Goal: Communication & Community: Answer question/provide support

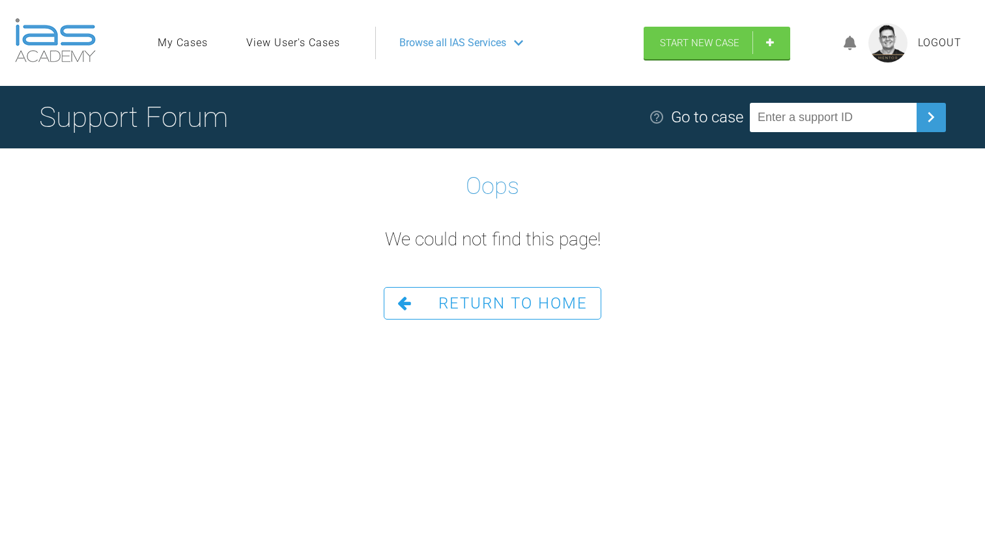
click at [489, 307] on span "Return To Home" at bounding box center [512, 303] width 149 height 18
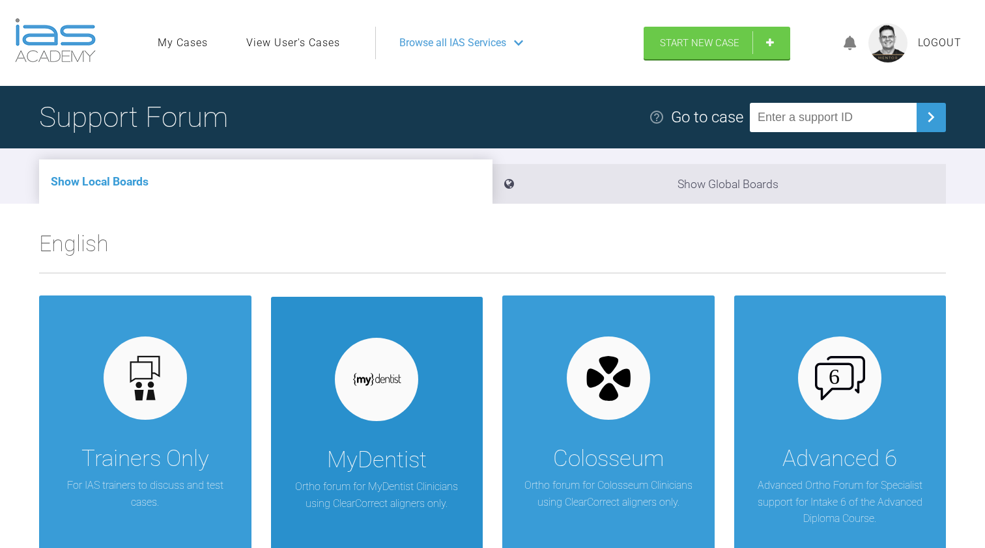
click at [365, 446] on div "MyDentist" at bounding box center [377, 460] width 100 height 36
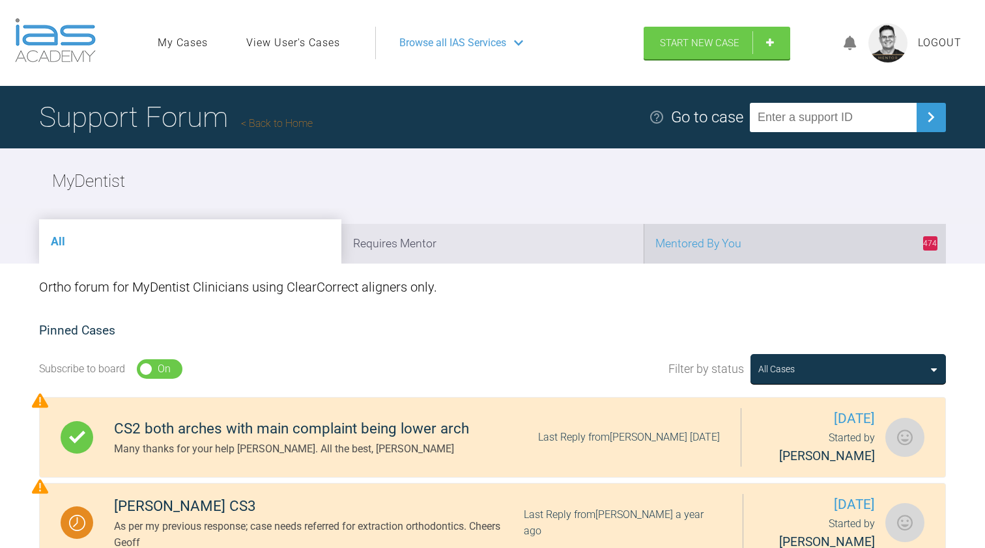
click at [719, 253] on li "474 Mentored By You" at bounding box center [795, 244] width 302 height 40
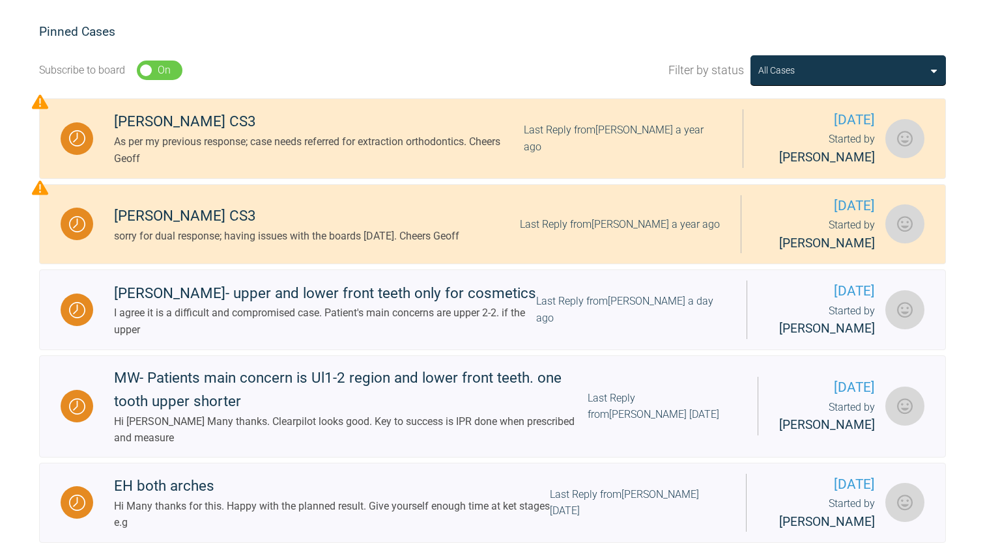
scroll to position [300, 0]
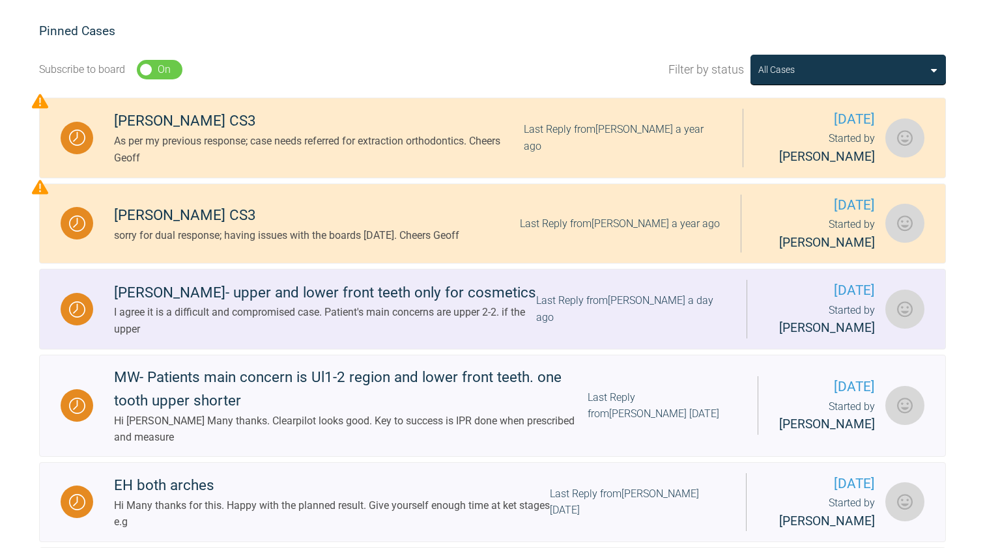
click at [328, 319] on div "I agree it is a difficult and compromised case. Patient's main concerns are upp…" at bounding box center [325, 320] width 422 height 33
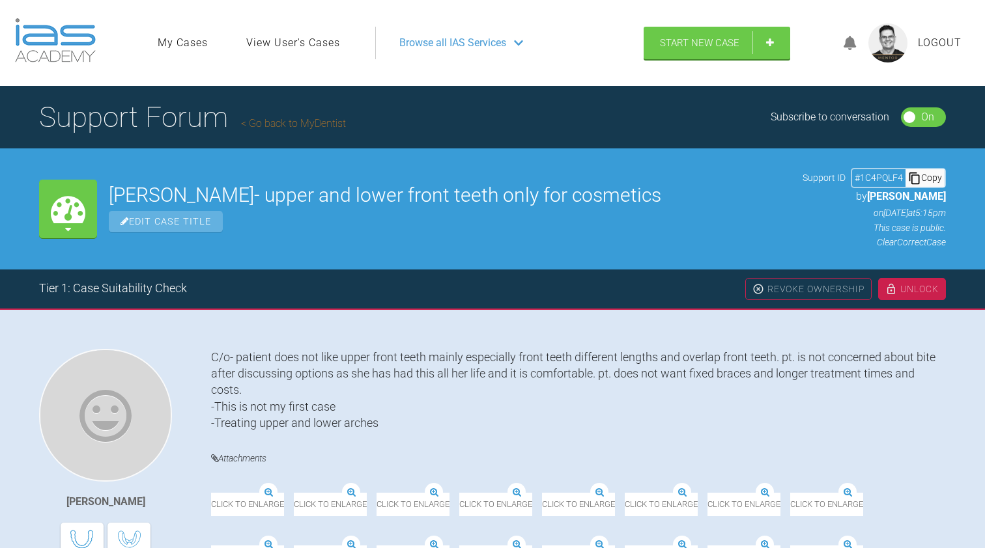
click at [301, 121] on link "Go back to MyDentist" at bounding box center [293, 123] width 105 height 12
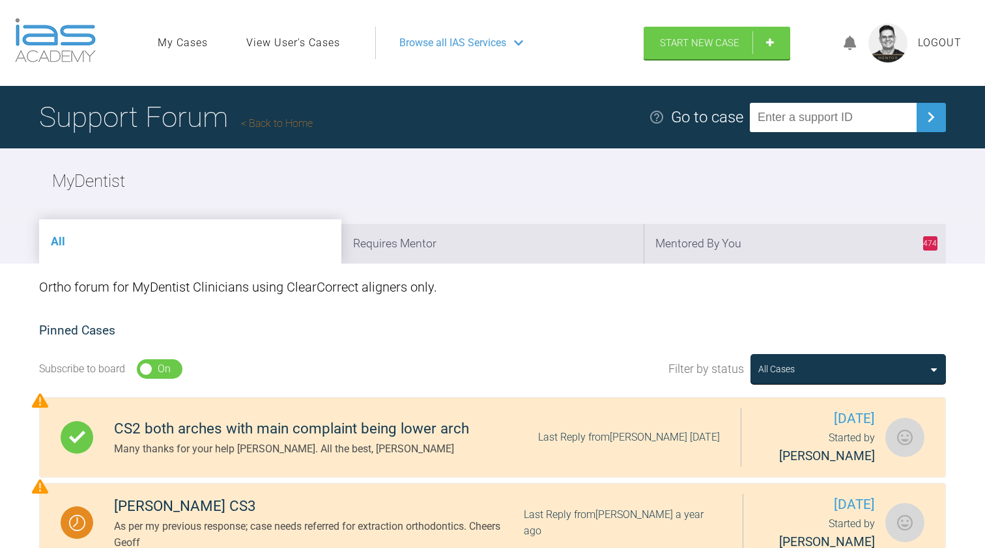
click at [292, 114] on h1 "Support Forum Back to Home" at bounding box center [176, 117] width 274 height 46
click at [292, 123] on link "Back to Home" at bounding box center [277, 123] width 72 height 12
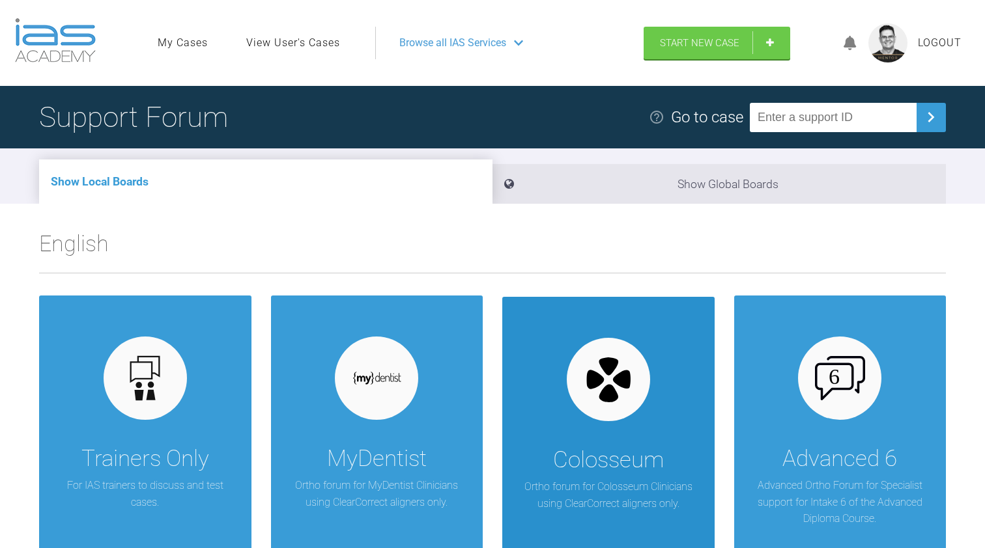
click at [621, 471] on div "Colosseum" at bounding box center [608, 460] width 111 height 36
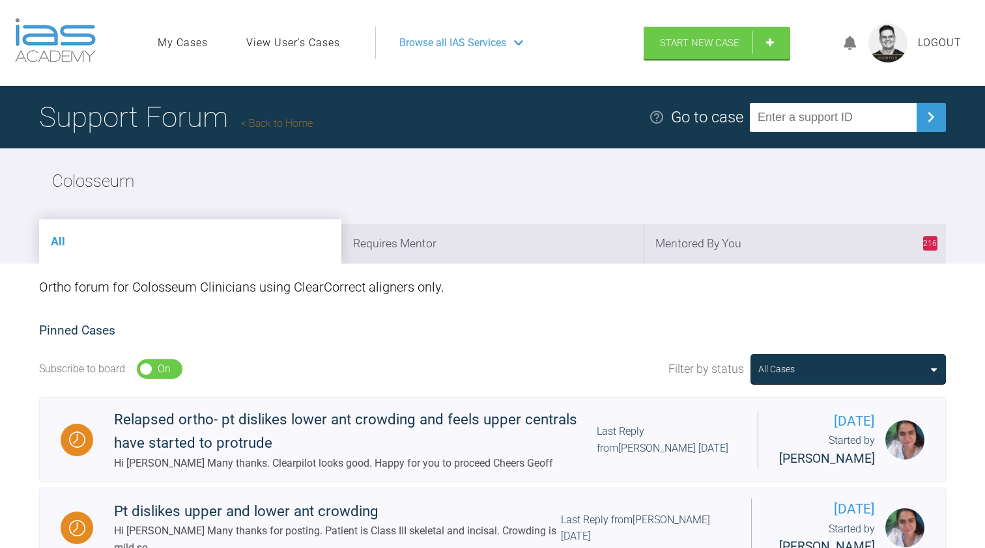
click at [300, 126] on link "Back to Home" at bounding box center [277, 123] width 72 height 12
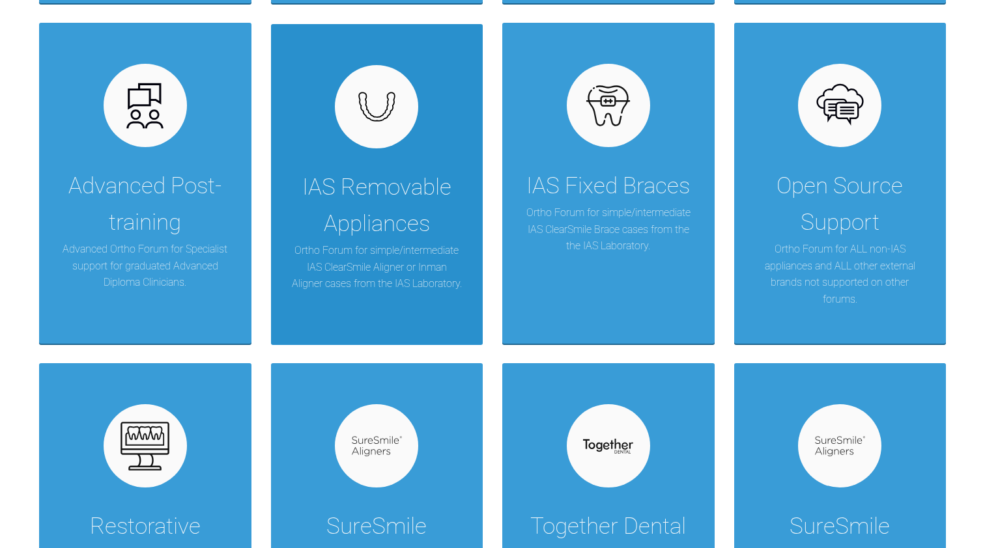
click at [363, 178] on div "IAS Removable Appliances" at bounding box center [376, 205] width 173 height 73
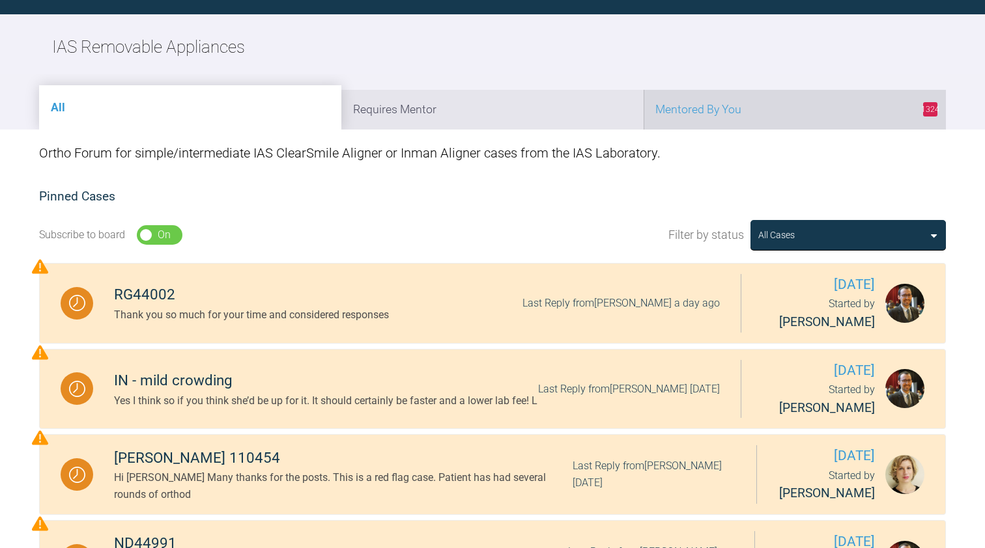
click at [707, 112] on li "1324 Mentored By You" at bounding box center [795, 110] width 302 height 40
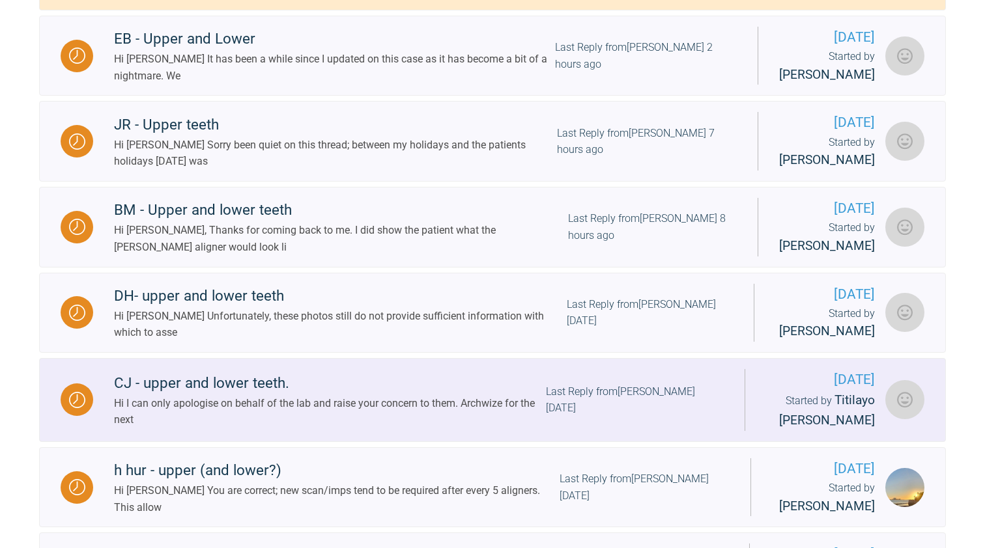
scroll to position [631, 0]
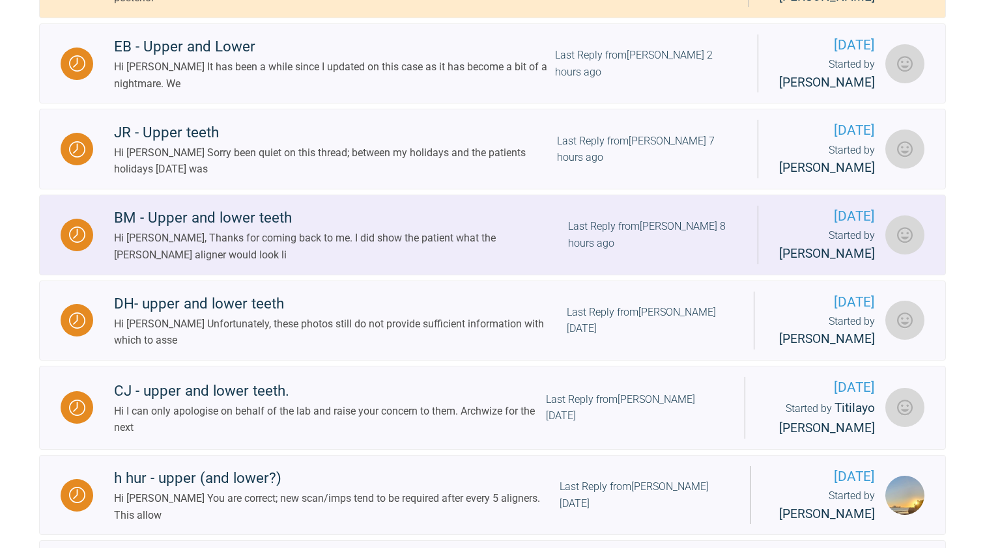
click at [341, 254] on div "Hi [PERSON_NAME], Thanks for coming back to me. I did show the patient what the…" at bounding box center [341, 246] width 454 height 33
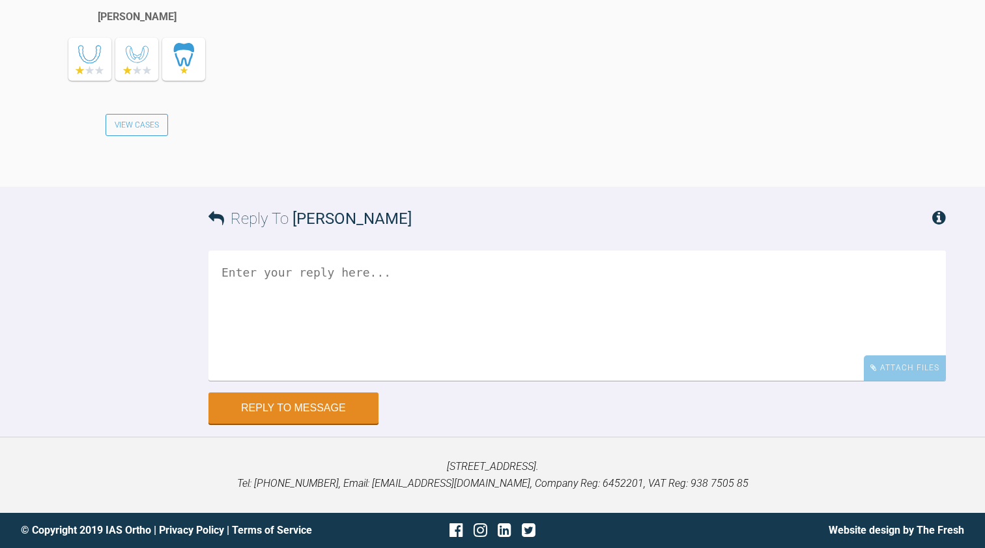
scroll to position [3026, 0]
click at [249, 276] on textarea at bounding box center [576, 316] width 737 height 130
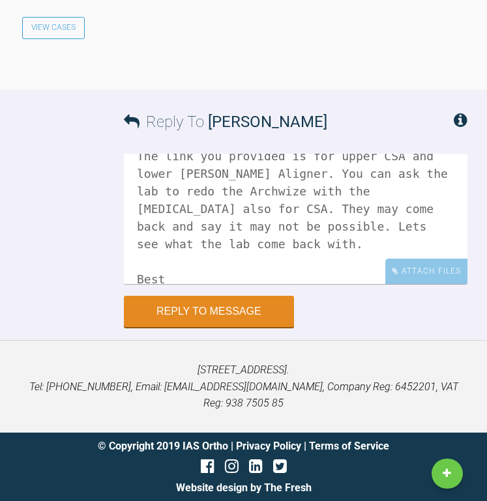
scroll to position [54, 0]
type textarea "Hi [PERSON_NAME] The link you provided is for upper CSA and lower [PERSON_NAME]…"
click at [425, 284] on div "Attach Files" at bounding box center [426, 271] width 82 height 25
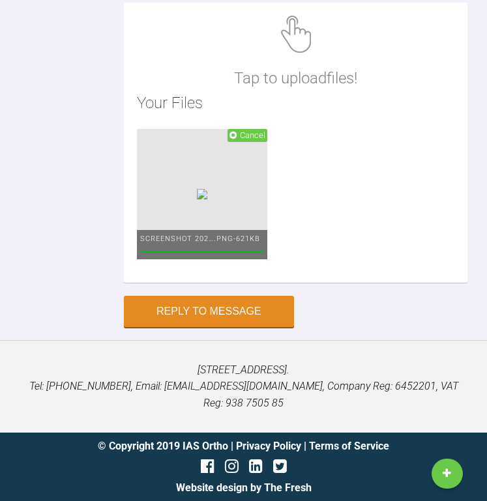
scroll to position [4769, 0]
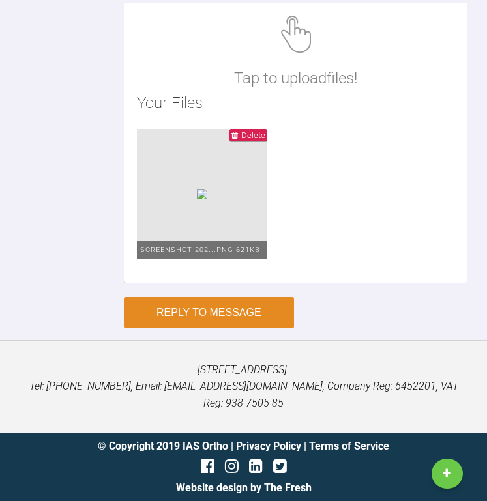
click at [206, 328] on button "Reply to Message" at bounding box center [209, 312] width 170 height 31
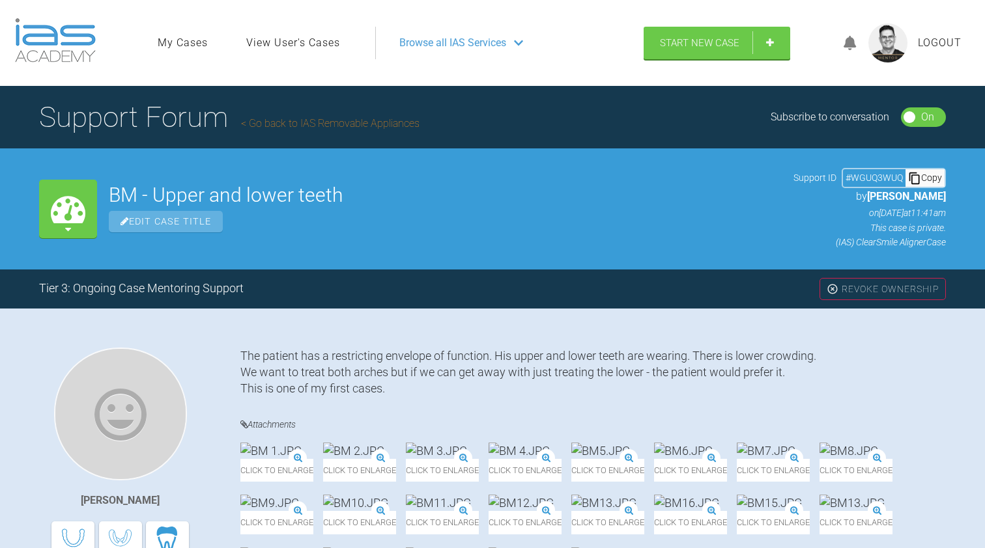
scroll to position [0, 0]
click at [309, 124] on link "Go back to IAS Removable Appliances" at bounding box center [330, 123] width 178 height 12
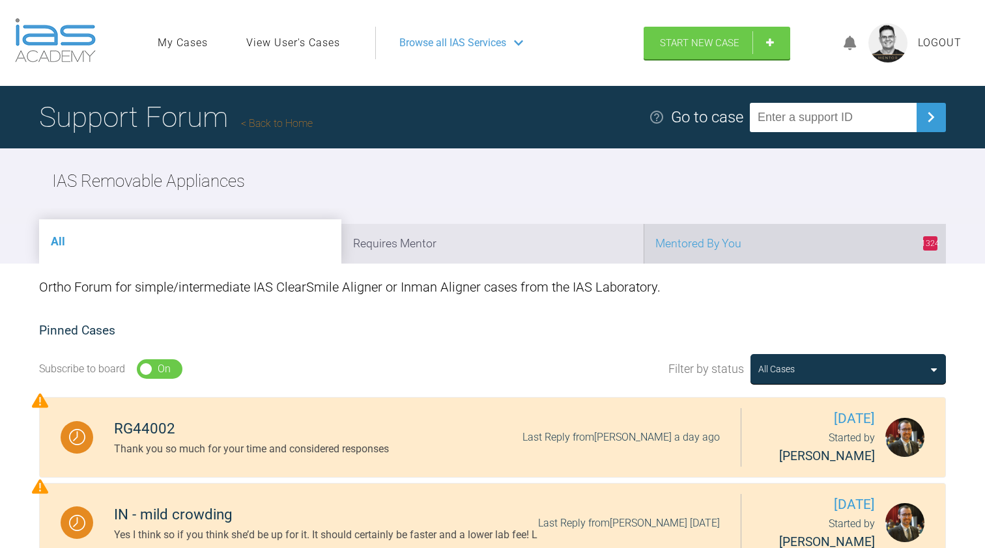
click at [730, 233] on li "1324 Mentored By You" at bounding box center [795, 244] width 302 height 40
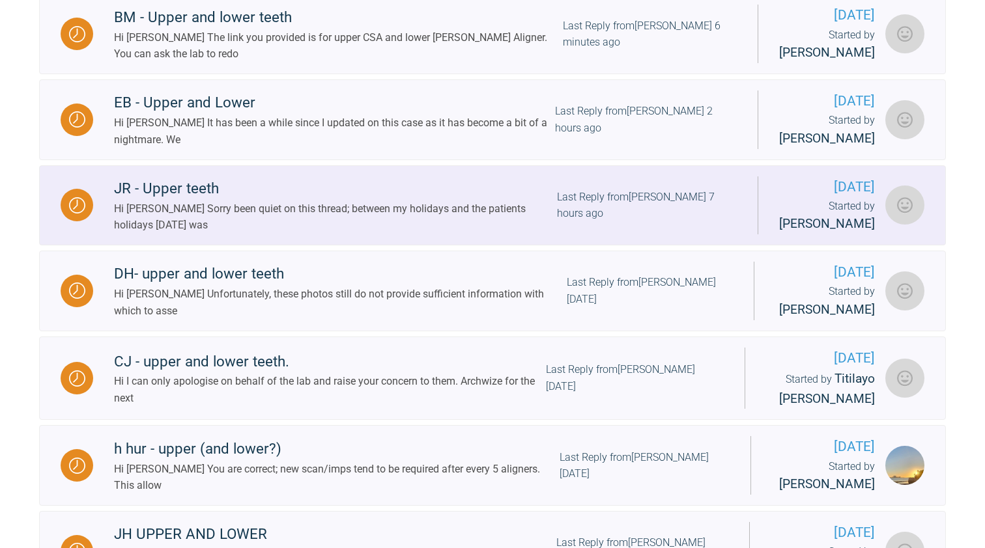
scroll to position [758, 0]
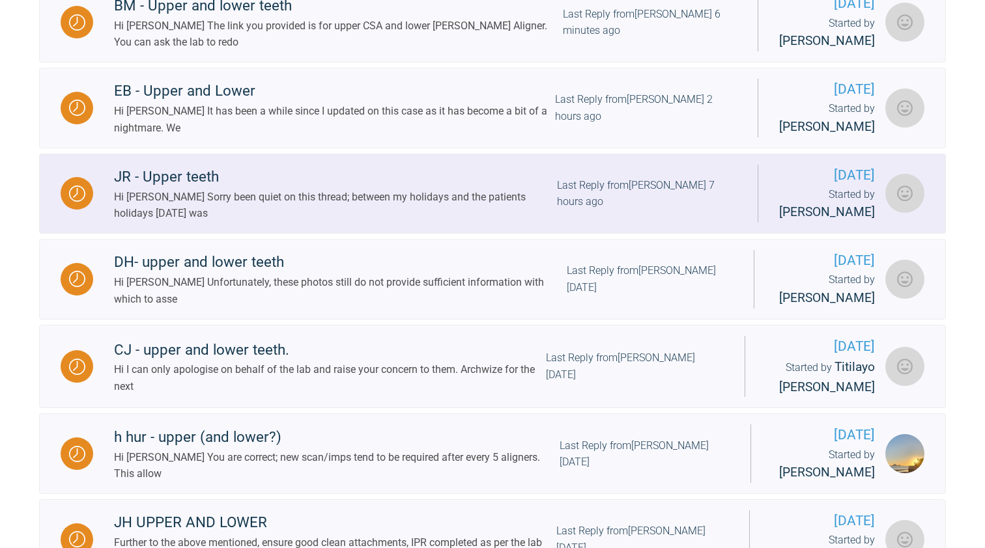
click at [447, 218] on div "Hi [PERSON_NAME] Sorry been quiet on this thread; between my holidays and the p…" at bounding box center [335, 205] width 443 height 33
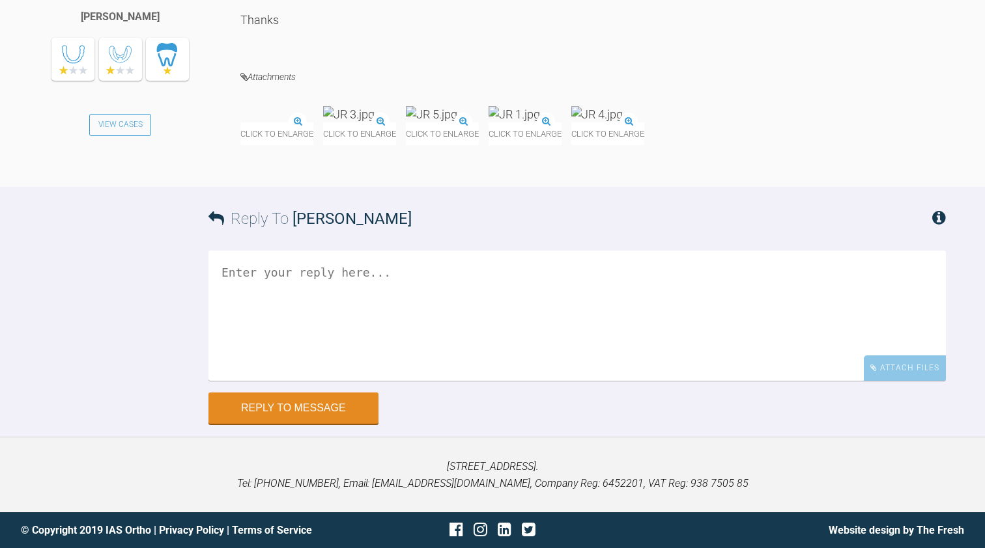
scroll to position [9748, 0]
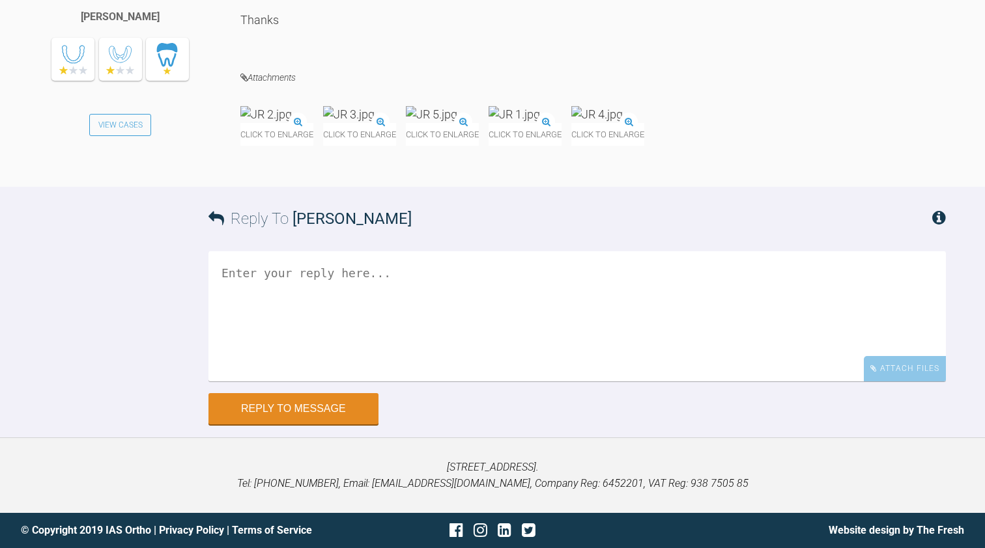
click at [292, 122] on img at bounding box center [265, 114] width 51 height 16
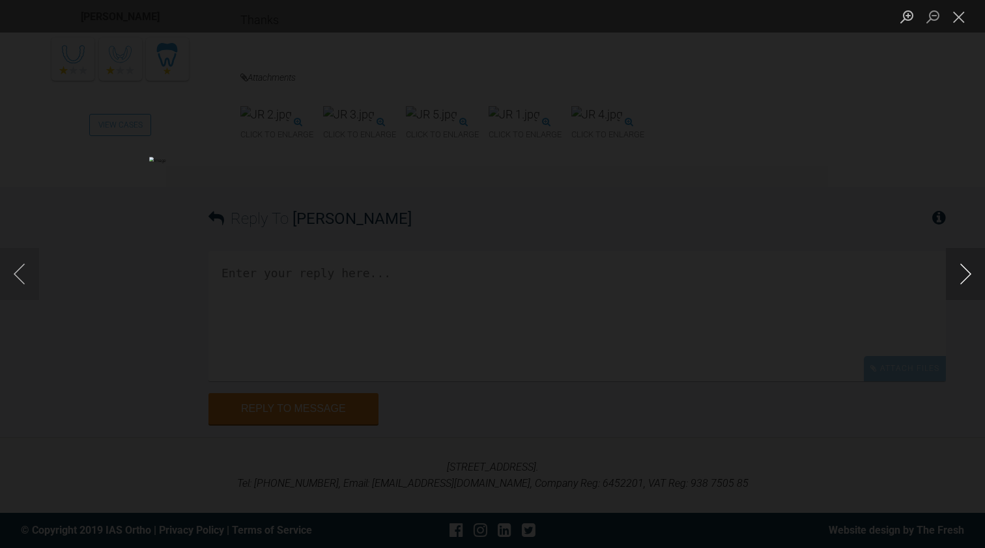
click at [966, 272] on button "Next image" at bounding box center [965, 274] width 39 height 52
click at [963, 274] on button "Next image" at bounding box center [965, 274] width 39 height 52
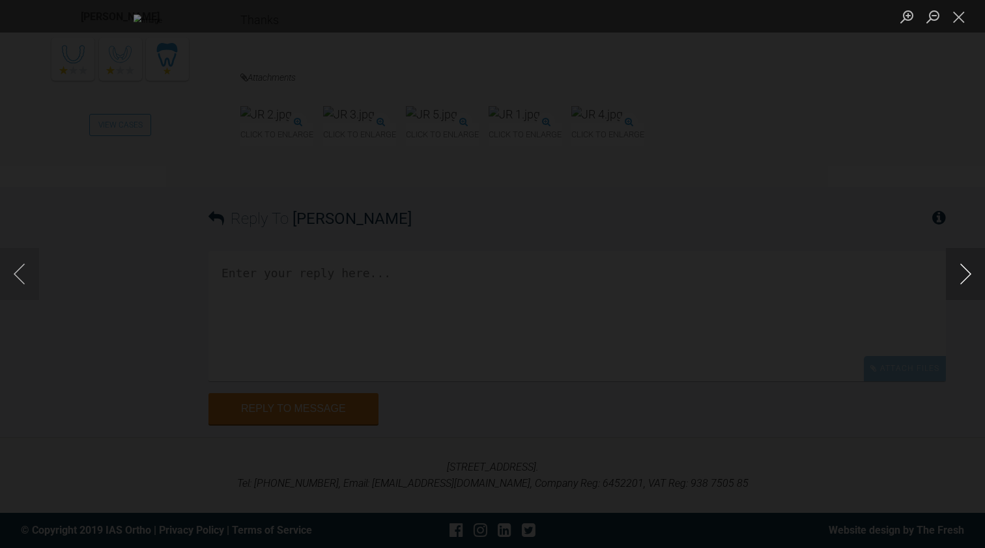
click at [968, 277] on button "Next image" at bounding box center [965, 274] width 39 height 52
click at [961, 25] on button "Close lightbox" at bounding box center [959, 16] width 26 height 23
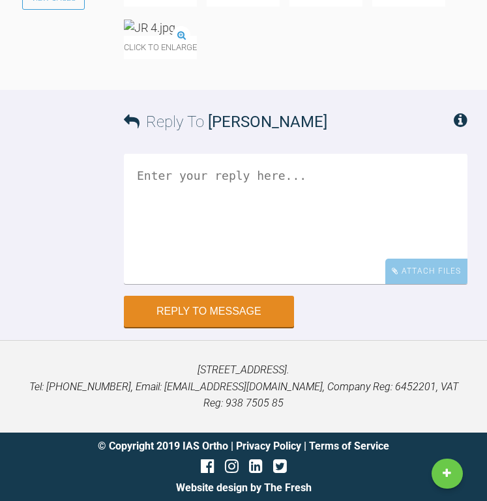
scroll to position [13467, 0]
click at [169, 191] on textarea at bounding box center [295, 219] width 343 height 130
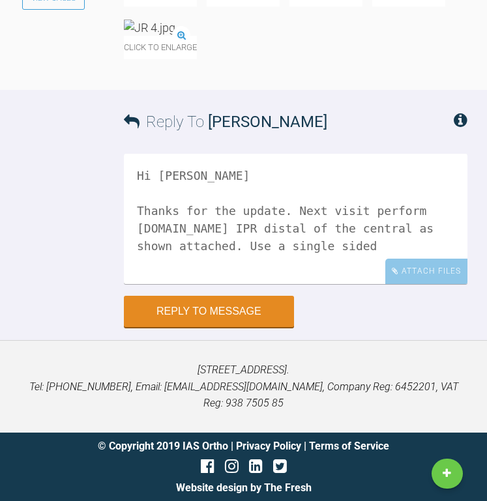
click at [331, 248] on textarea "Hi [PERSON_NAME] Thanks for the update. Next visit perform [DOMAIN_NAME] IPR di…" at bounding box center [295, 219] width 343 height 130
click at [401, 244] on textarea "Hi [PERSON_NAME] Thanks for the update. Next visit perform [DOMAIN_NAME] IPR di…" at bounding box center [295, 219] width 343 height 130
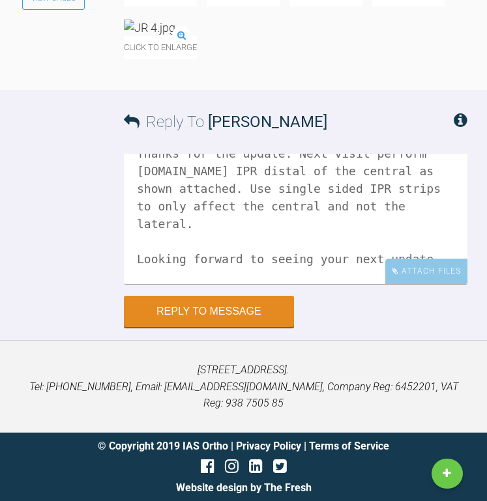
scroll to position [57, 0]
type textarea "Hi [PERSON_NAME] Thanks for the update. Next visit perform [DOMAIN_NAME] IPR di…"
click at [441, 284] on div "Attach Files" at bounding box center [426, 271] width 82 height 25
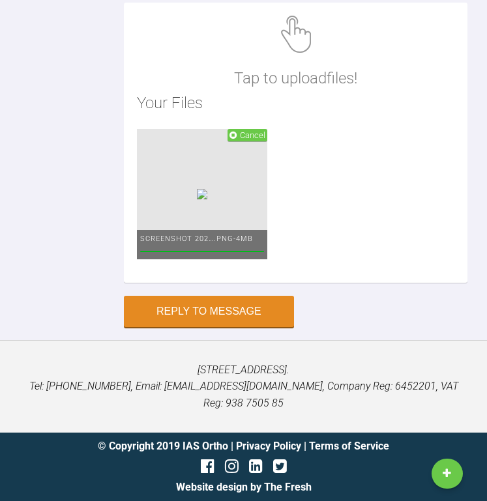
scroll to position [13707, 0]
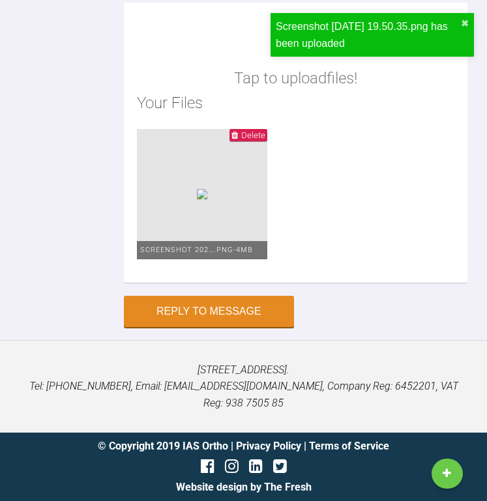
click at [349, 206] on ul "Delete Screenshot 202….png - 4MB" at bounding box center [295, 199] width 317 height 141
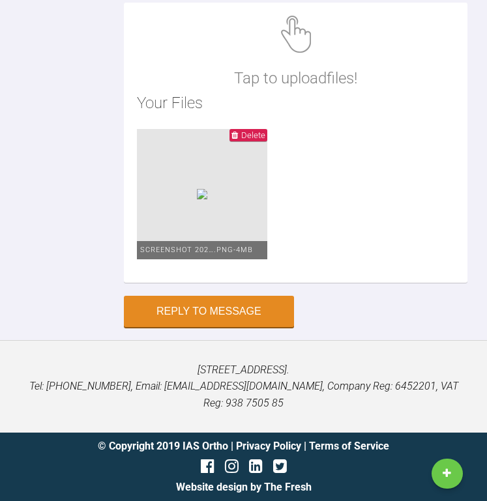
scroll to position [13663, 0]
click at [196, 328] on button "Reply to Message" at bounding box center [209, 312] width 170 height 31
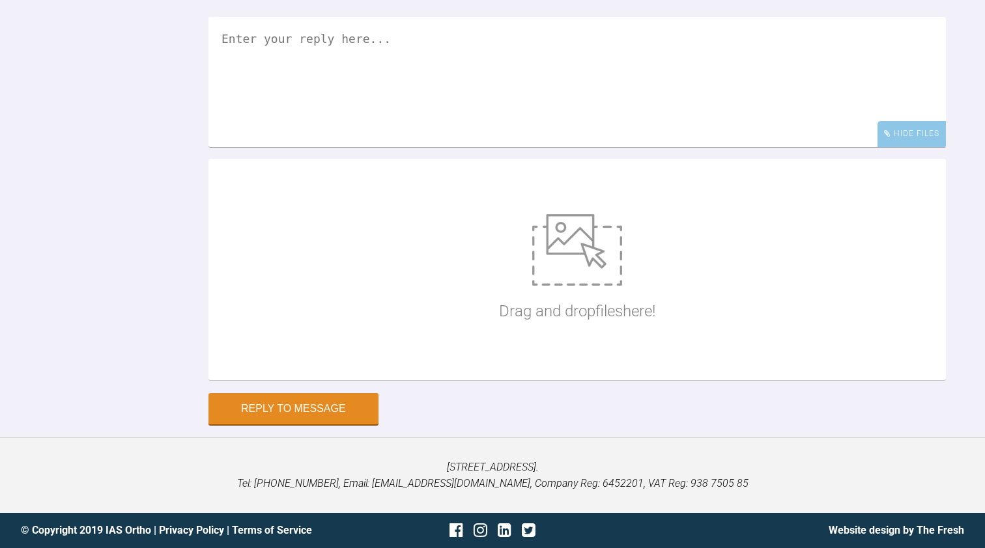
scroll to position [10525, 0]
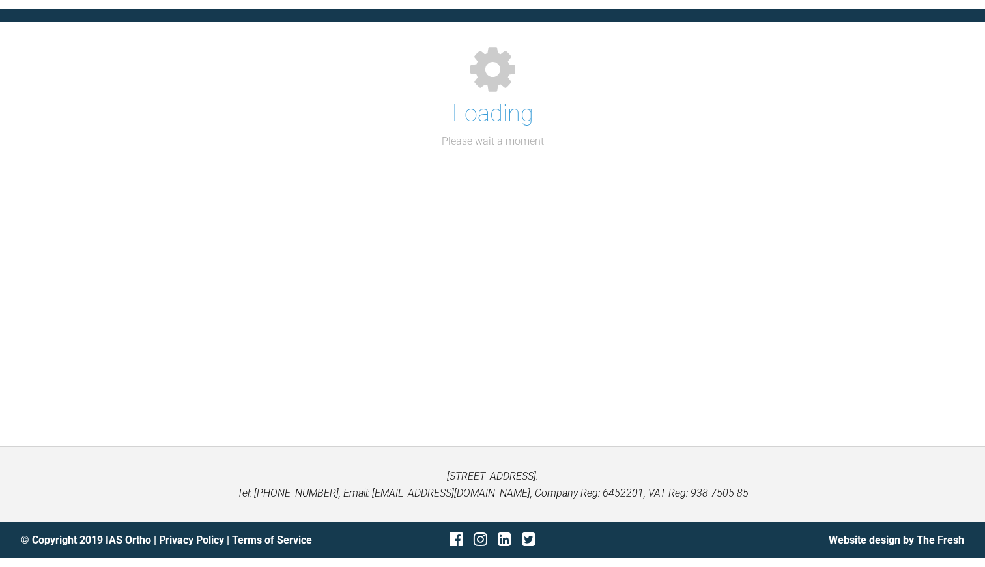
scroll to position [134, 0]
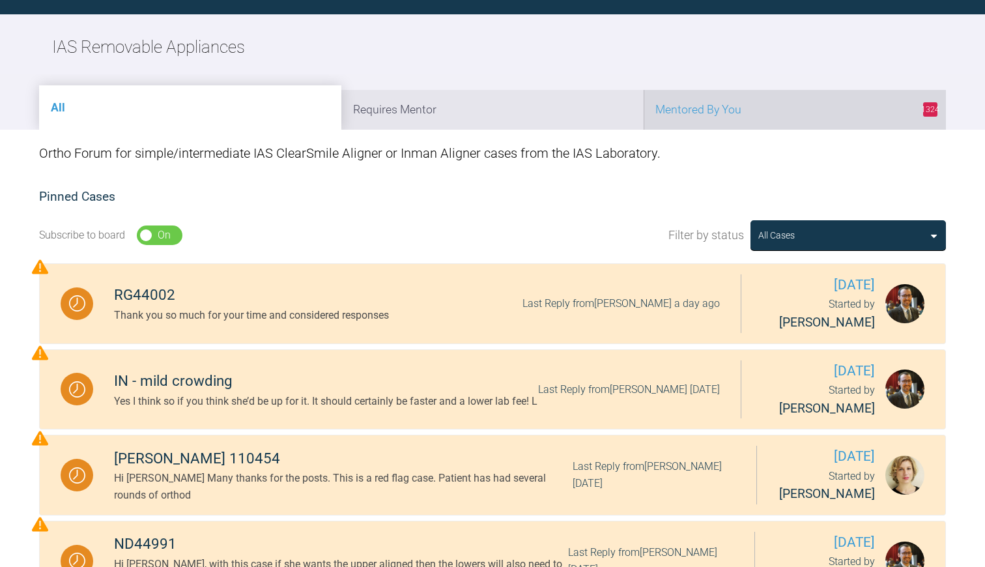
click at [690, 102] on li "1324 Mentored By You" at bounding box center [795, 110] width 302 height 40
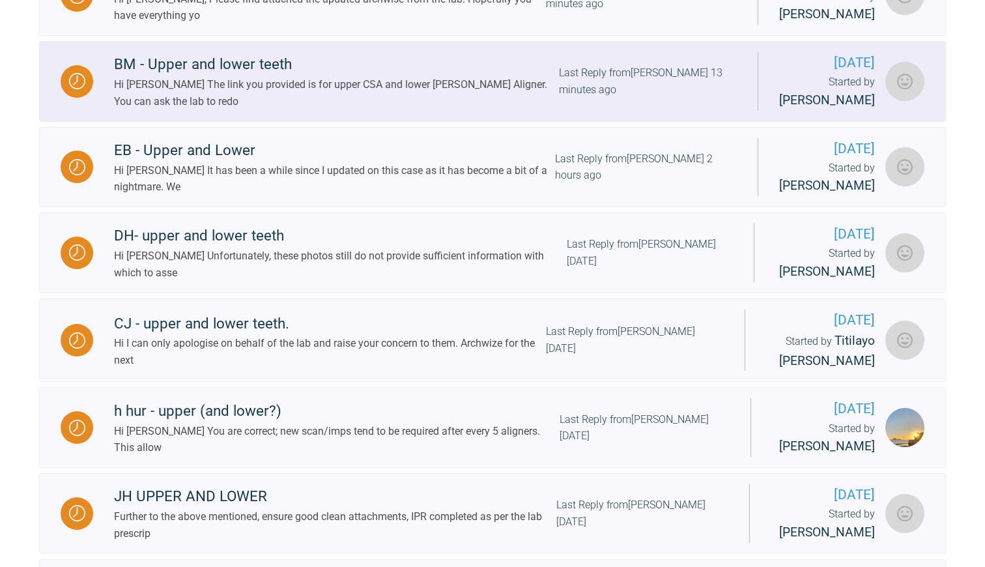
scroll to position [782, 0]
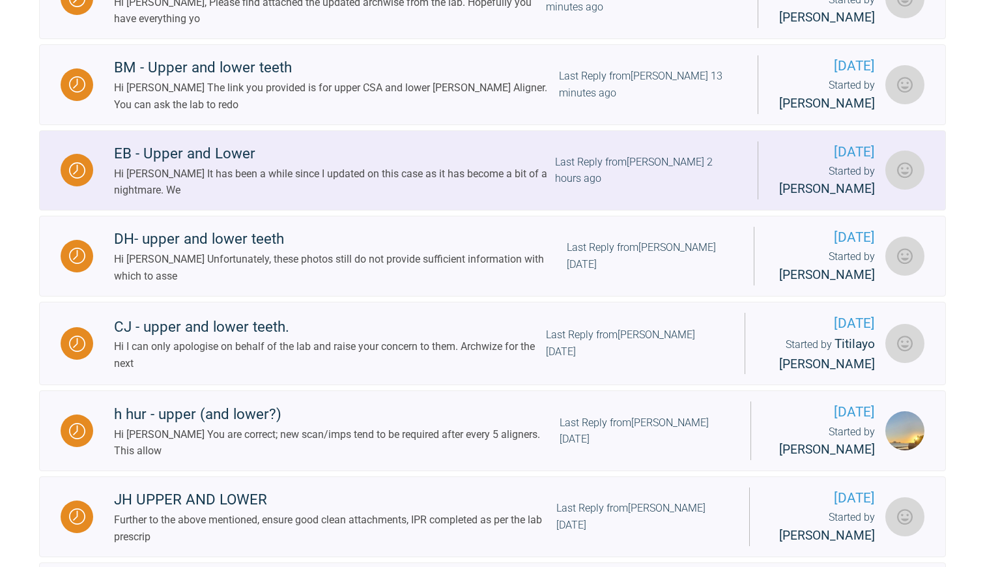
click at [328, 190] on div "Hi [PERSON_NAME] It has been a while since I updated on this case as it has bec…" at bounding box center [334, 181] width 441 height 33
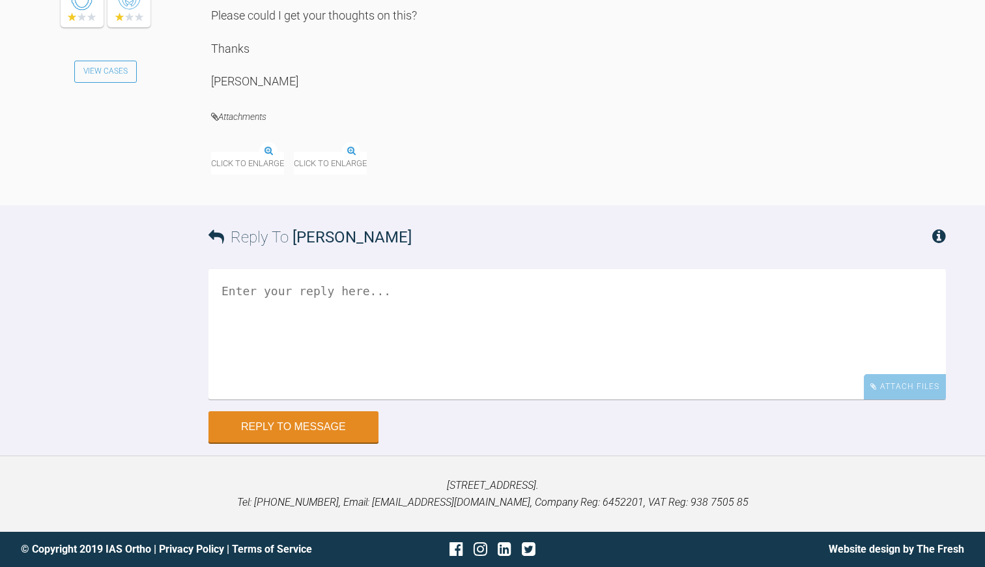
scroll to position [7490, 0]
click at [282, 152] on img at bounding box center [255, 143] width 89 height 16
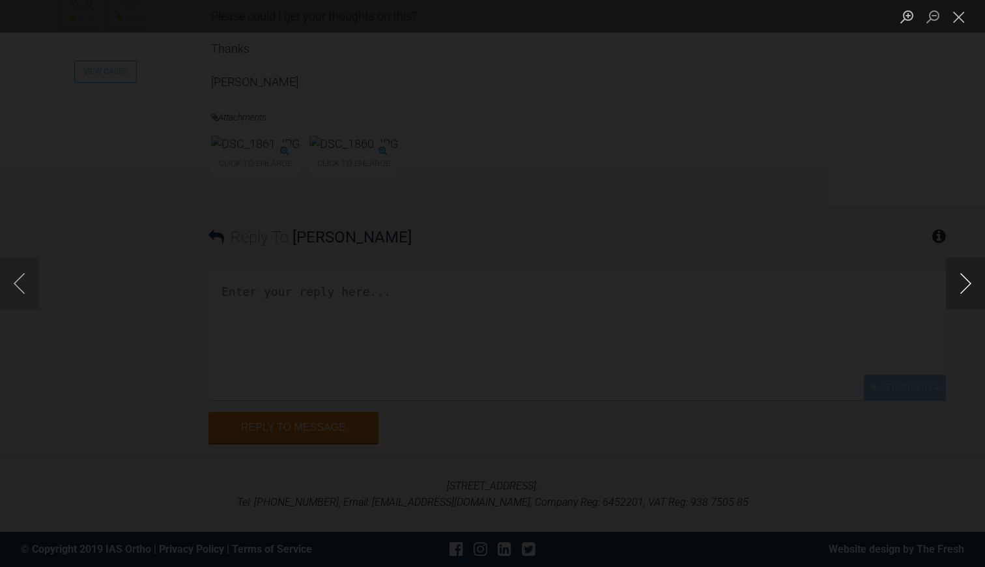
click at [963, 283] on button "Next image" at bounding box center [965, 283] width 39 height 52
click at [957, 16] on button "Close lightbox" at bounding box center [959, 16] width 26 height 23
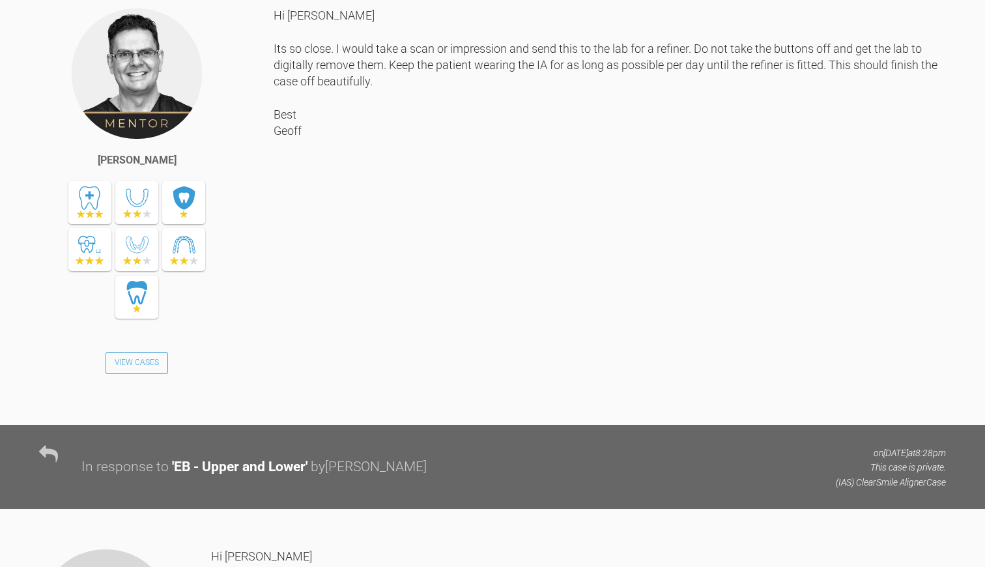
scroll to position [4983, 0]
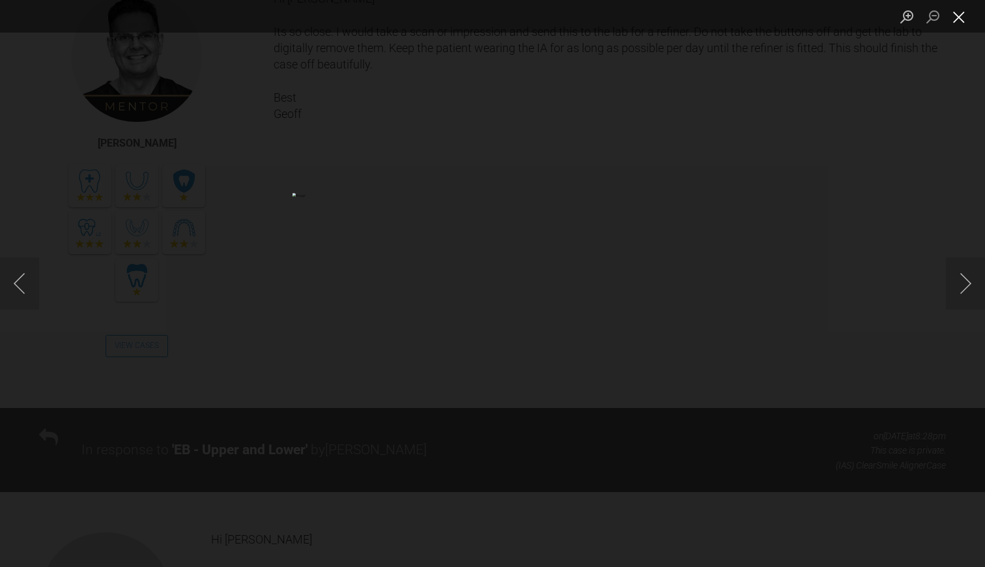
click at [965, 14] on button "Close lightbox" at bounding box center [959, 16] width 26 height 23
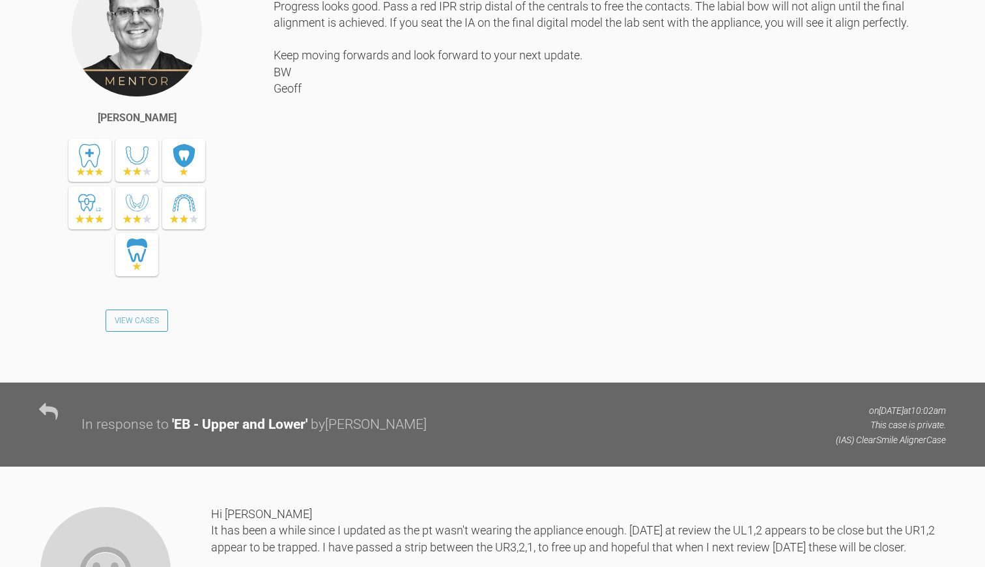
scroll to position [3034, 0]
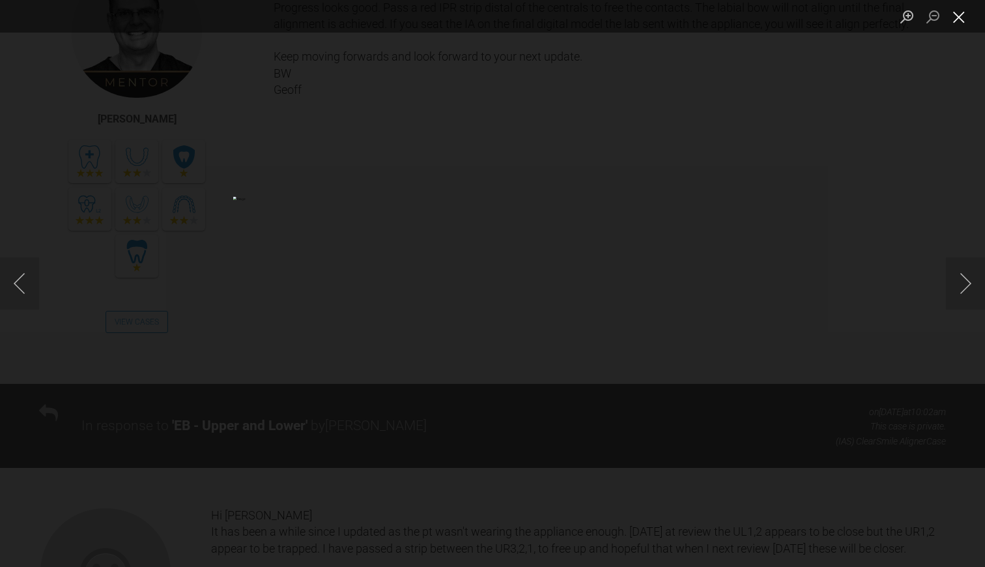
click at [961, 21] on button "Close lightbox" at bounding box center [959, 16] width 26 height 23
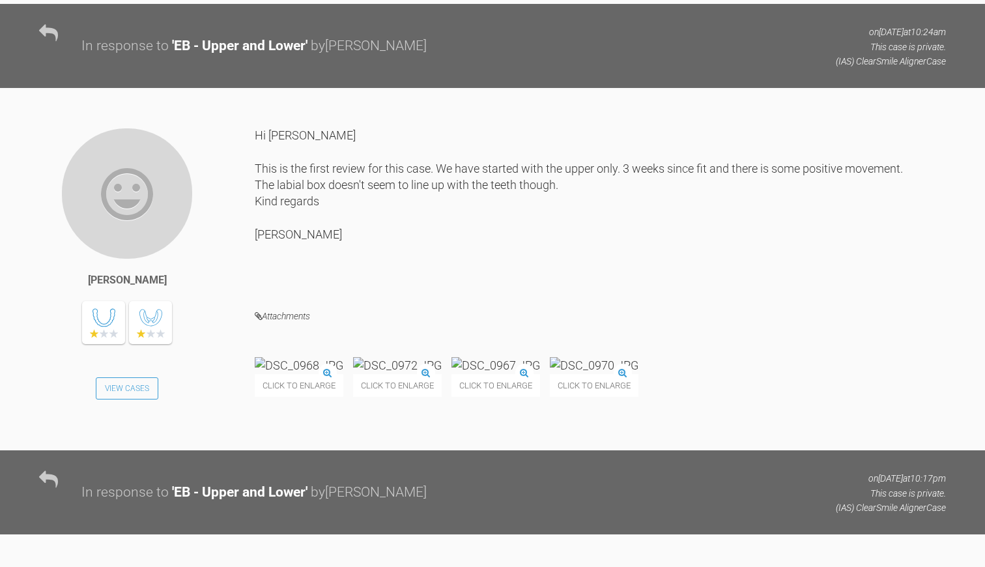
scroll to position [2423, 0]
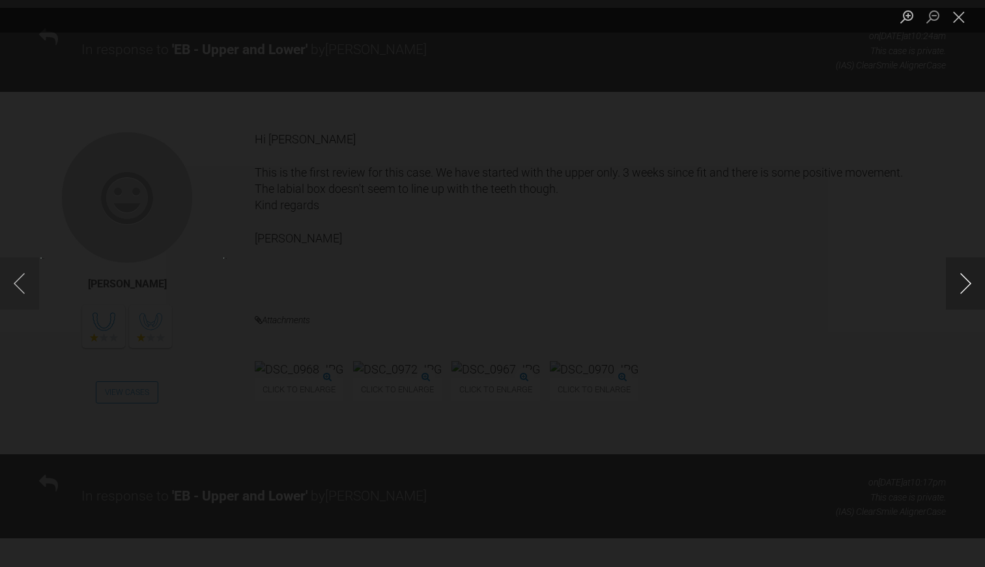
click at [961, 278] on button "Next image" at bounding box center [965, 283] width 39 height 52
click at [959, 15] on button "Close lightbox" at bounding box center [959, 16] width 26 height 23
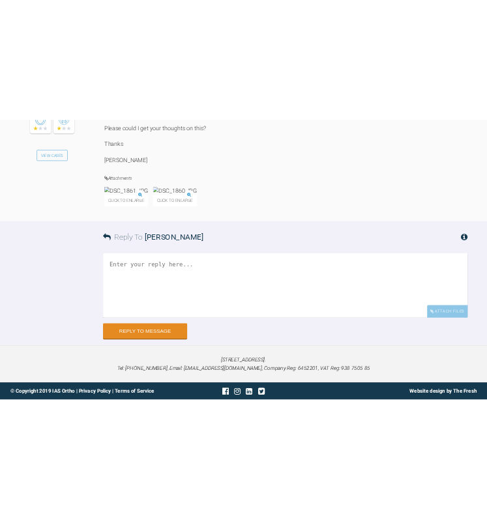
scroll to position [7792, 0]
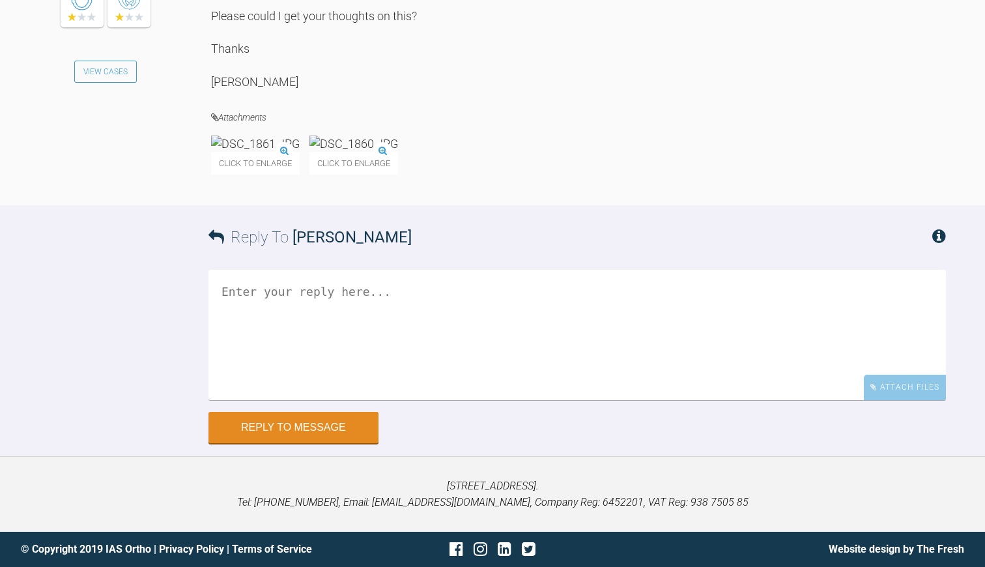
click at [300, 135] on div "Click to enlarge" at bounding box center [255, 154] width 89 height 39
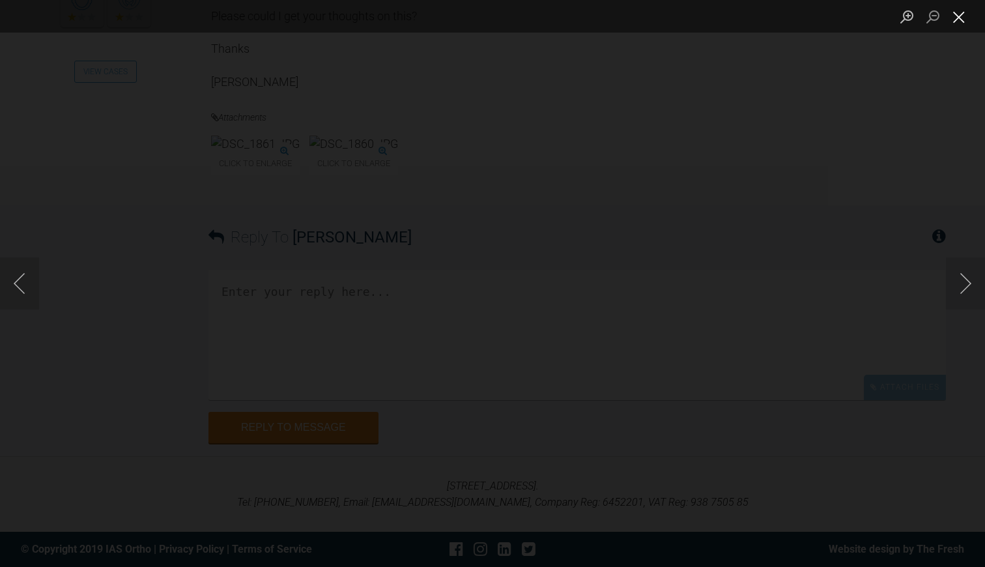
click at [956, 16] on button "Close lightbox" at bounding box center [959, 16] width 26 height 23
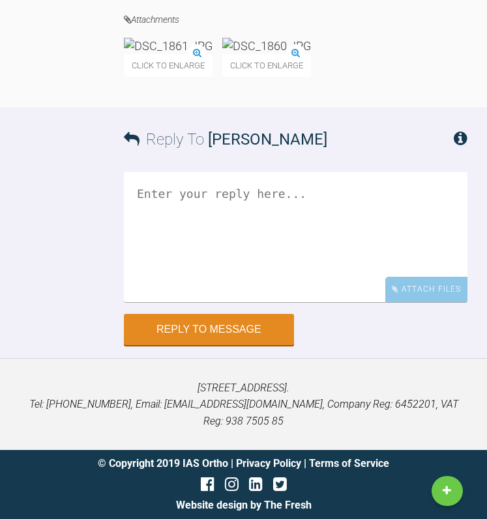
scroll to position [10484, 0]
click at [162, 208] on textarea at bounding box center [295, 237] width 343 height 130
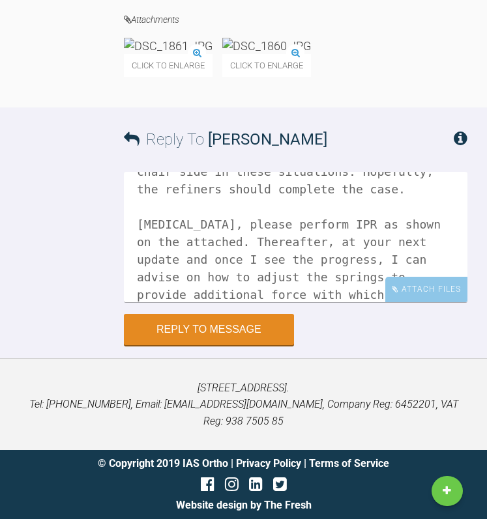
scroll to position [198, 0]
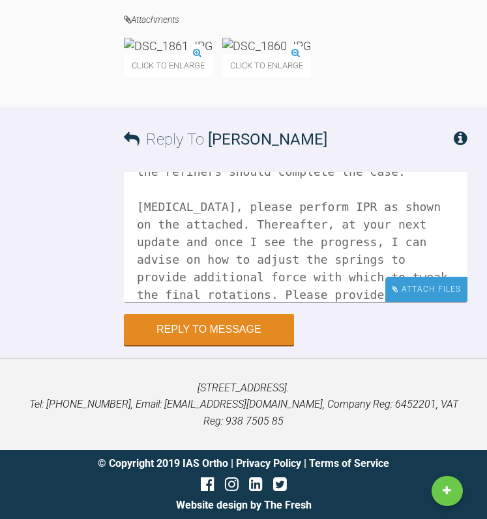
type textarea "Hi [PERSON_NAME] When using wet impressions, it's best to instruct the lab to t…"
click at [425, 302] on div "Attach Files" at bounding box center [426, 289] width 82 height 25
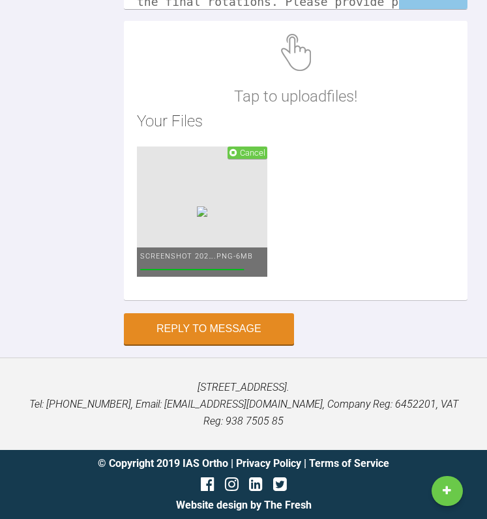
scroll to position [10776, 0]
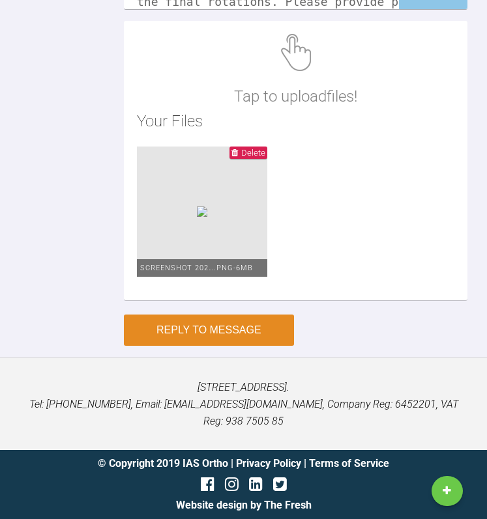
click at [223, 345] on button "Reply to Message" at bounding box center [209, 330] width 170 height 31
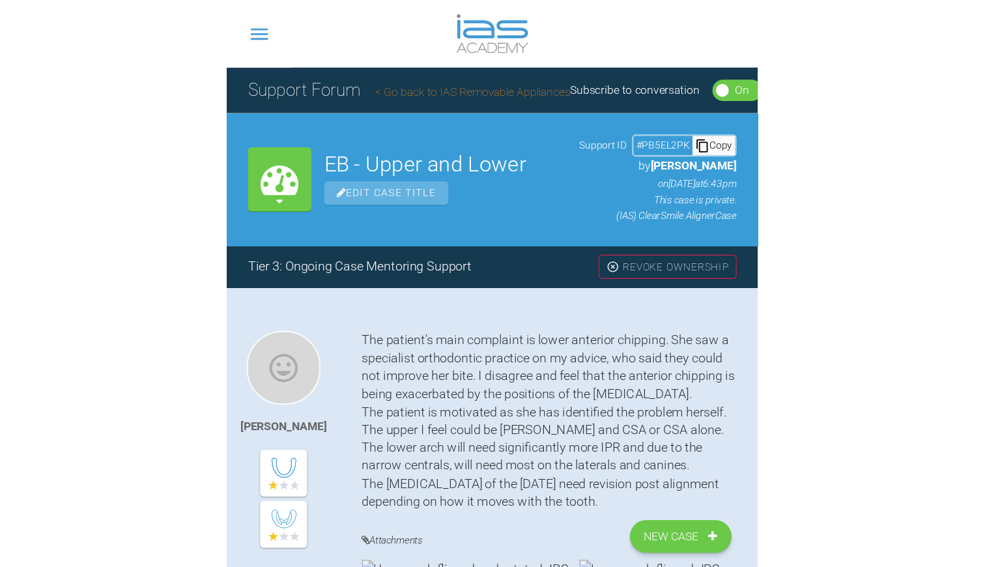
scroll to position [0, 0]
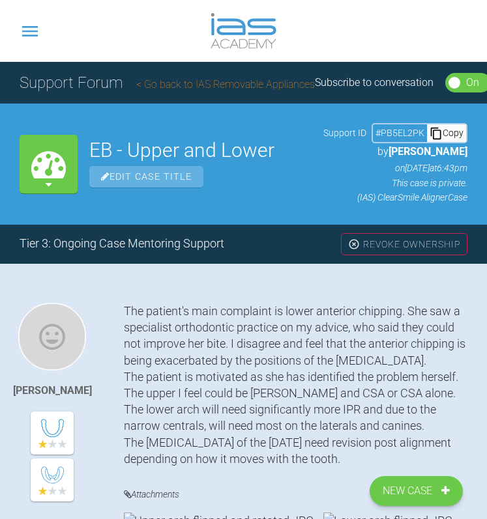
click at [154, 80] on link "Go back to IAS Removable Appliances" at bounding box center [225, 84] width 178 height 12
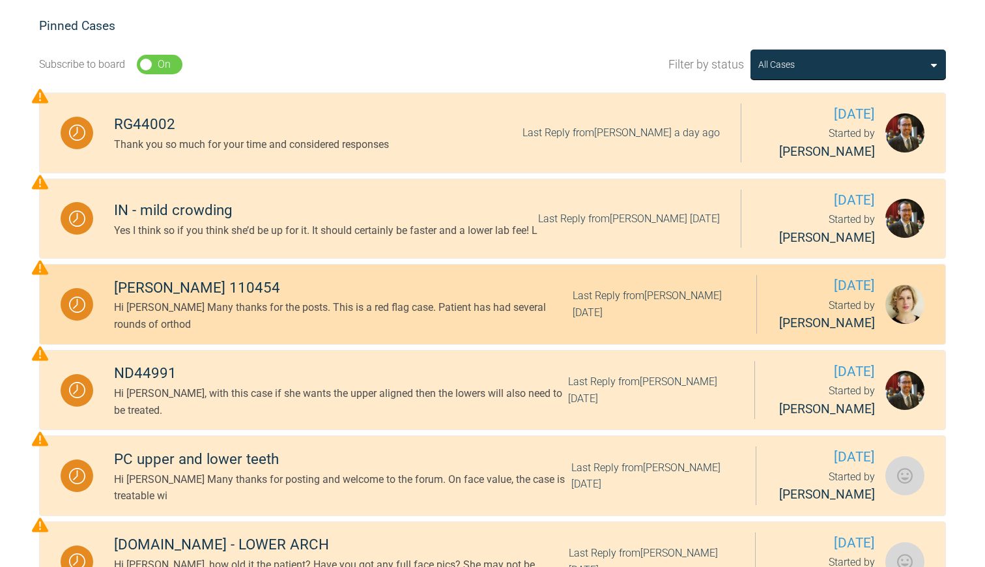
scroll to position [297, 0]
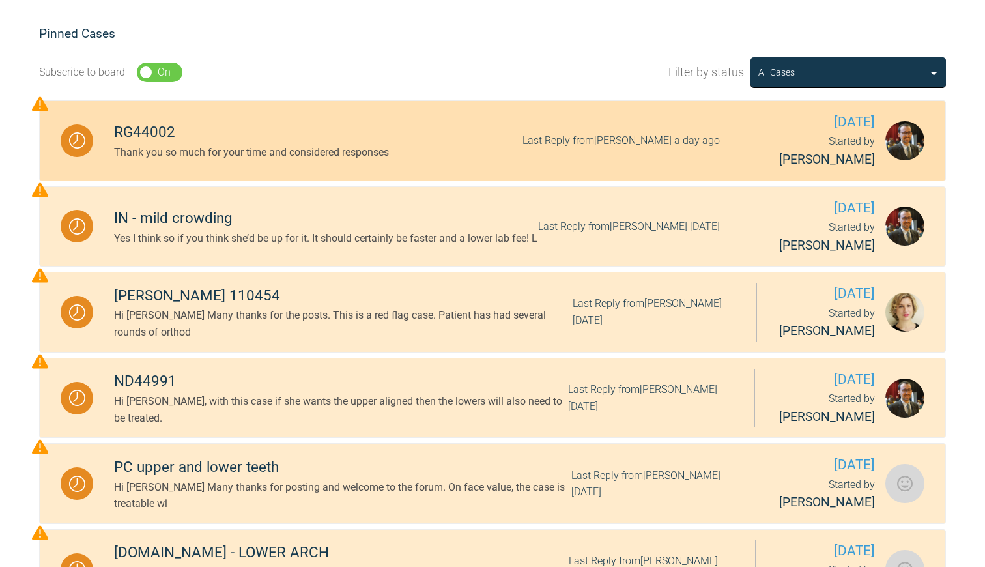
click at [385, 150] on div "Thank you so much for your time and considered responses" at bounding box center [251, 152] width 275 height 17
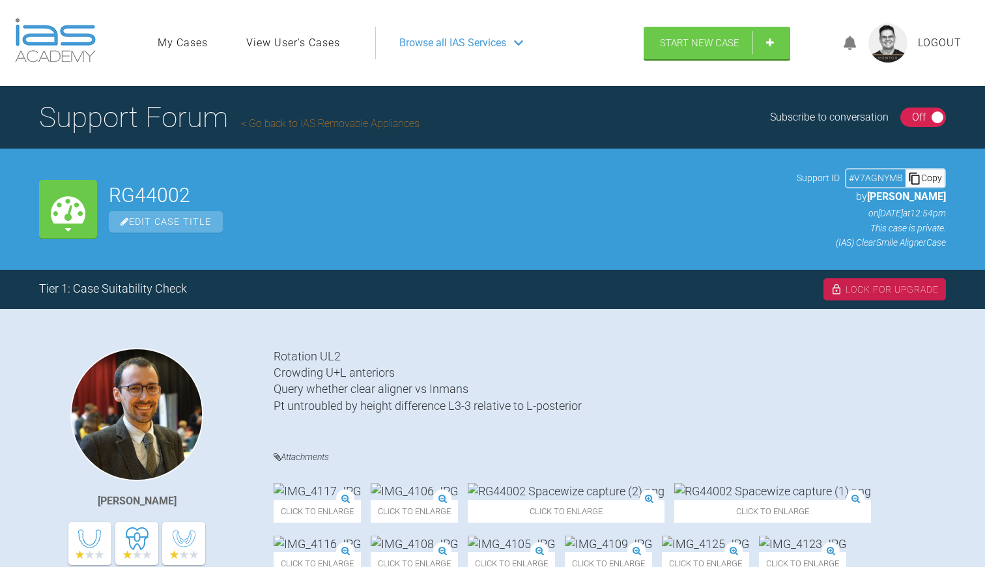
click at [290, 121] on link "Go back to IAS Removable Appliances" at bounding box center [330, 123] width 178 height 12
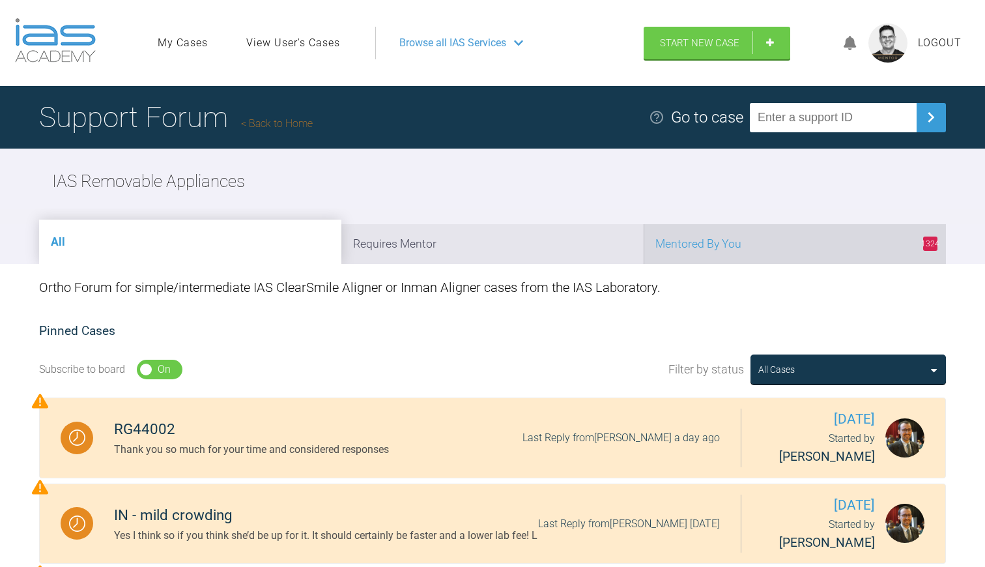
click at [737, 238] on li "1324 Mentored By You" at bounding box center [795, 244] width 302 height 40
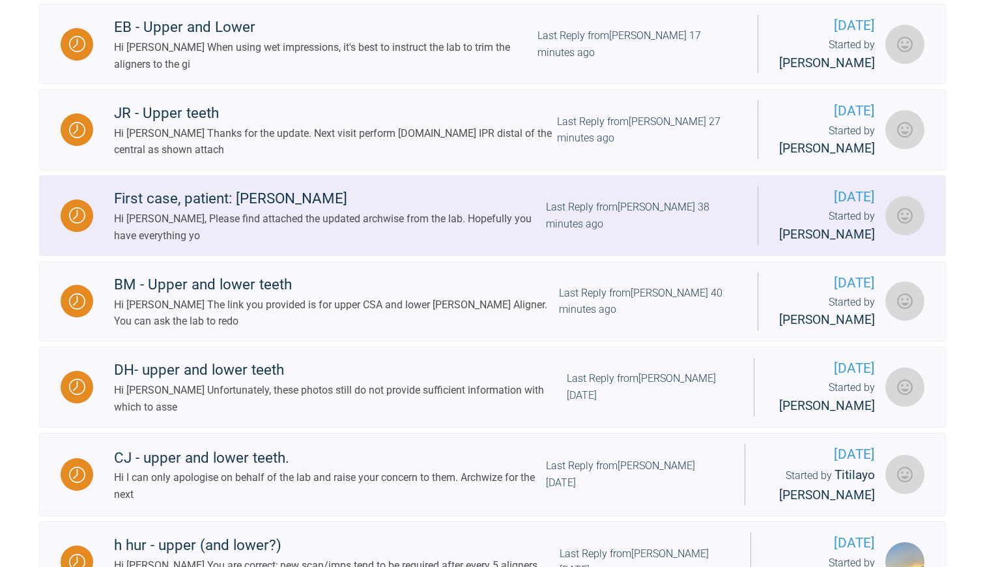
scroll to position [651, 0]
click at [366, 244] on div "Hi [PERSON_NAME], Please find attached the updated archwise from the lab. Hopef…" at bounding box center [330, 226] width 432 height 33
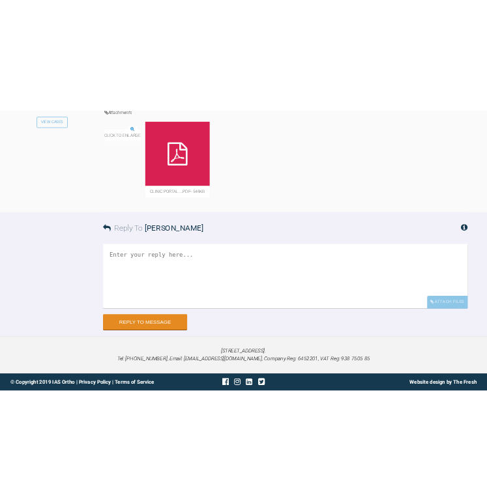
scroll to position [30413, 0]
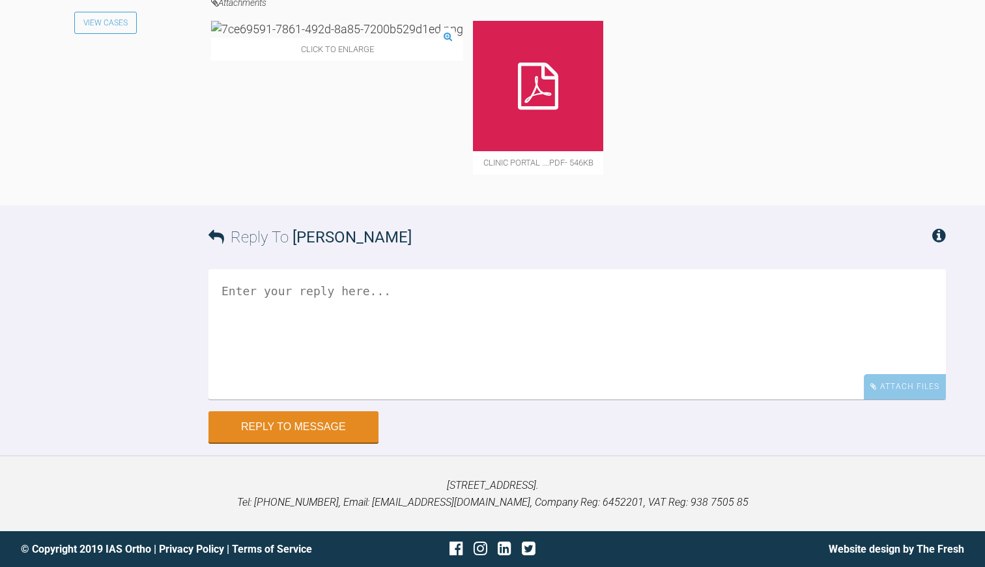
click at [518, 109] on icon at bounding box center [538, 86] width 40 height 47
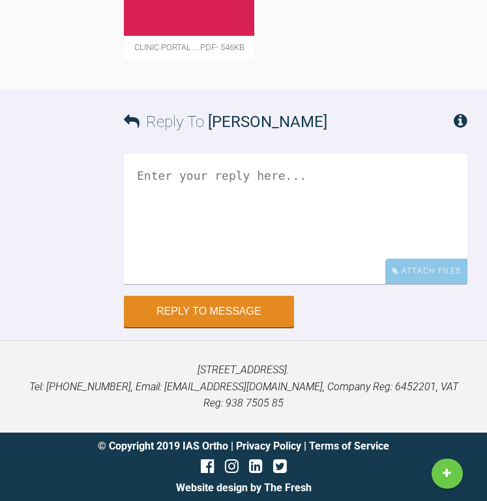
scroll to position [39028, 0]
click at [204, 205] on textarea at bounding box center [295, 219] width 343 height 130
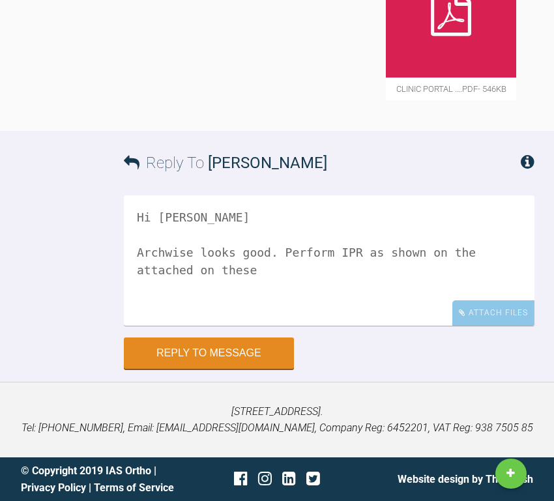
scroll to position [37609, 0]
click at [477, 315] on div "Attach Files" at bounding box center [493, 312] width 82 height 25
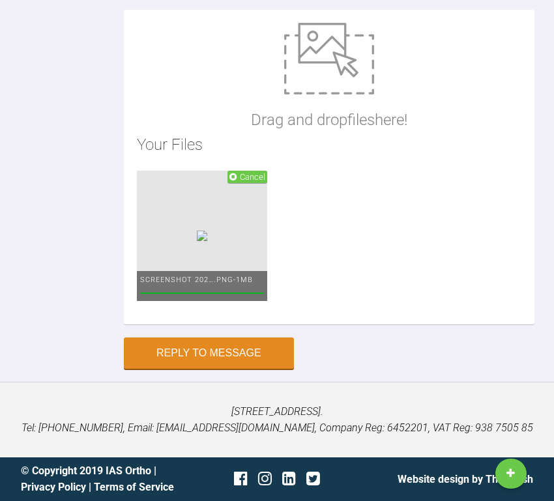
scroll to position [37600, 0]
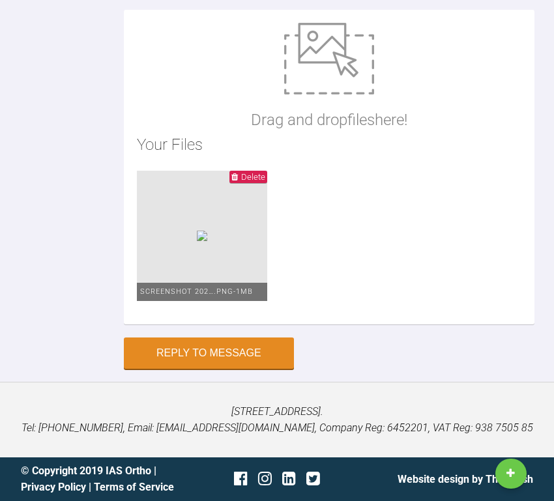
drag, startPoint x: 211, startPoint y: 283, endPoint x: 262, endPoint y: 284, distance: 51.5
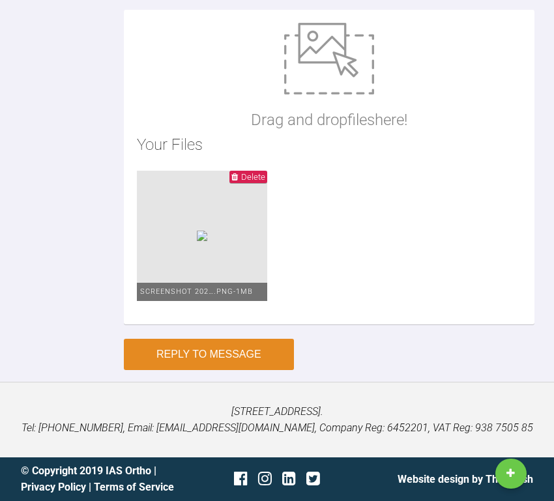
type textarea "Hi [PERSON_NAME] Archwise looks good. At the first appointment, perform 0.4mm I…"
click at [234, 370] on button "Reply to Message" at bounding box center [209, 354] width 170 height 31
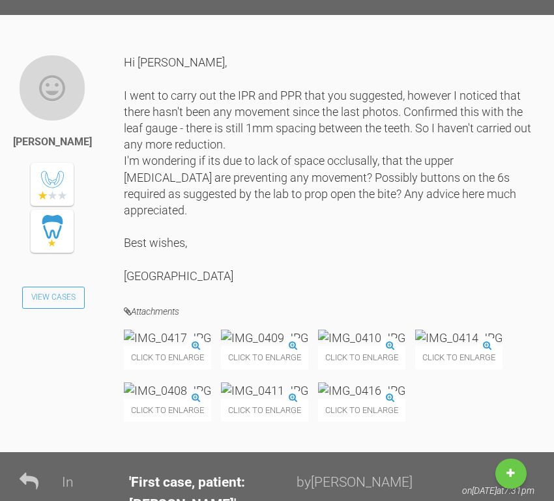
scroll to position [21555, 0]
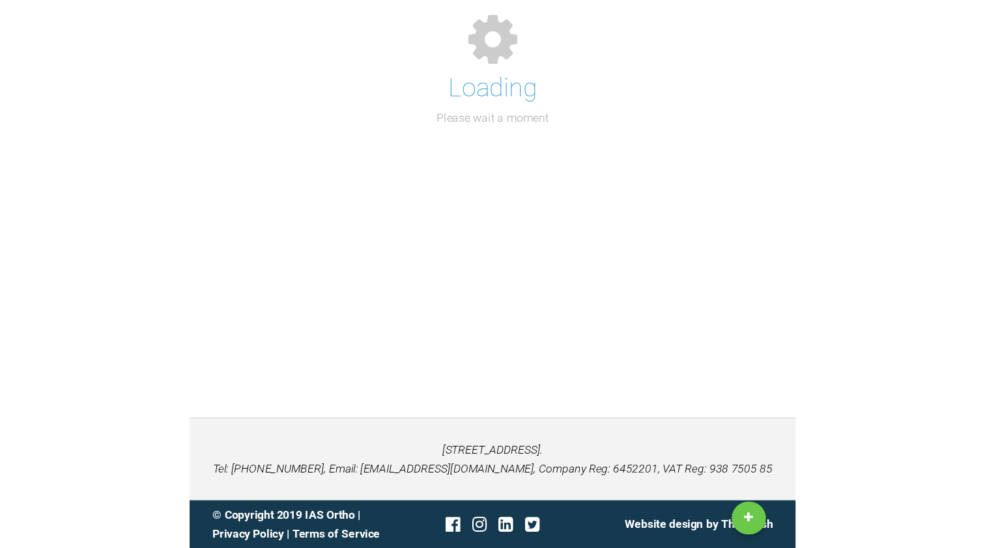
scroll to position [118, 0]
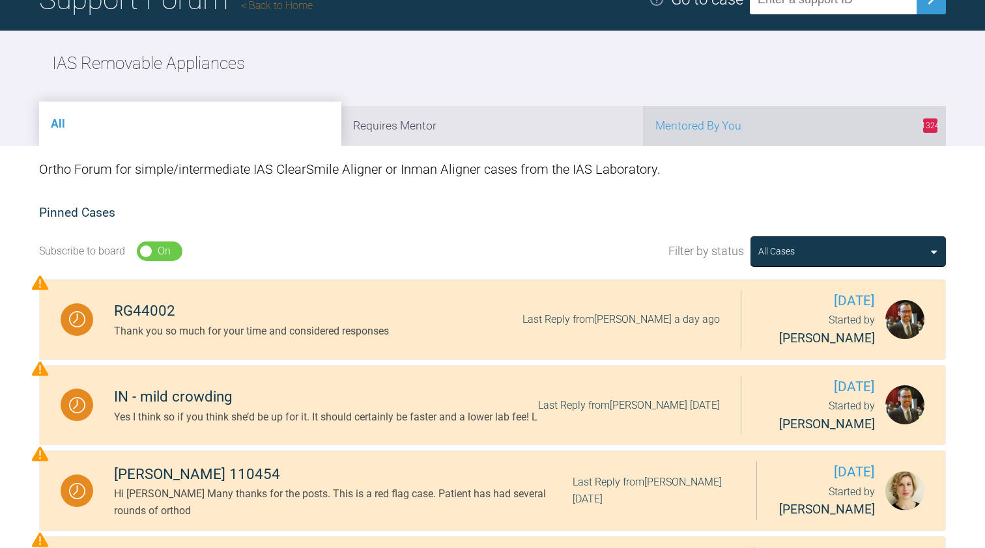
click at [733, 109] on li "1324 Mentored By You" at bounding box center [795, 126] width 302 height 40
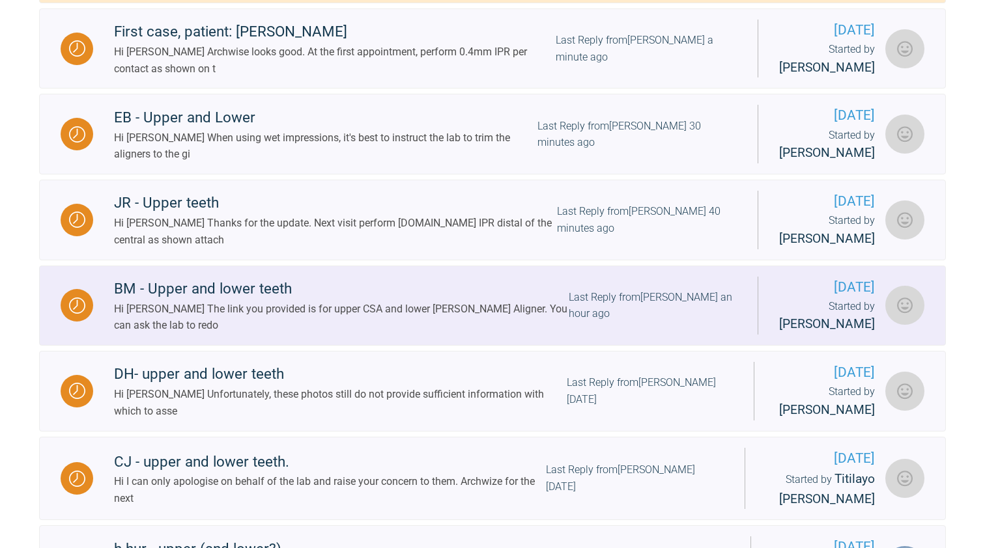
scroll to position [625, 0]
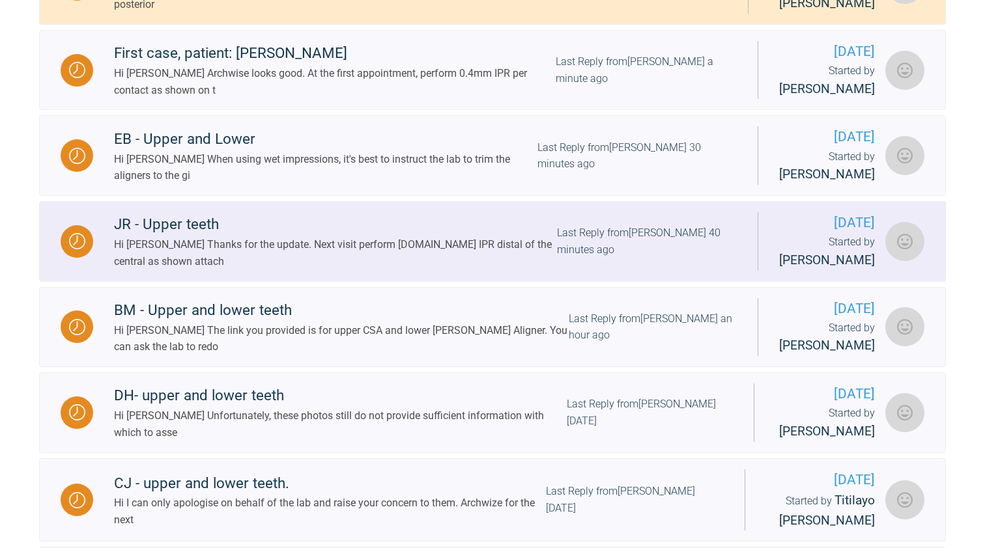
click at [363, 264] on div "Hi [PERSON_NAME] Thanks for the update. Next visit perform [DOMAIN_NAME] IPR di…" at bounding box center [335, 252] width 443 height 33
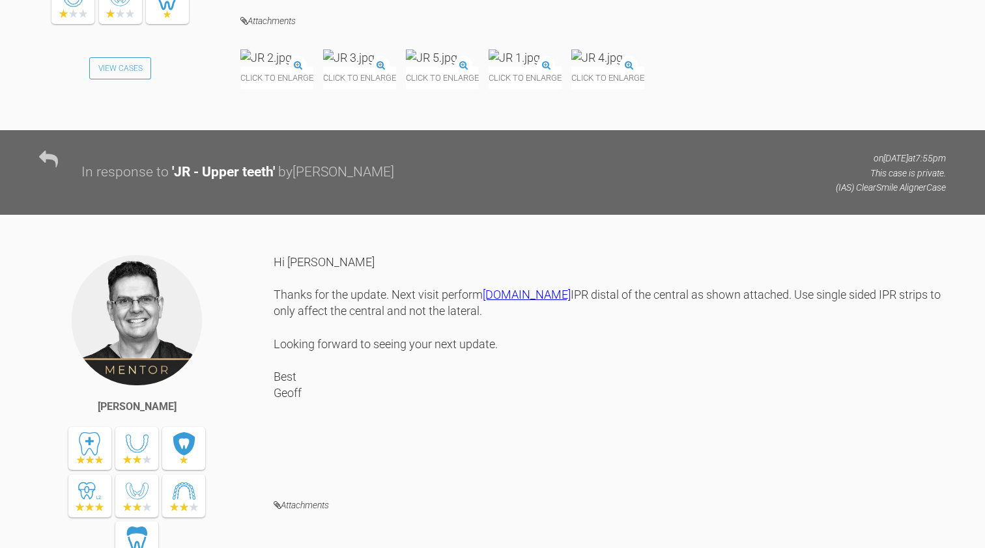
scroll to position [8886, 0]
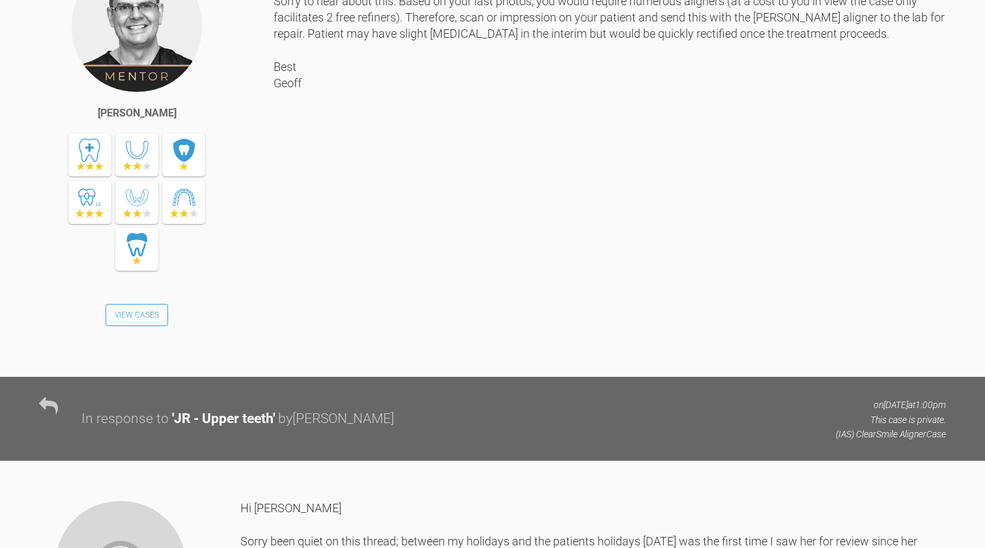
scroll to position [134, 0]
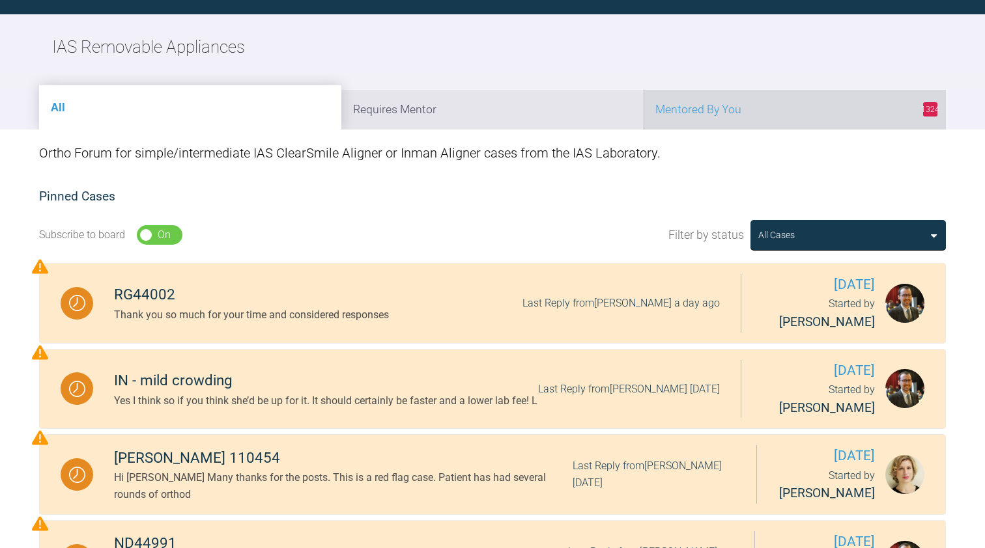
click at [787, 102] on li "1324 Mentored By You" at bounding box center [795, 110] width 302 height 40
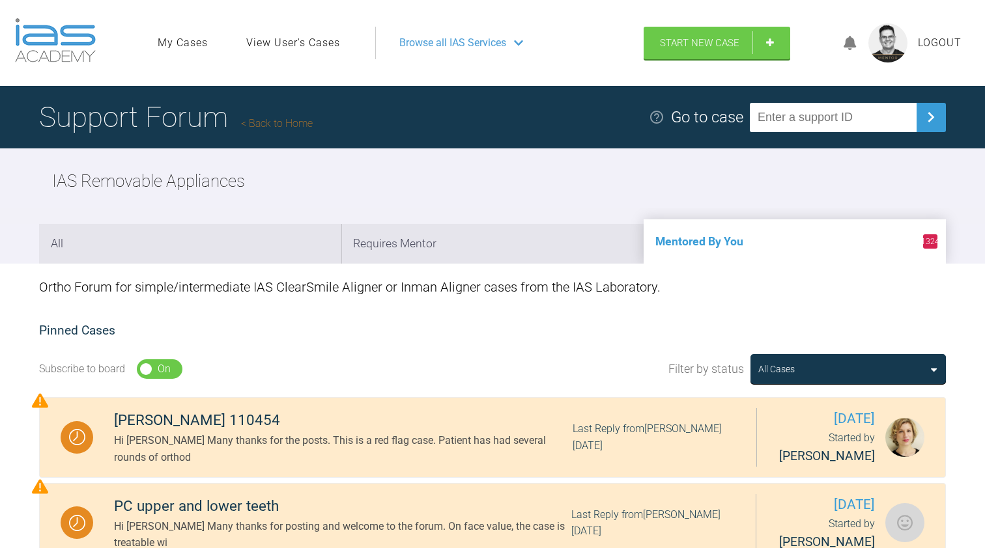
scroll to position [0, 0]
click at [294, 122] on link "Back to Home" at bounding box center [277, 123] width 72 height 12
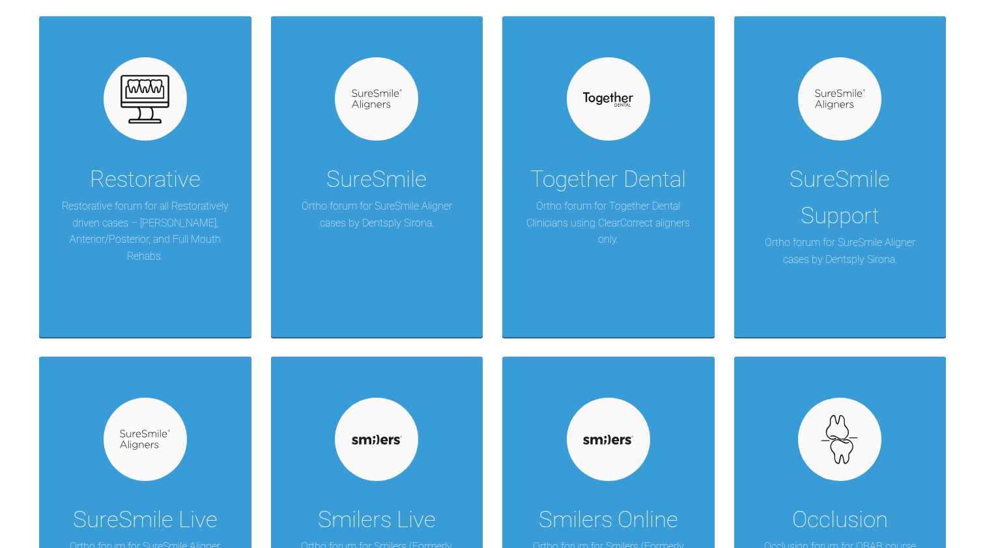
scroll to position [964, 0]
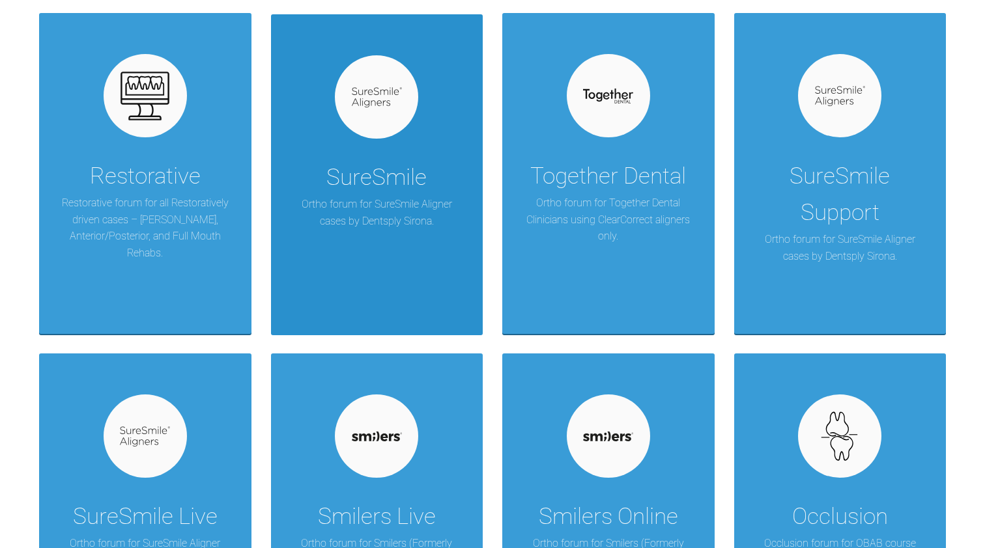
click at [337, 180] on div "SureSmile" at bounding box center [376, 178] width 100 height 36
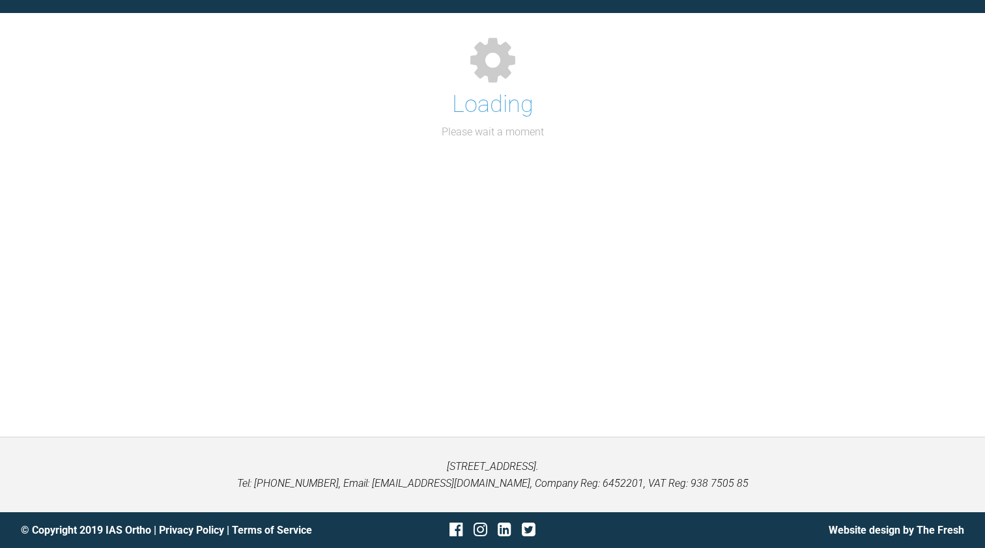
scroll to position [134, 0]
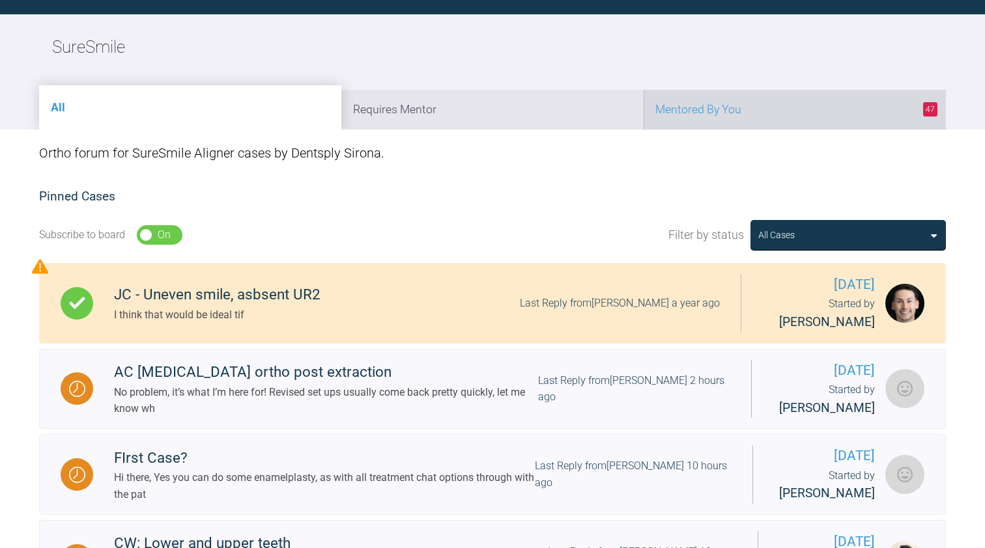
click at [731, 114] on li "47 Mentored By You" at bounding box center [795, 110] width 302 height 40
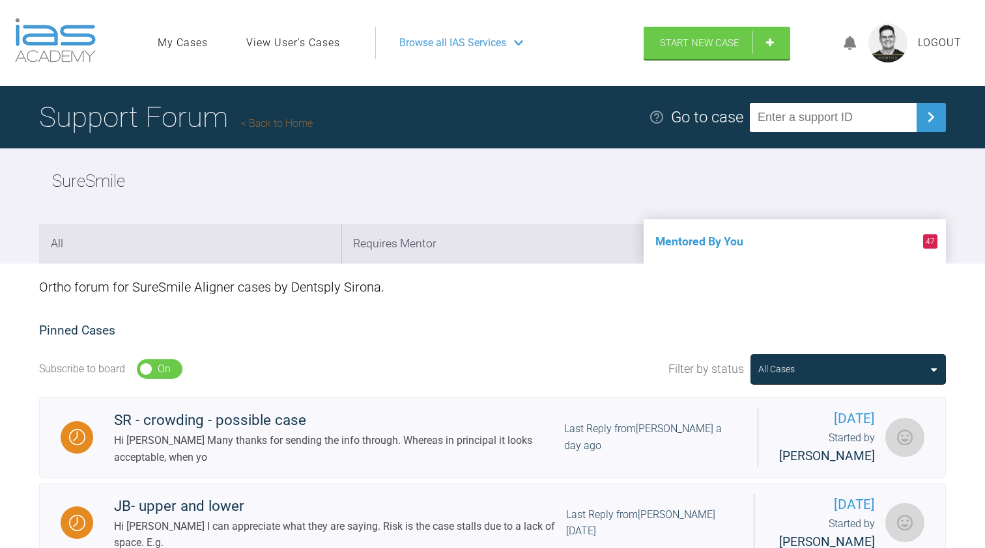
scroll to position [0, 0]
click at [279, 124] on link "Back to Home" at bounding box center [277, 123] width 72 height 12
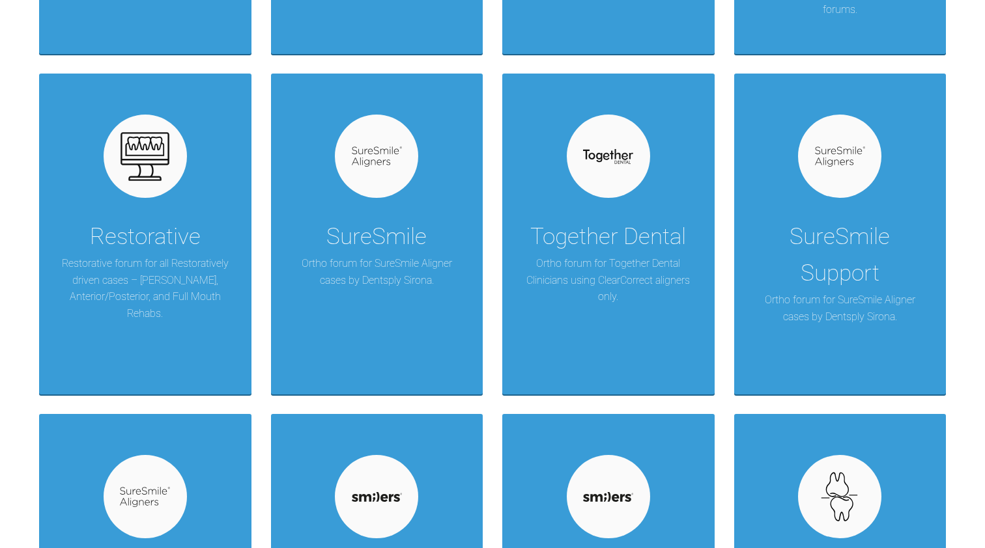
scroll to position [914, 0]
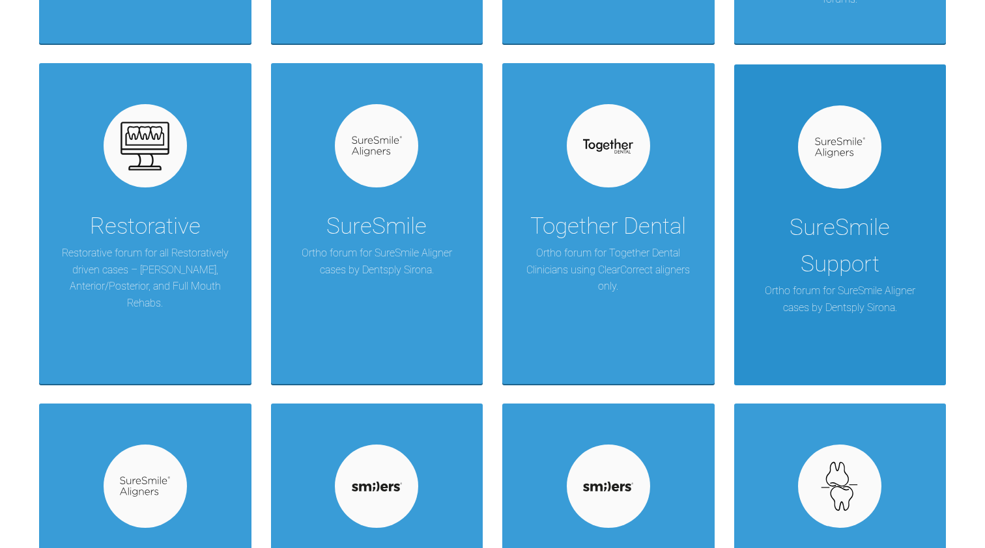
click at [862, 267] on div "SureSmile Support" at bounding box center [840, 246] width 173 height 73
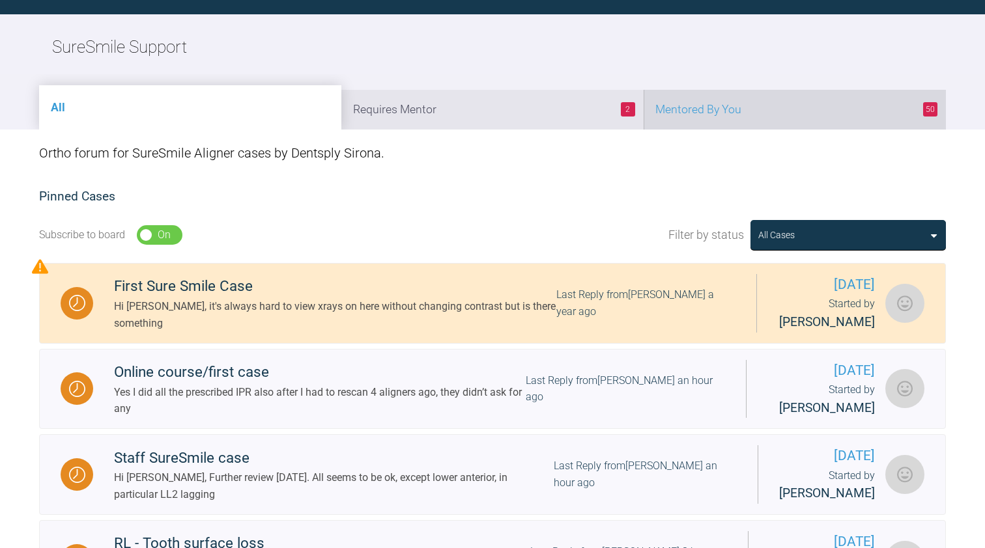
click at [726, 113] on li "50 Mentored By You" at bounding box center [795, 110] width 302 height 40
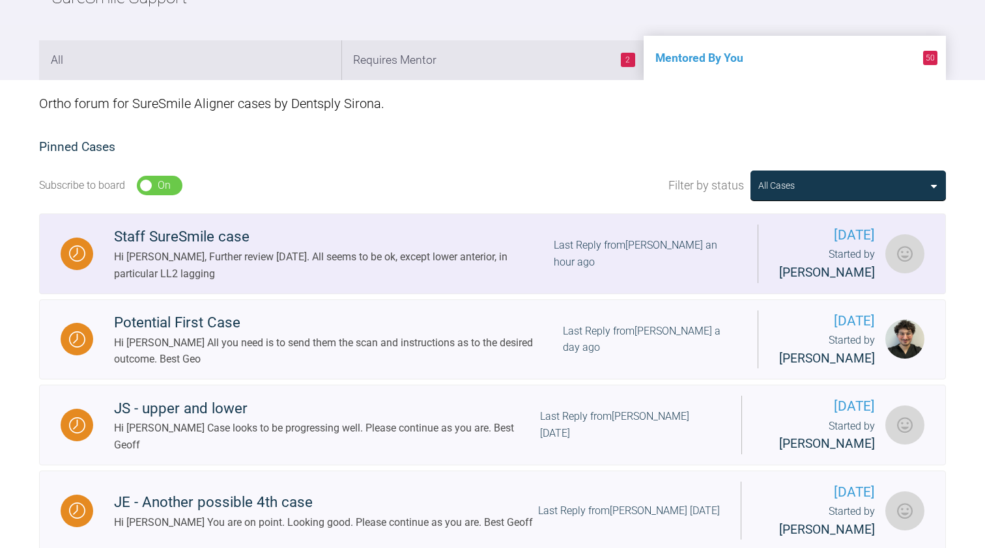
scroll to position [184, 0]
click at [401, 264] on div "Hi [PERSON_NAME], Further review [DATE]. All seems to be ok, except lower anter…" at bounding box center [334, 264] width 440 height 33
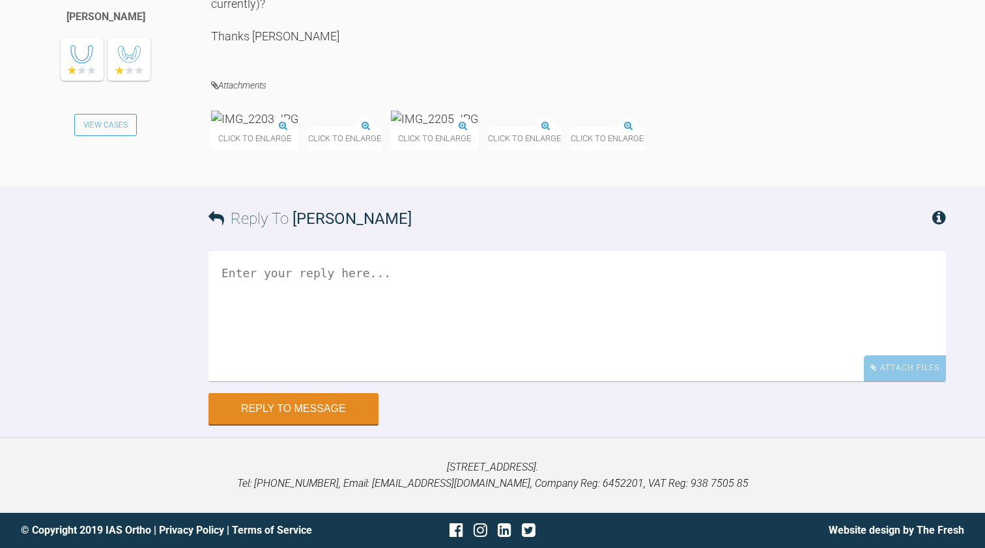
scroll to position [11290, 0]
click at [295, 127] on img at bounding box center [254, 119] width 87 height 16
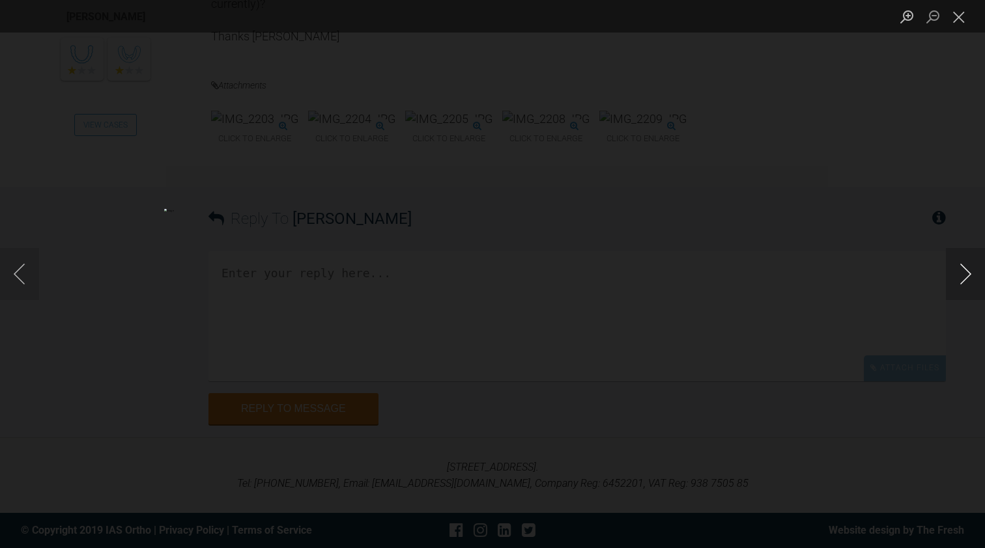
click at [961, 273] on button "Next image" at bounding box center [965, 274] width 39 height 52
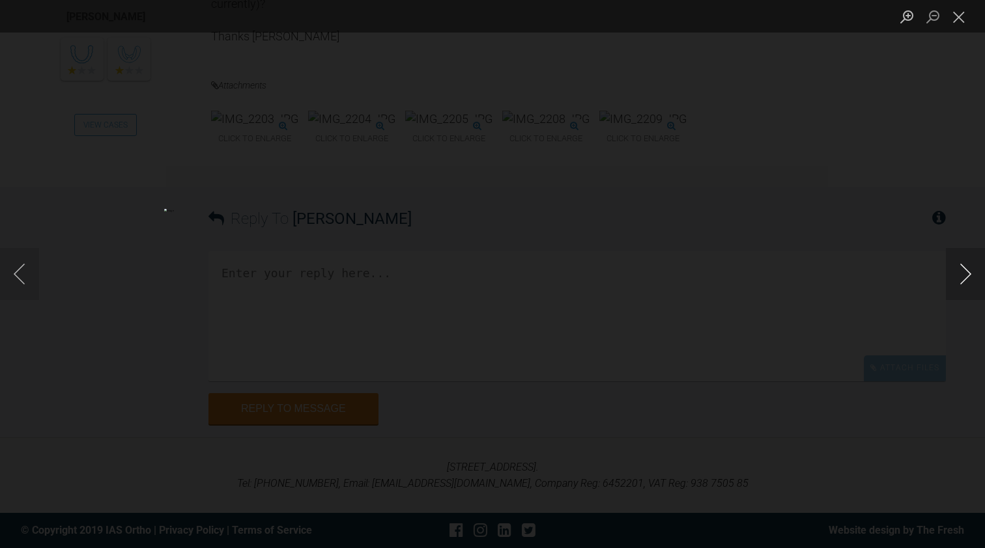
click at [961, 273] on button "Next image" at bounding box center [965, 274] width 39 height 52
click at [967, 271] on button "Next image" at bounding box center [965, 274] width 39 height 52
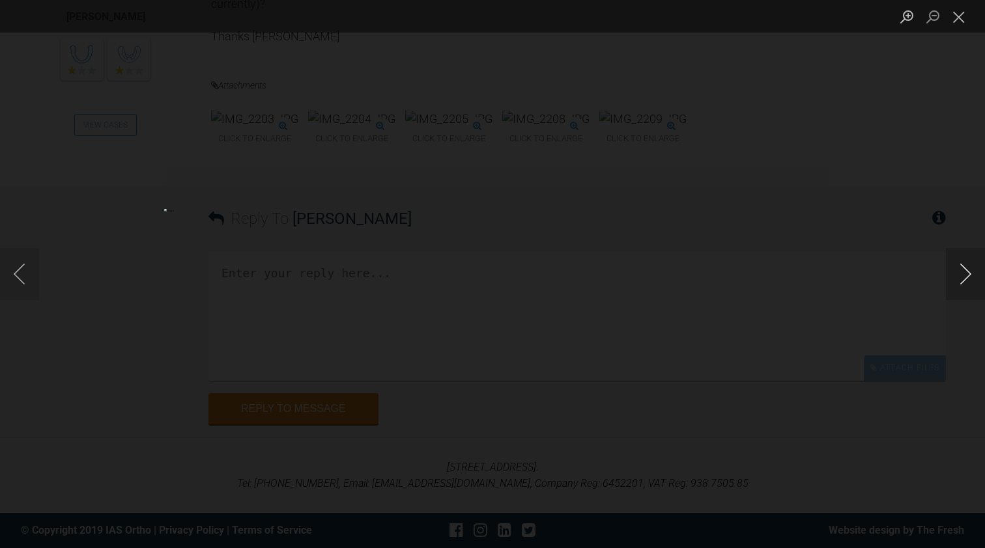
click at [967, 271] on button "Next image" at bounding box center [965, 274] width 39 height 52
click at [961, 18] on button "Close lightbox" at bounding box center [959, 16] width 26 height 23
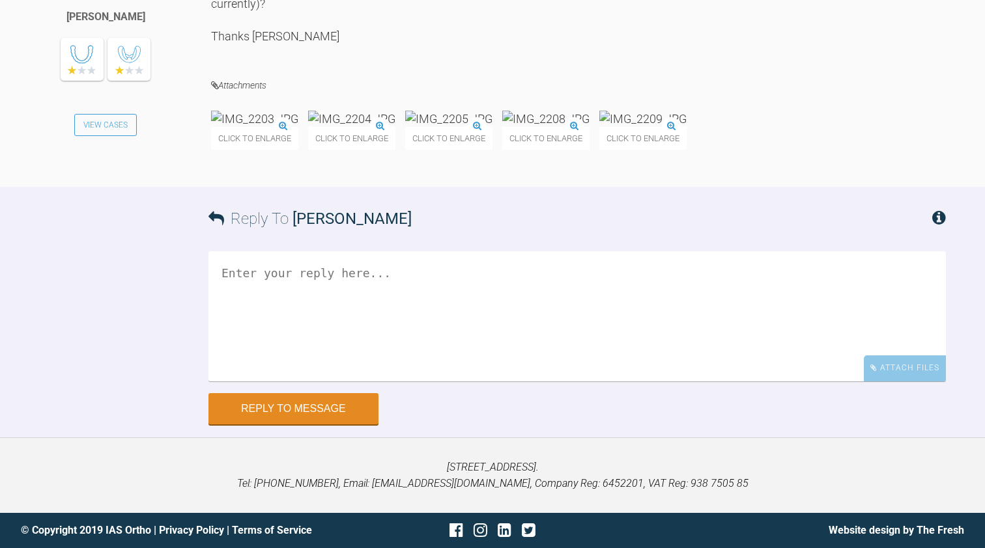
click at [266, 382] on textarea at bounding box center [576, 316] width 737 height 130
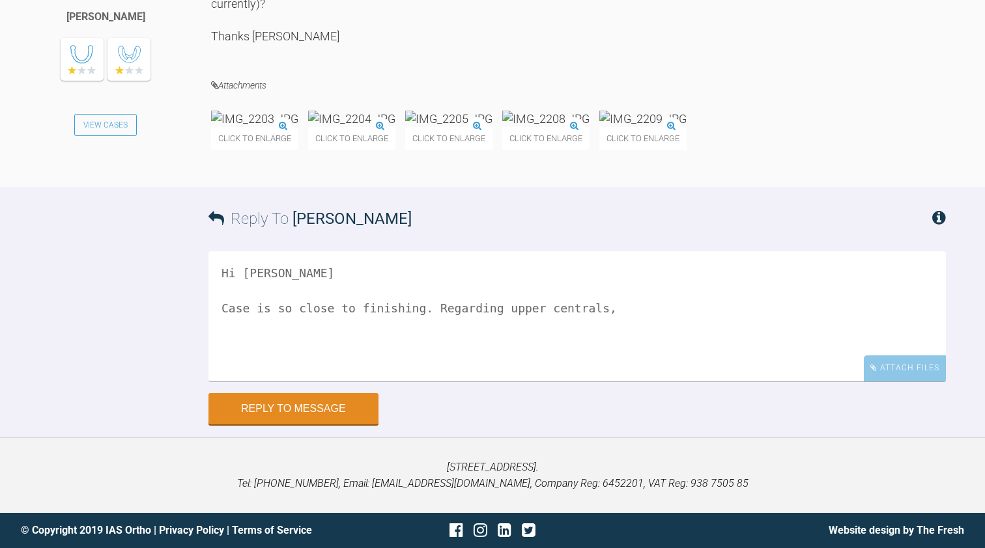
click at [298, 150] on div "Click to enlarge" at bounding box center [254, 130] width 87 height 39
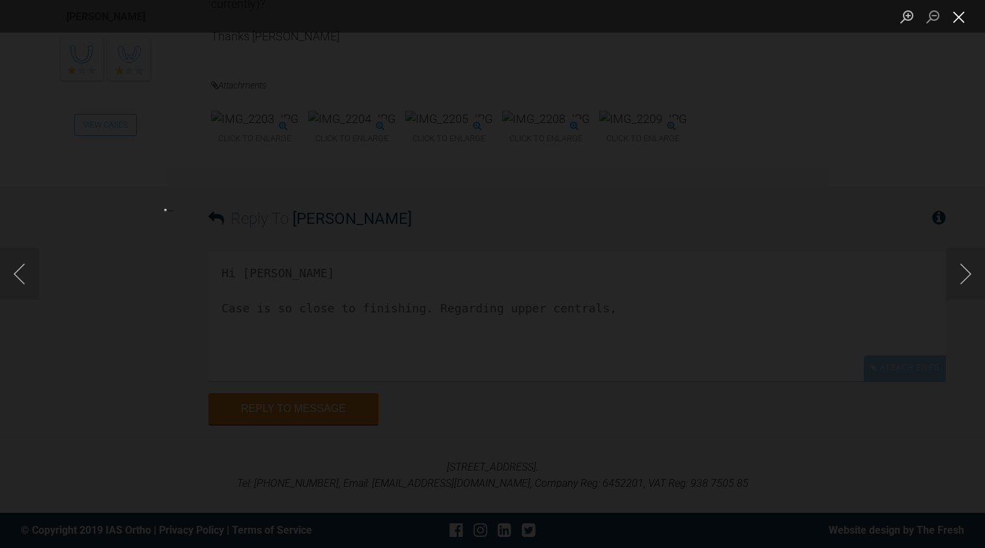
click at [959, 19] on button "Close lightbox" at bounding box center [959, 16] width 26 height 23
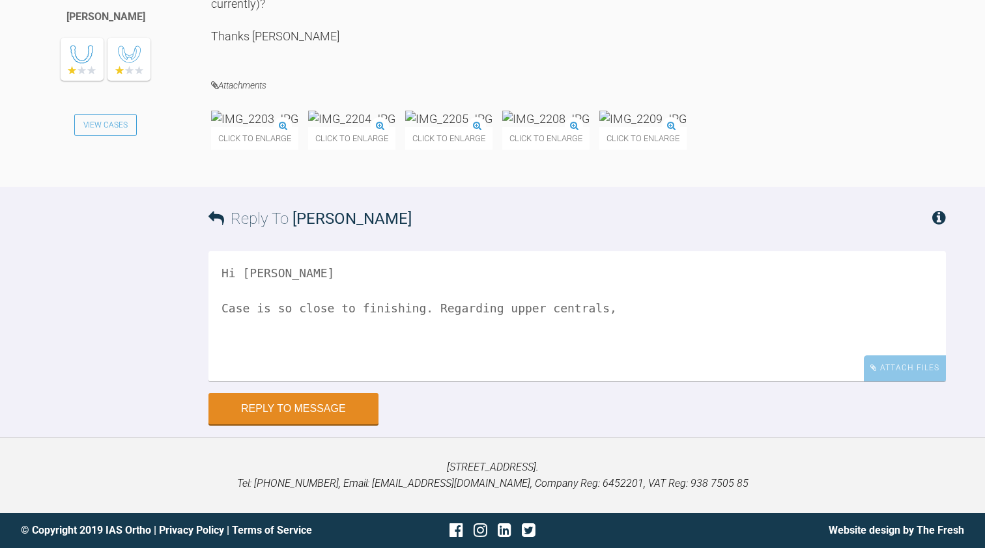
scroll to position [11535, 0]
click at [513, 307] on textarea "Hi [PERSON_NAME] Case is so close to finishing. Regarding upper centrals," at bounding box center [576, 316] width 737 height 130
click at [285, 117] on img at bounding box center [254, 119] width 87 height 16
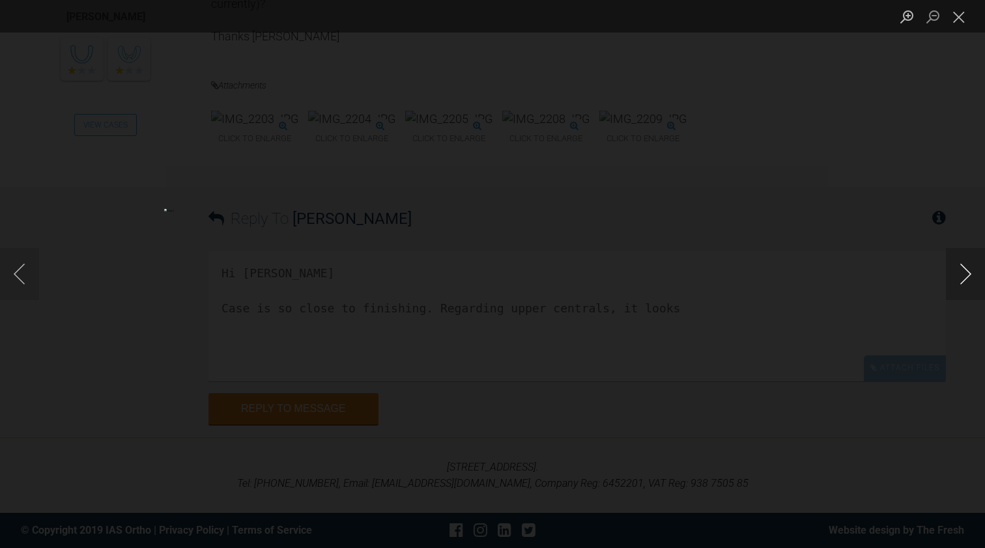
click at [965, 266] on button "Next image" at bounding box center [965, 274] width 39 height 52
click at [963, 16] on button "Close lightbox" at bounding box center [959, 16] width 26 height 23
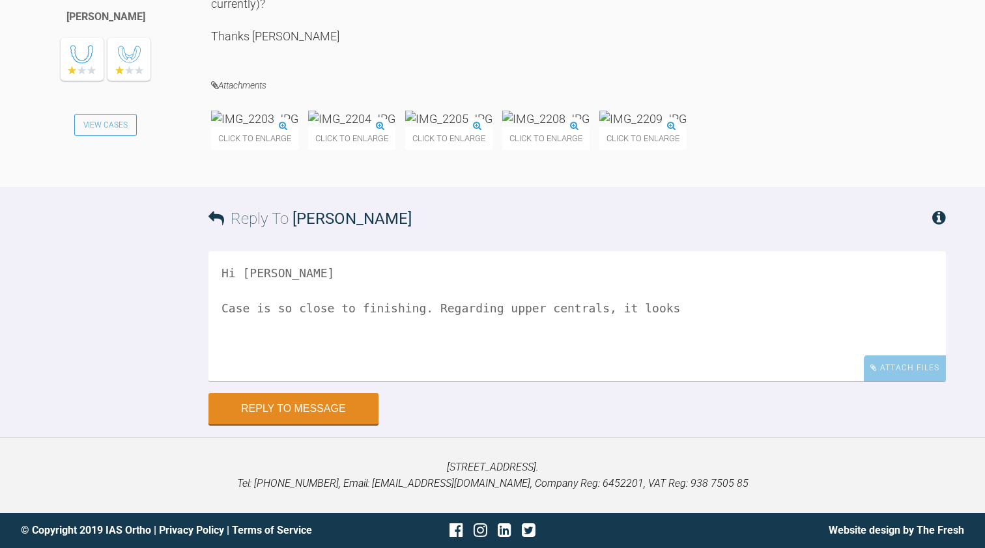
click at [556, 310] on textarea "Hi [PERSON_NAME] Case is so close to finishing. Regarding upper centrals, it lo…" at bounding box center [576, 316] width 737 height 130
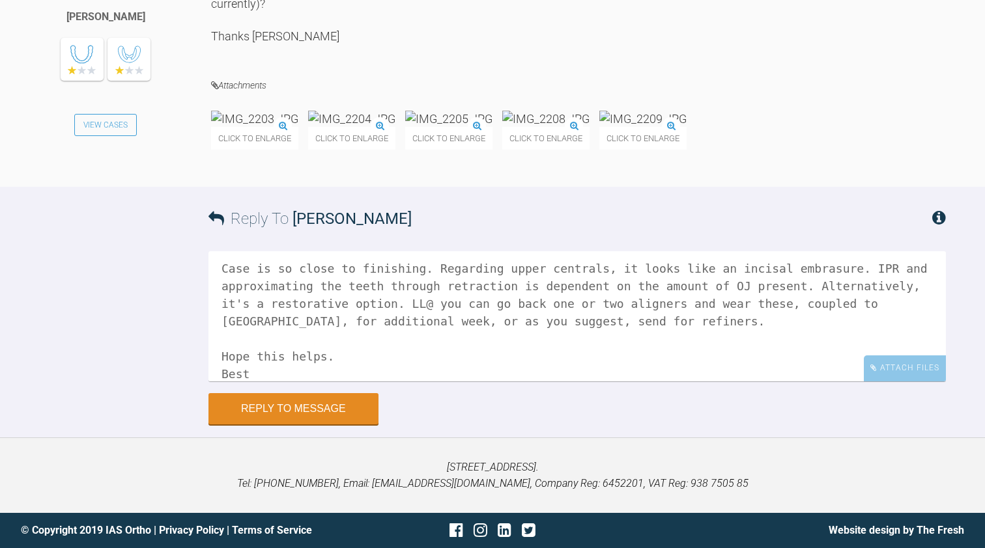
scroll to position [11522, 0]
type textarea "Hi [PERSON_NAME] Case is so close to finishing. Regarding upper centrals, it lo…"
click at [295, 425] on button "Reply to Message" at bounding box center [293, 410] width 170 height 31
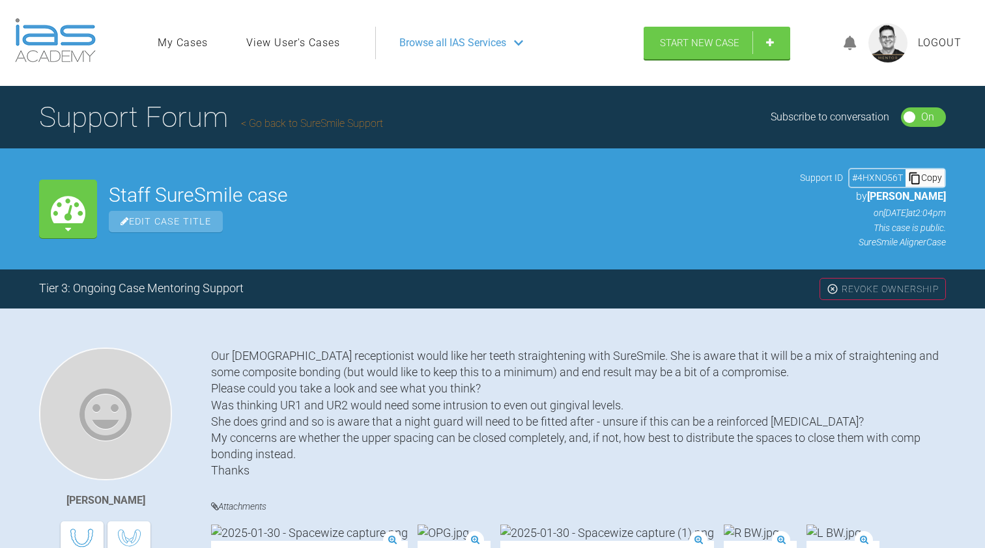
scroll to position [0, 0]
click at [317, 122] on link "Go back to SureSmile Support" at bounding box center [312, 123] width 142 height 12
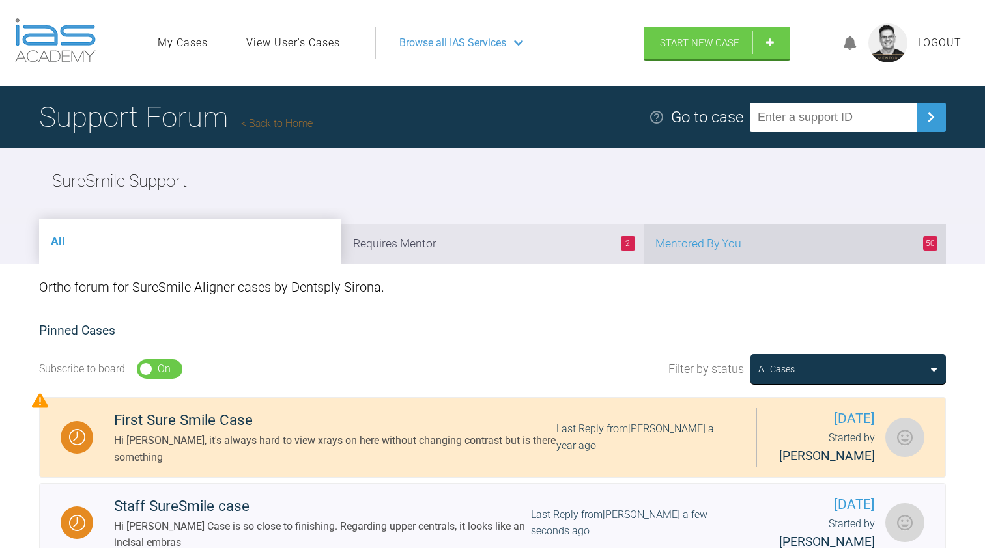
click at [711, 253] on li "50 Mentored By You" at bounding box center [795, 244] width 302 height 40
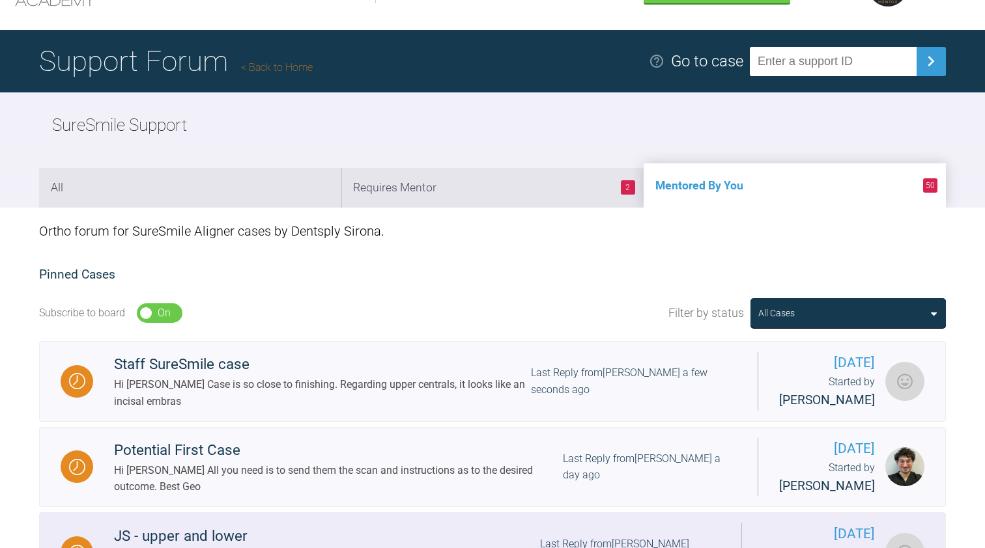
scroll to position [46, 0]
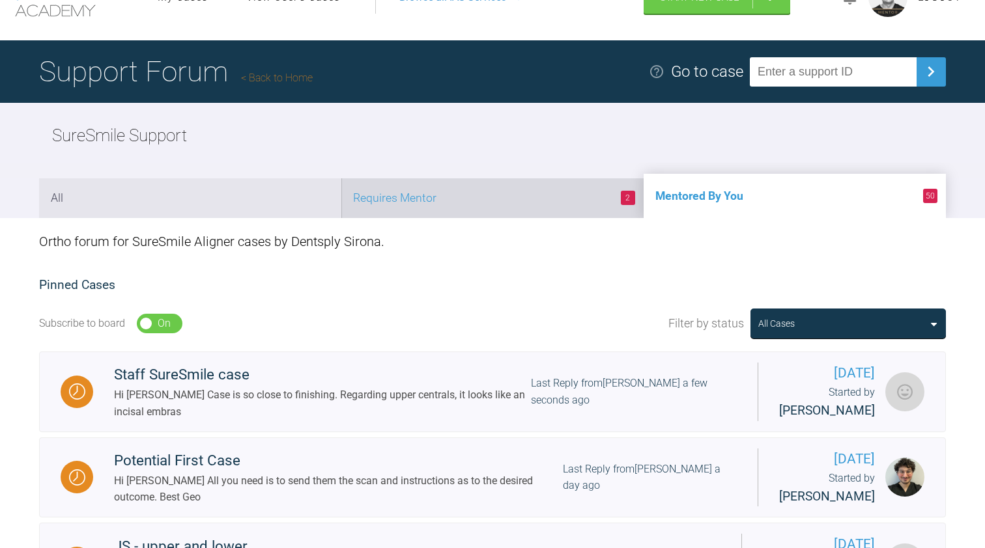
click at [579, 197] on li "2 Requires Mentor" at bounding box center [492, 198] width 302 height 40
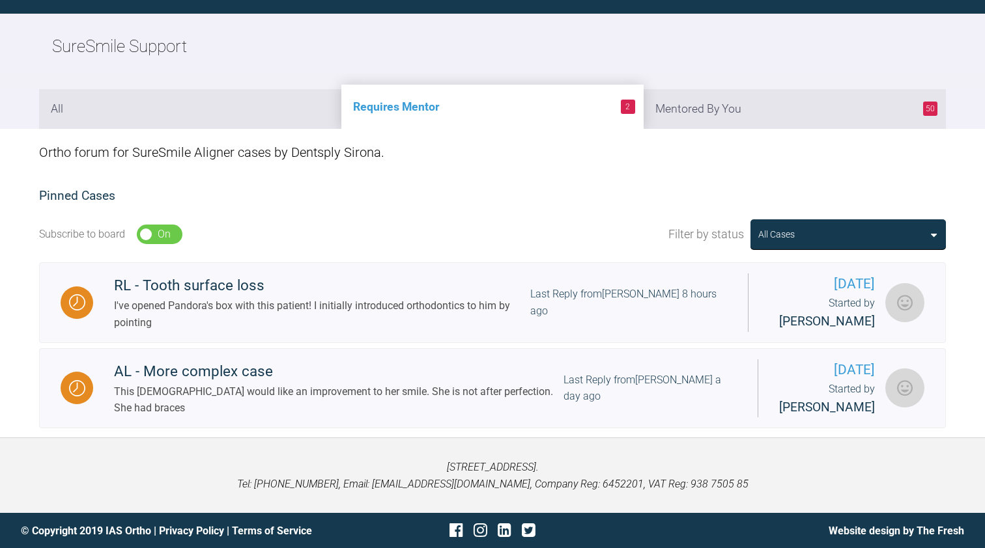
scroll to position [134, 0]
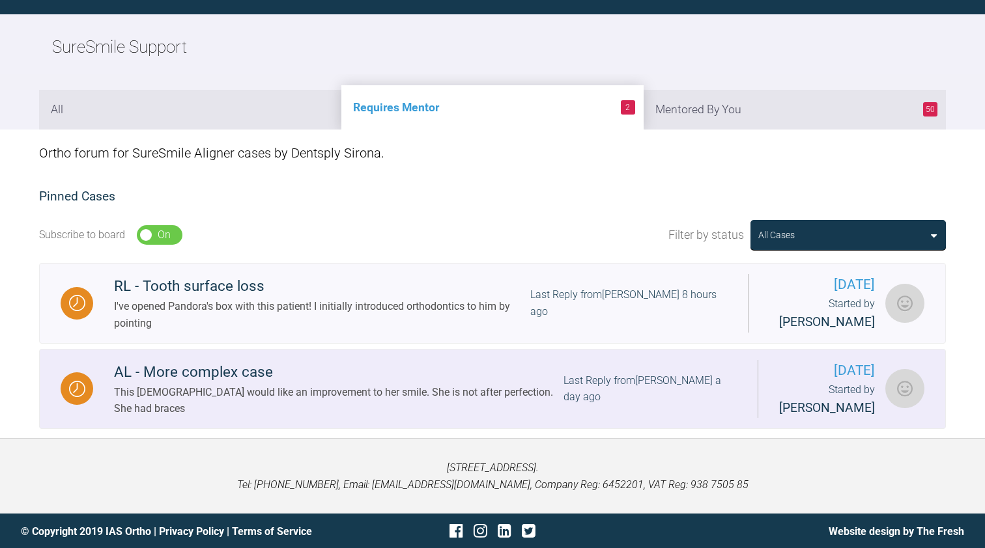
click at [277, 389] on div "This [DEMOGRAPHIC_DATA] would like an improvement to her smile. She is not afte…" at bounding box center [338, 400] width 449 height 33
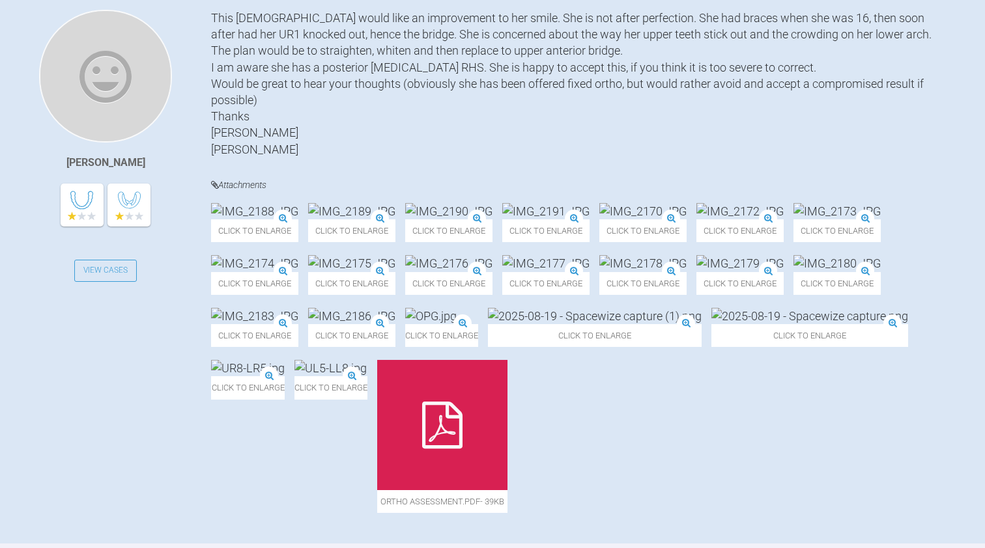
scroll to position [335, 0]
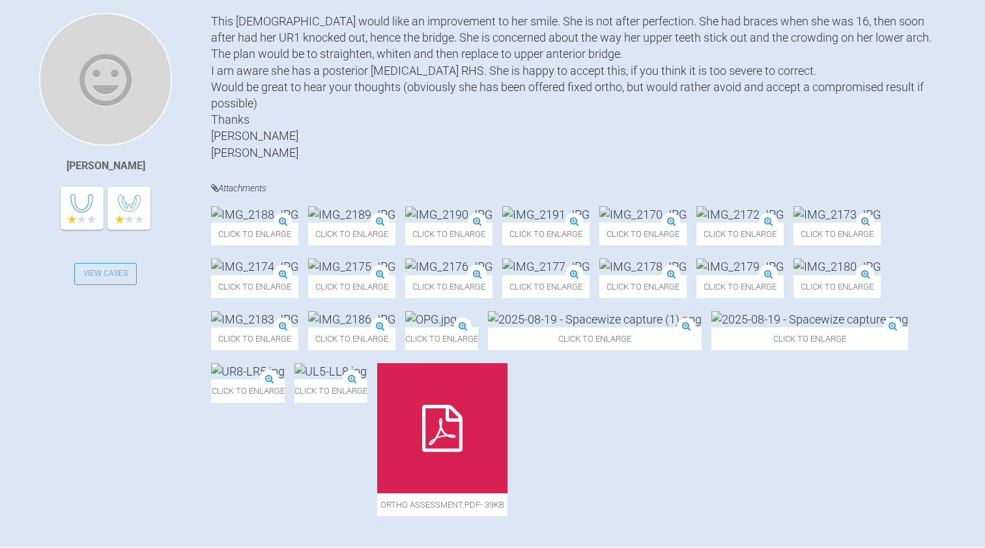
click at [696, 223] on img at bounding box center [739, 214] width 87 height 16
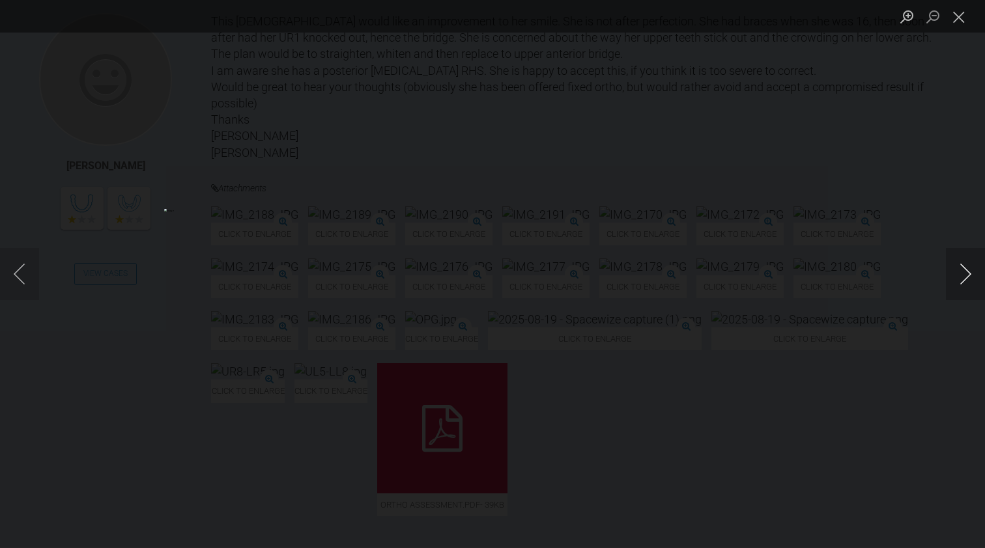
click at [971, 274] on button "Next image" at bounding box center [965, 274] width 39 height 52
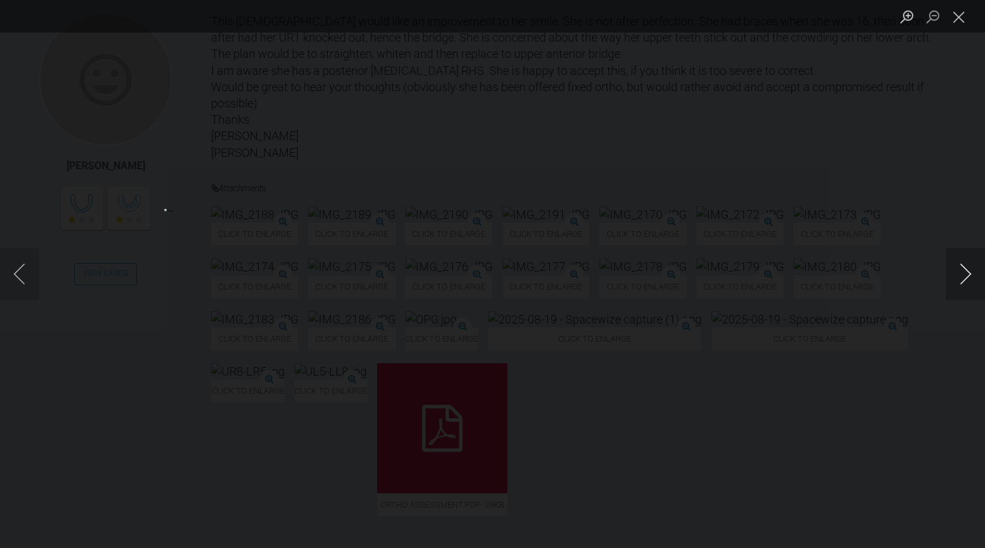
click at [971, 274] on button "Next image" at bounding box center [965, 274] width 39 height 52
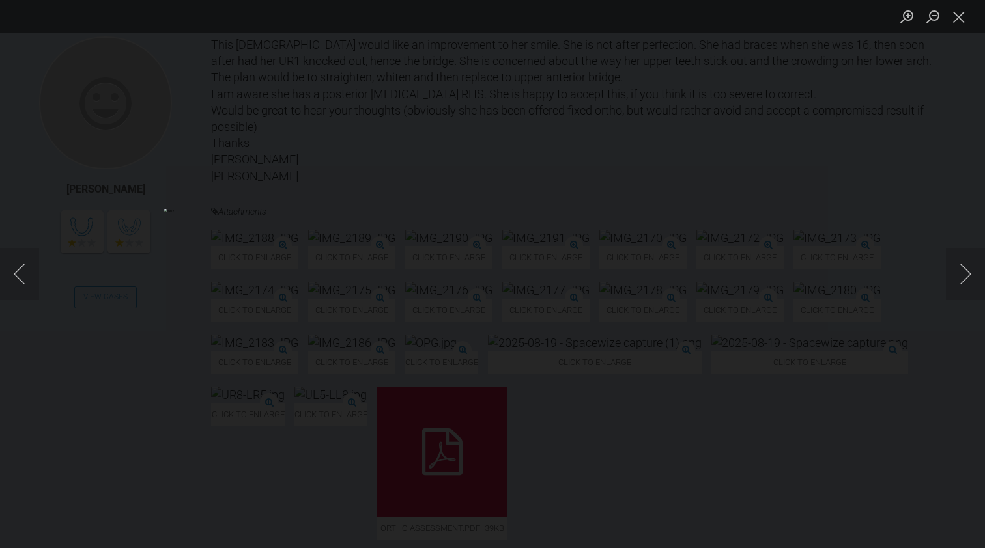
scroll to position [311, 0]
click at [961, 277] on button "Next image" at bounding box center [965, 274] width 39 height 52
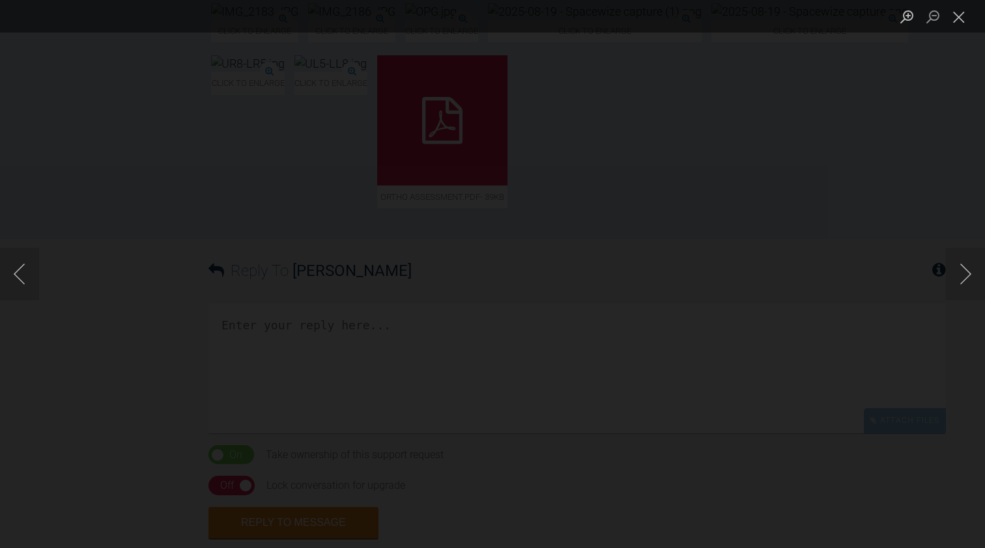
scroll to position [672, 0]
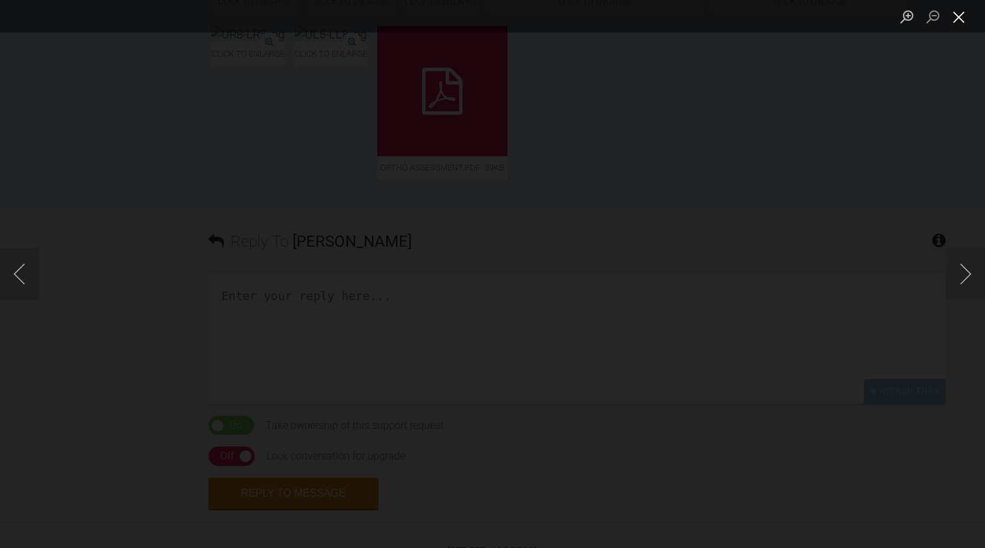
click at [957, 18] on button "Close lightbox" at bounding box center [959, 16] width 26 height 23
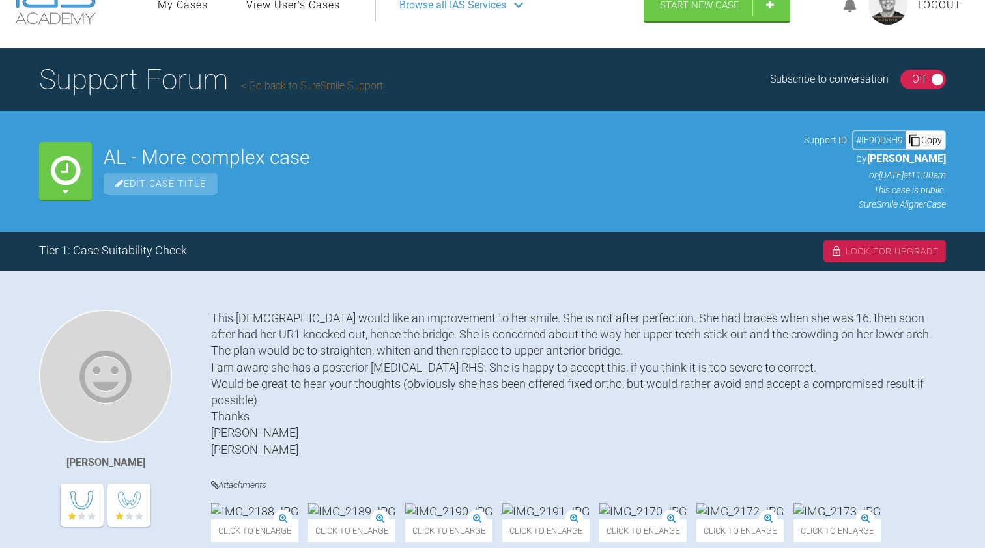
scroll to position [55, 0]
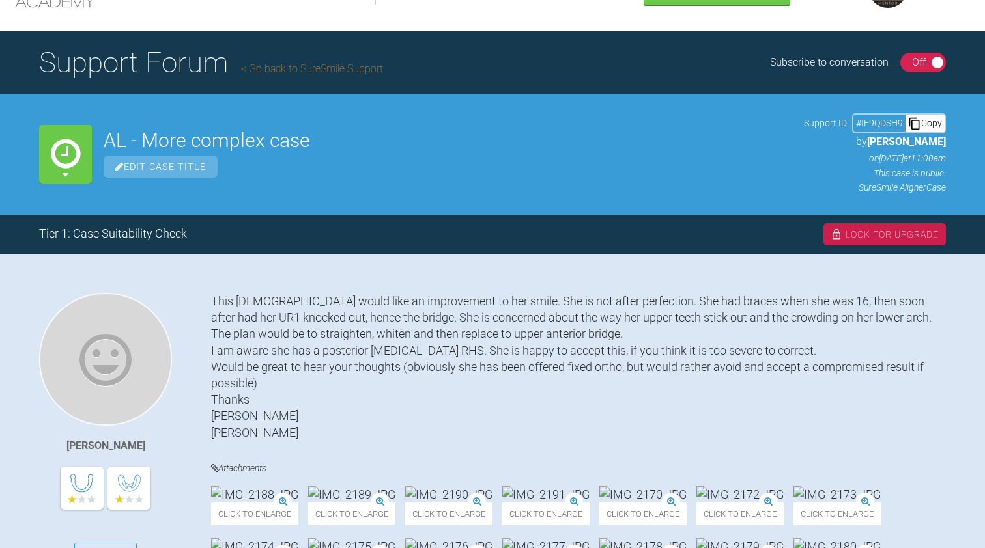
click at [343, 68] on link "Go back to SureSmile Support" at bounding box center [312, 69] width 142 height 12
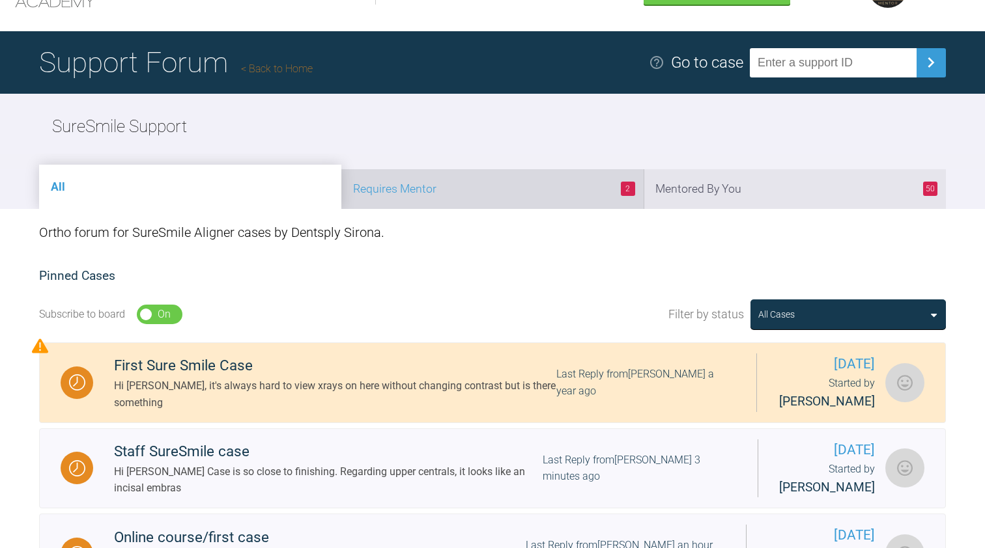
click at [521, 180] on li "2 Requires Mentor" at bounding box center [492, 189] width 302 height 40
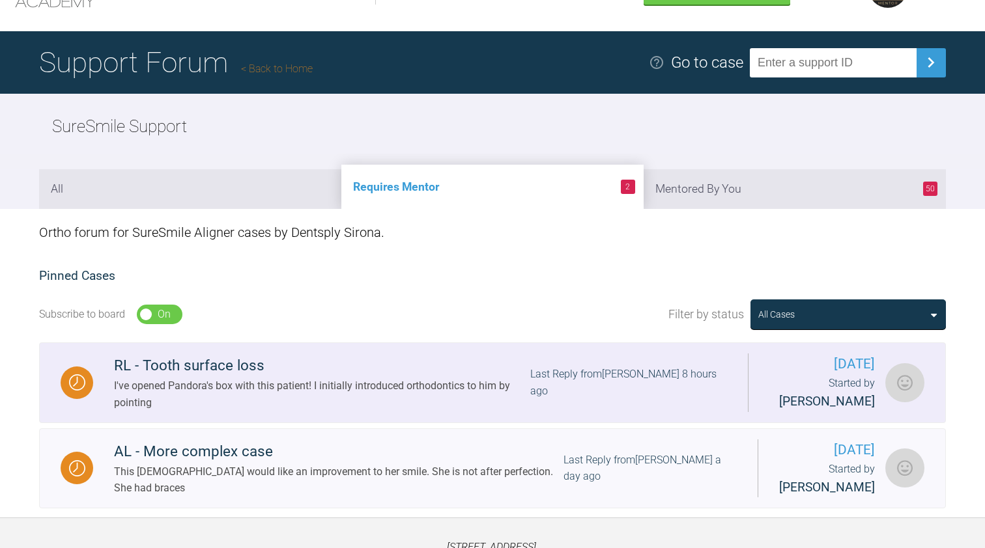
click at [432, 378] on div "I've opened Pandora's box with this patient! I initially introduced orthodontic…" at bounding box center [322, 394] width 416 height 33
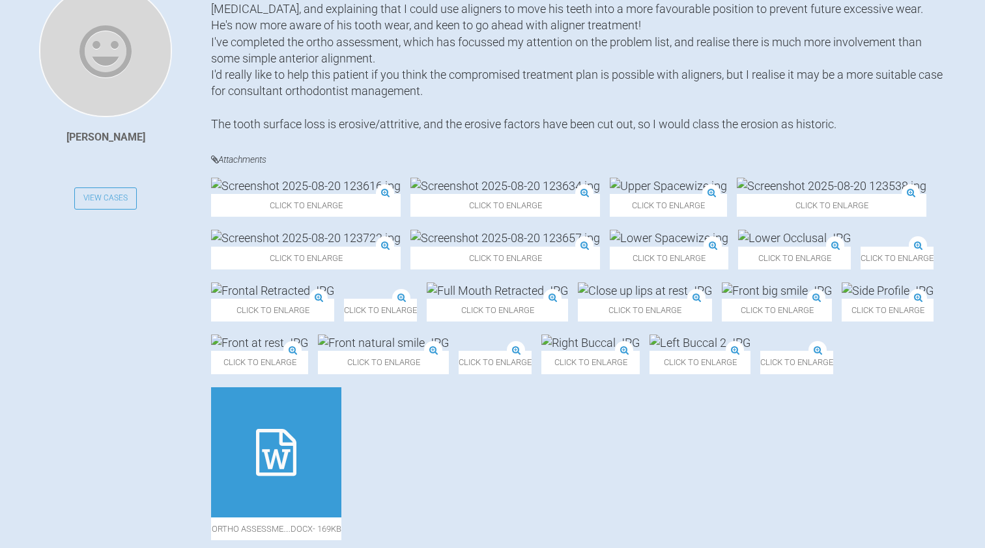
scroll to position [363, 0]
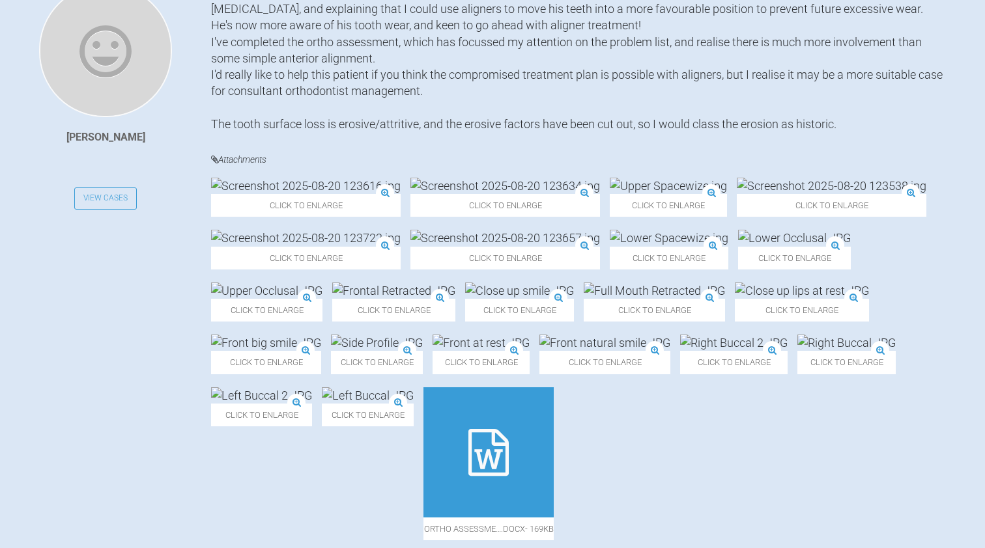
click at [610, 246] on img at bounding box center [669, 238] width 119 height 16
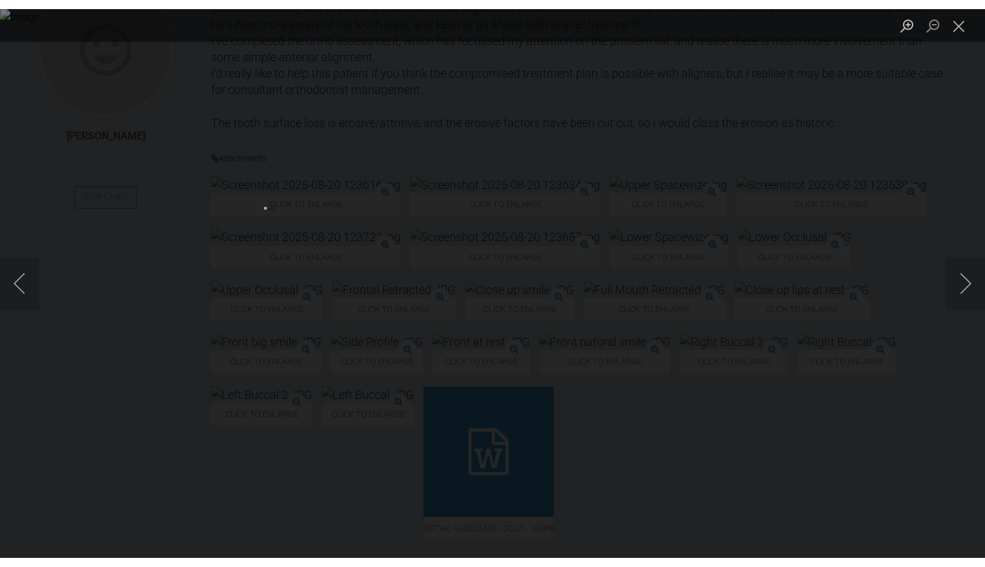
scroll to position [374, 0]
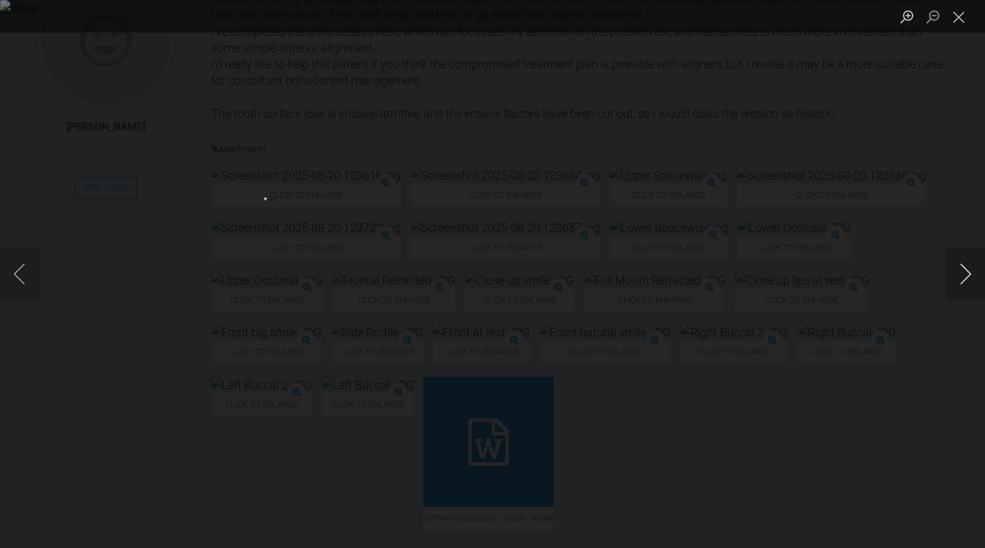
click at [961, 268] on button "Next image" at bounding box center [965, 274] width 39 height 52
click at [963, 278] on button "Next image" at bounding box center [965, 274] width 39 height 52
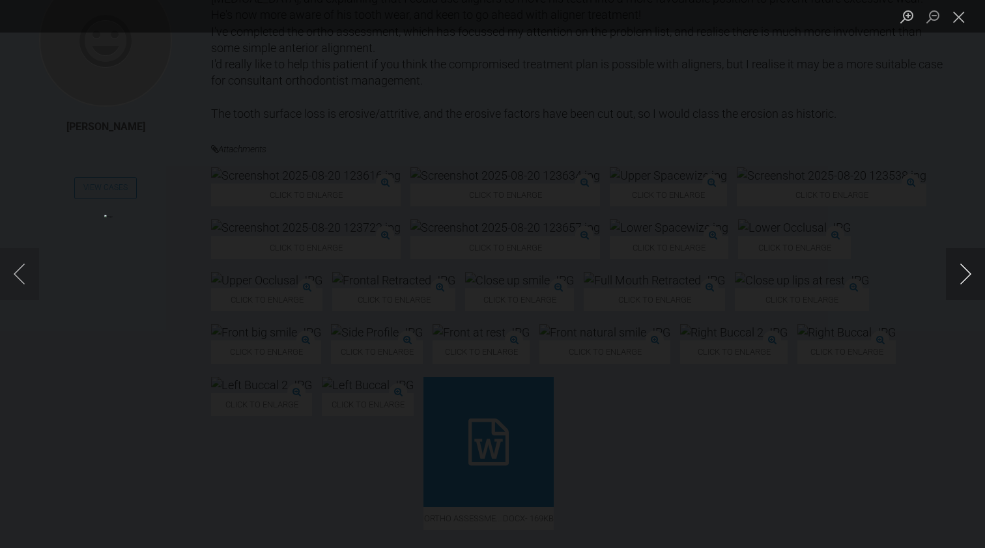
click at [963, 278] on button "Next image" at bounding box center [965, 274] width 39 height 52
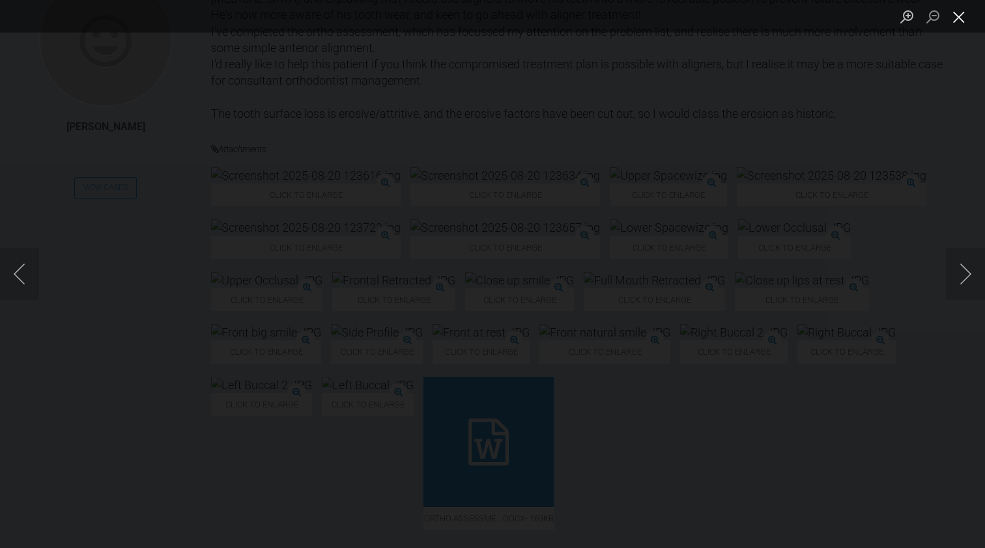
click at [969, 17] on button "Close lightbox" at bounding box center [959, 16] width 26 height 23
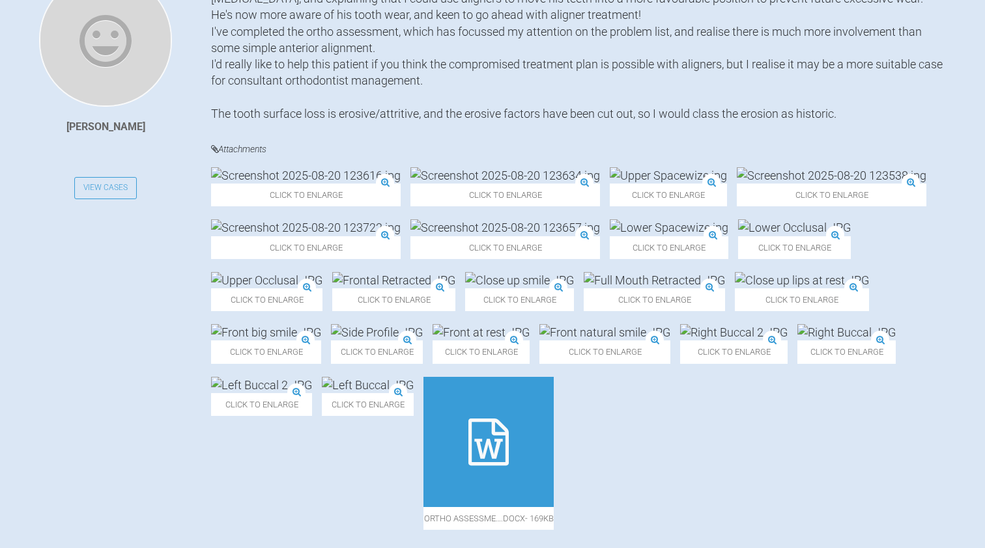
click at [610, 236] on img at bounding box center [669, 228] width 119 height 16
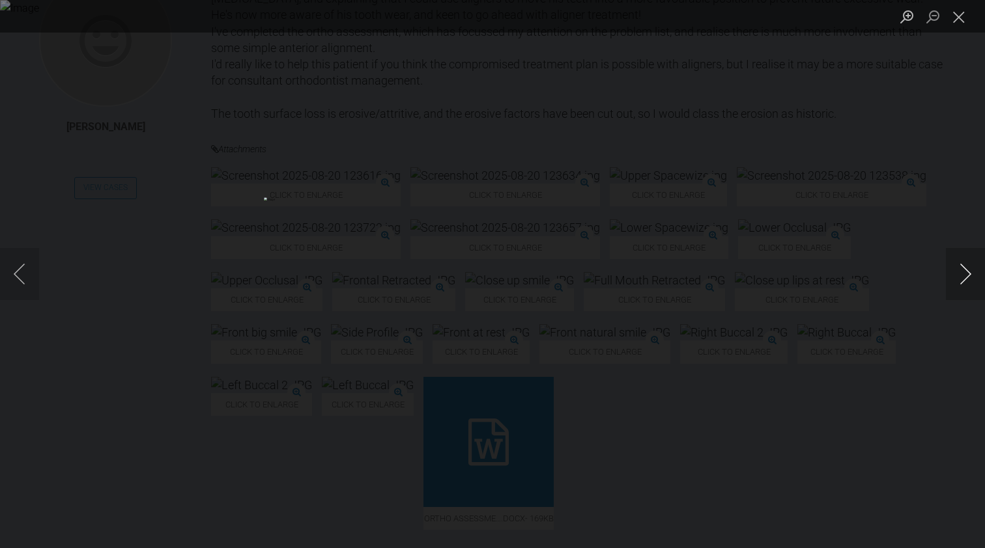
click at [962, 273] on button "Next image" at bounding box center [965, 274] width 39 height 52
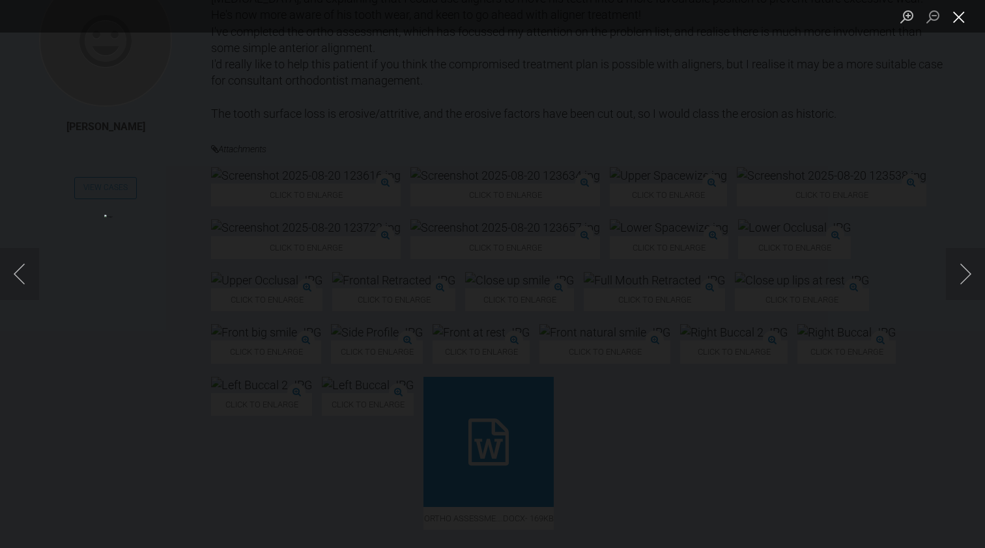
click at [961, 16] on button "Close lightbox" at bounding box center [959, 16] width 26 height 23
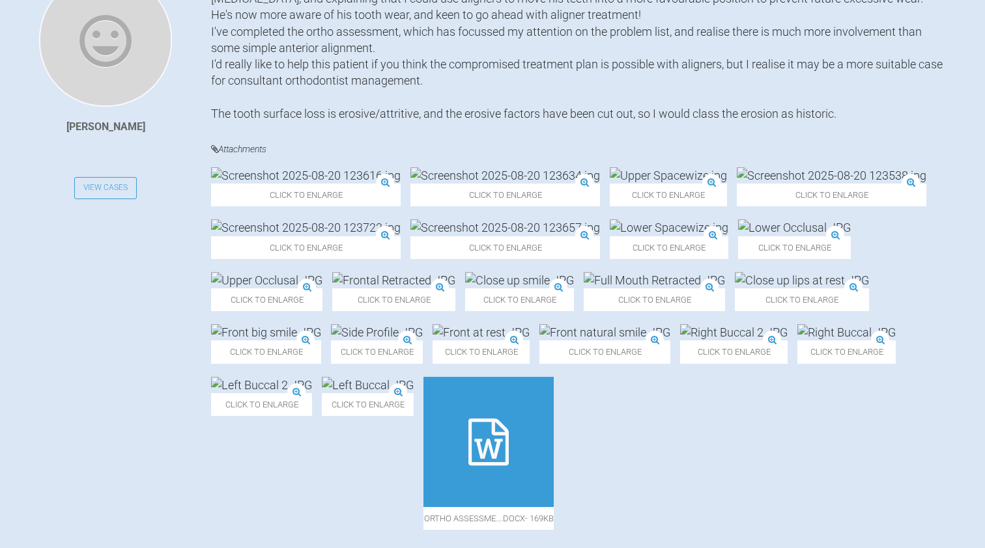
click at [298, 184] on img at bounding box center [306, 175] width 190 height 16
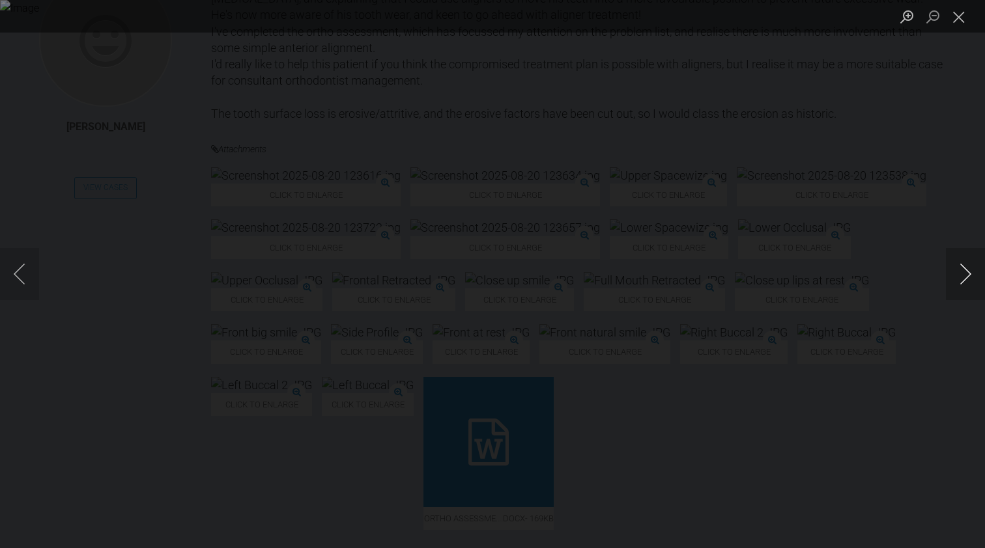
click at [961, 275] on button "Next image" at bounding box center [965, 274] width 39 height 52
click at [970, 266] on button "Next image" at bounding box center [965, 274] width 39 height 52
click at [23, 265] on button "Previous image" at bounding box center [19, 274] width 39 height 52
click at [961, 10] on button "Close lightbox" at bounding box center [959, 16] width 26 height 23
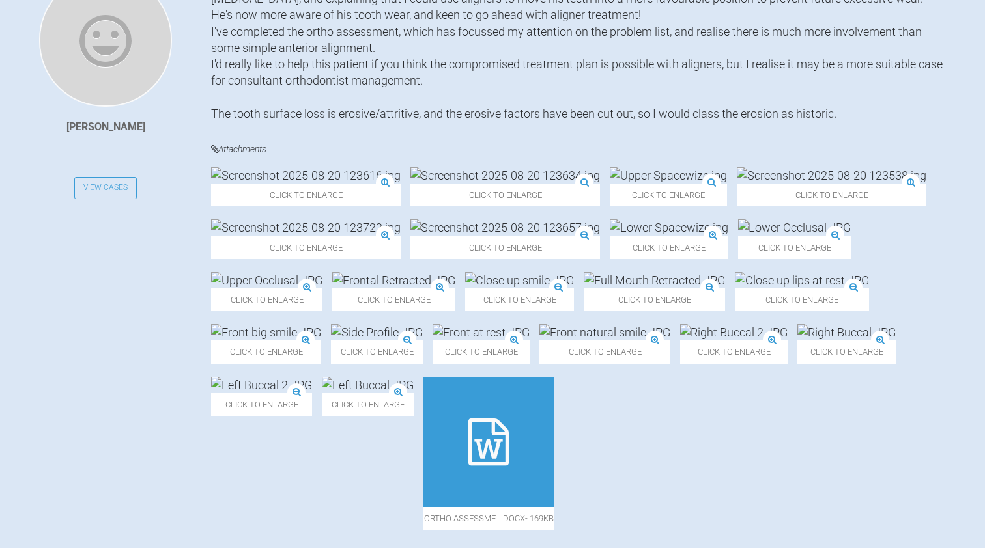
click at [737, 184] on img at bounding box center [832, 175] width 190 height 16
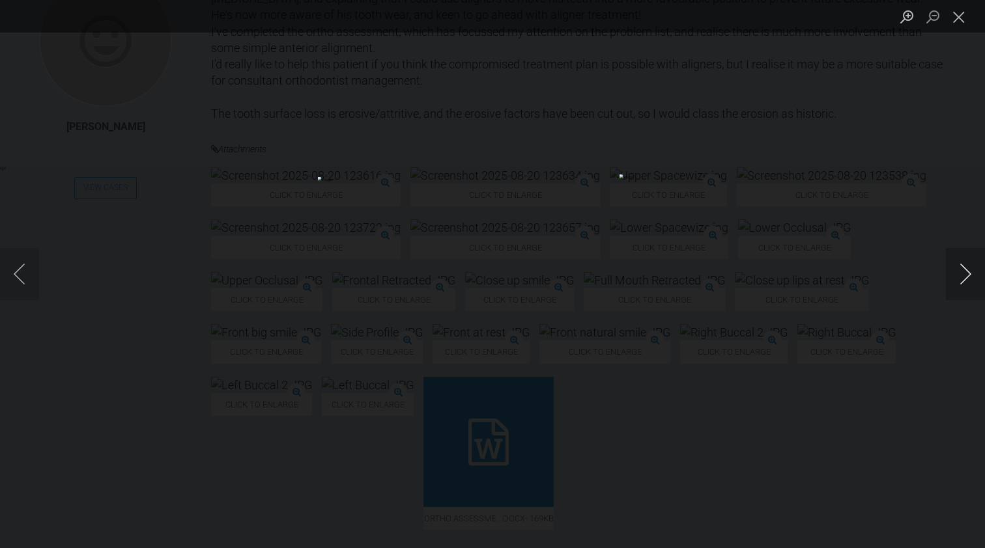
click at [966, 276] on button "Next image" at bounding box center [965, 274] width 39 height 52
click at [21, 276] on button "Previous image" at bounding box center [19, 274] width 39 height 52
click at [966, 274] on button "Next image" at bounding box center [965, 274] width 39 height 52
click at [23, 273] on button "Previous image" at bounding box center [19, 274] width 39 height 52
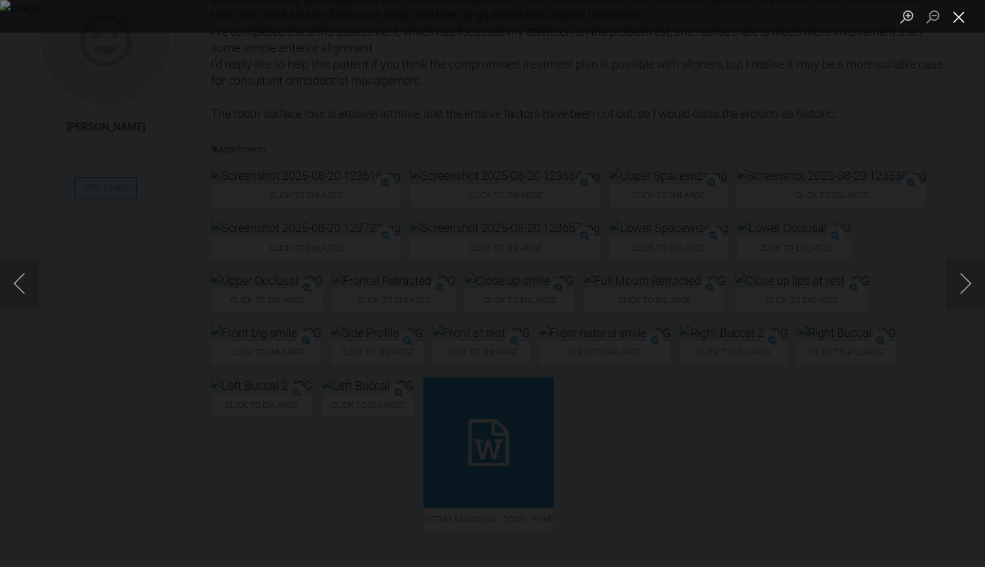
click at [958, 12] on button "Close lightbox" at bounding box center [959, 16] width 26 height 23
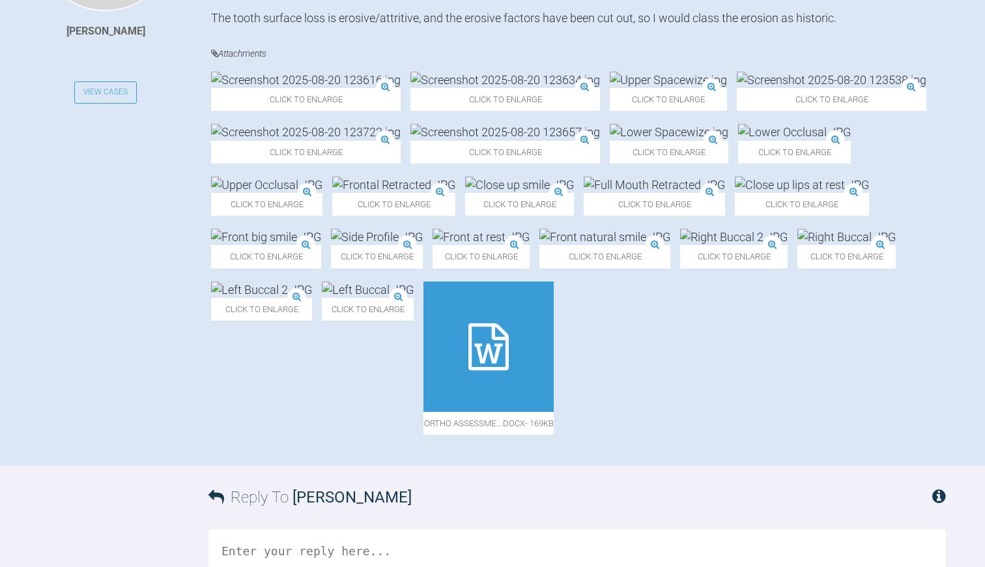
scroll to position [478, 0]
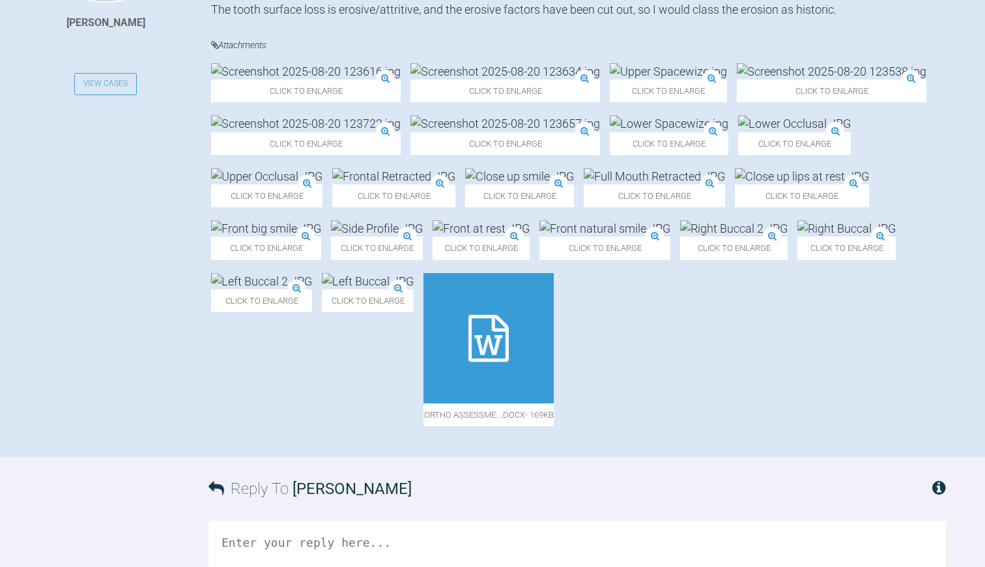
click at [797, 236] on img at bounding box center [846, 228] width 98 height 16
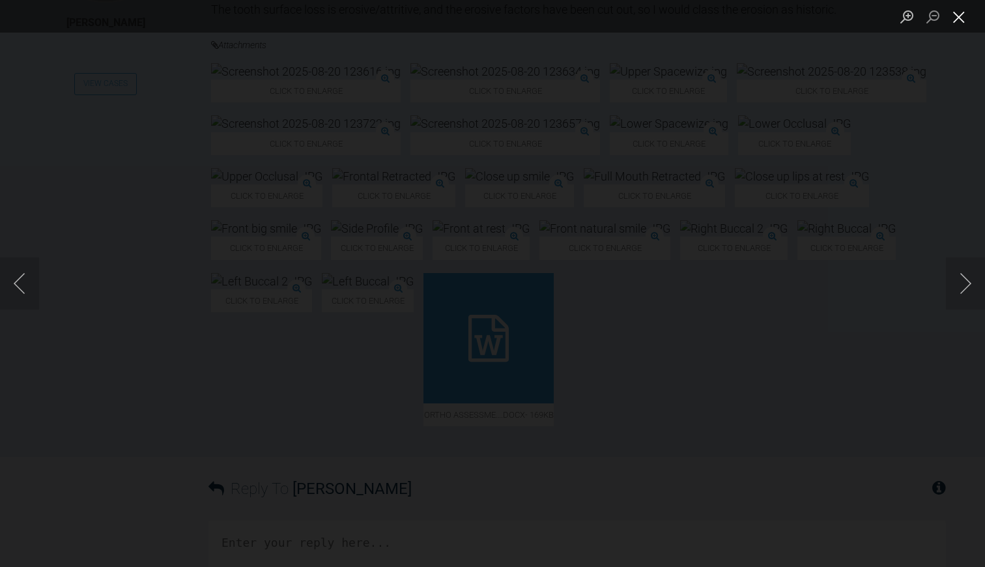
click at [957, 17] on button "Close lightbox" at bounding box center [959, 16] width 26 height 23
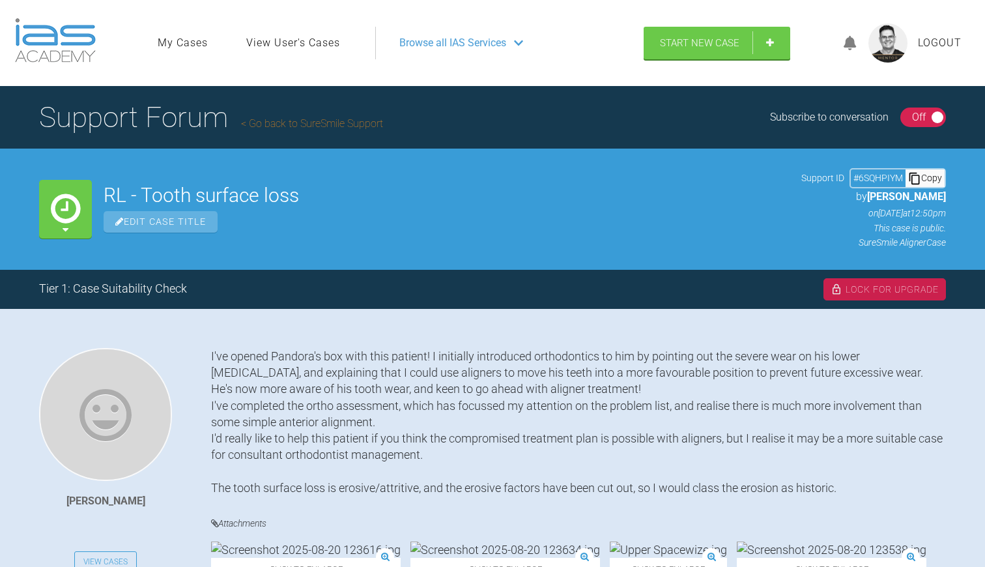
scroll to position [0, 0]
click at [320, 120] on link "Go back to SureSmile Support" at bounding box center [312, 123] width 142 height 12
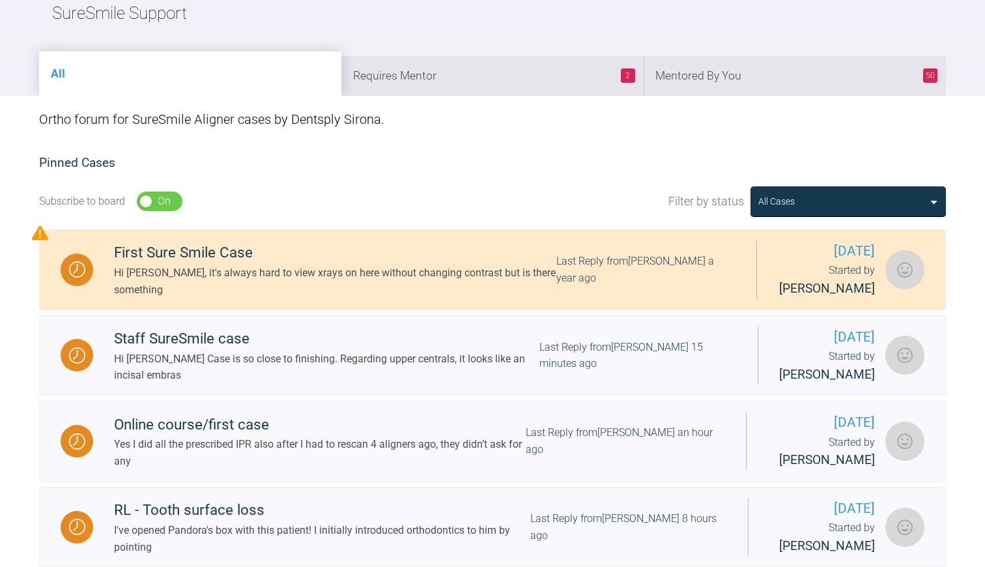
scroll to position [83, 0]
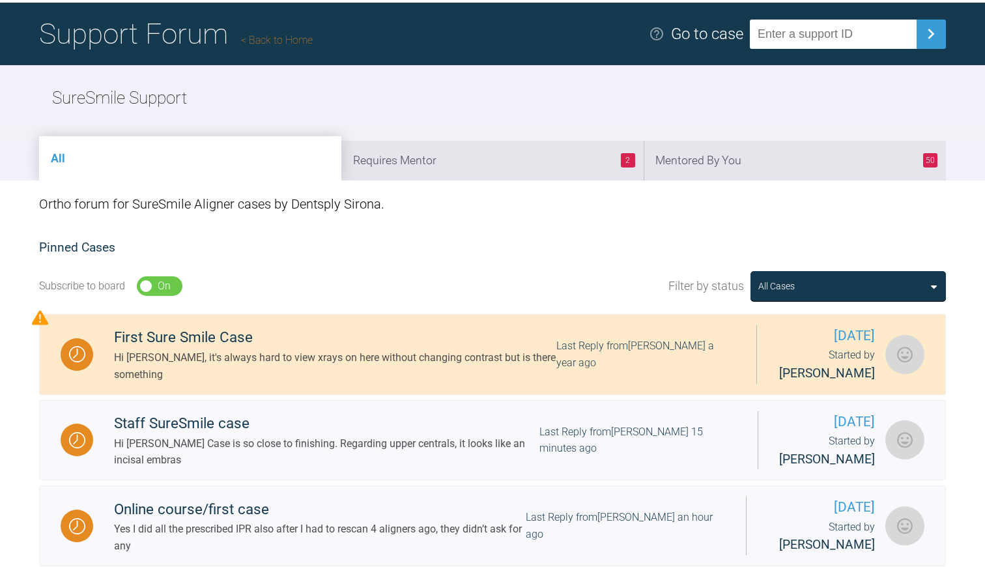
click at [283, 38] on link "Back to Home" at bounding box center [277, 40] width 72 height 12
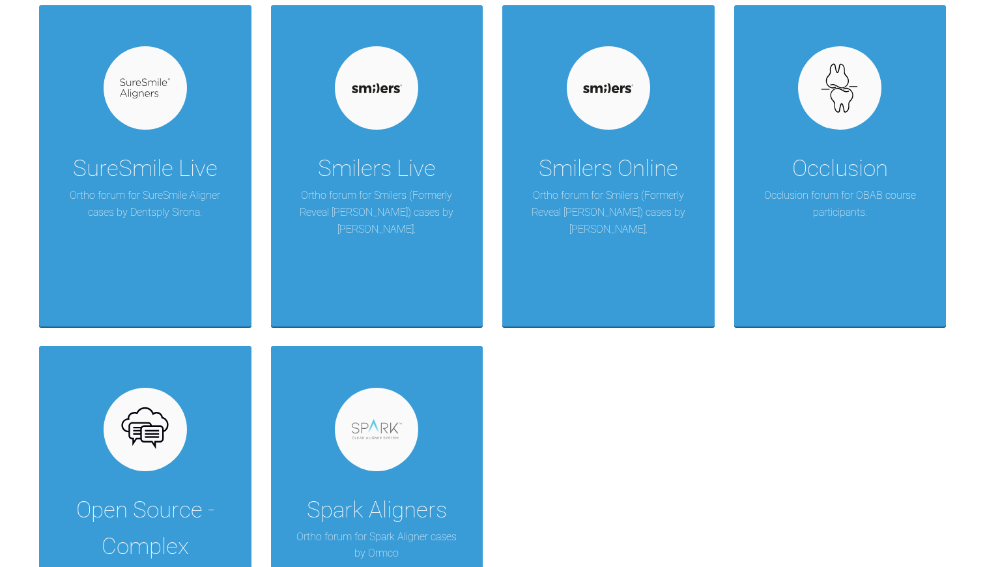
scroll to position [1307, 0]
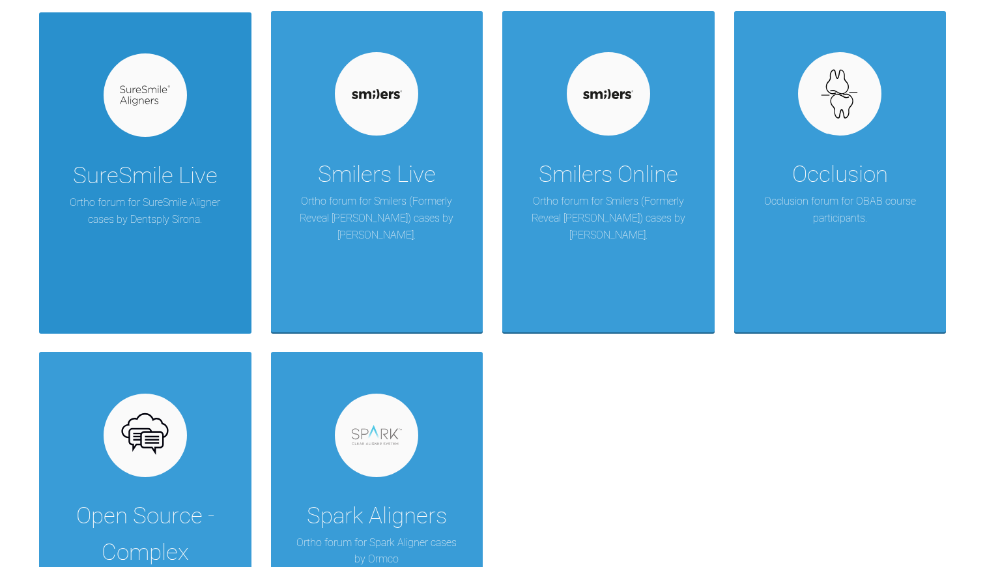
click at [99, 194] on p "Ortho forum for SureSmile Aligner cases by Dentsply Sirona." at bounding box center [145, 210] width 173 height 33
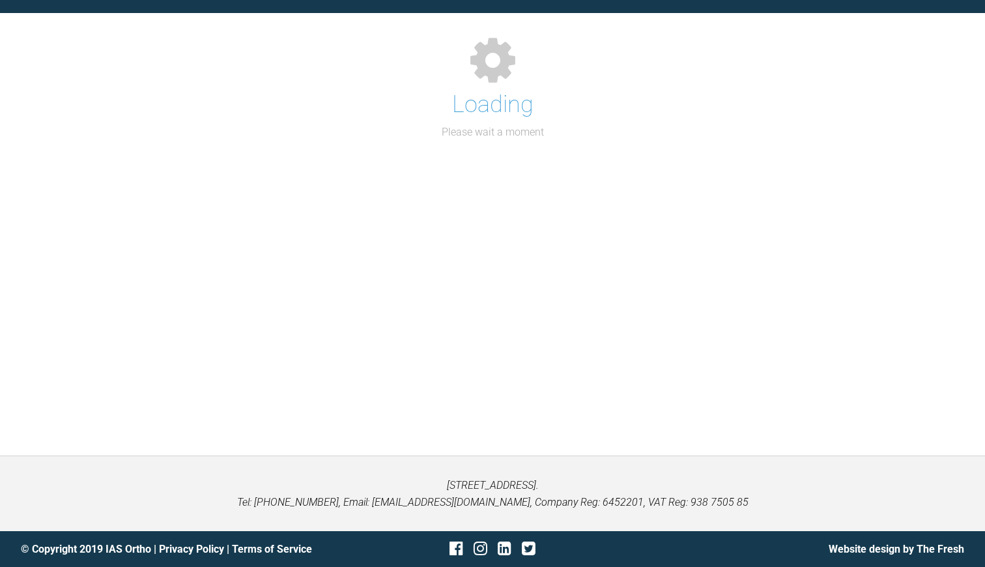
scroll to position [134, 0]
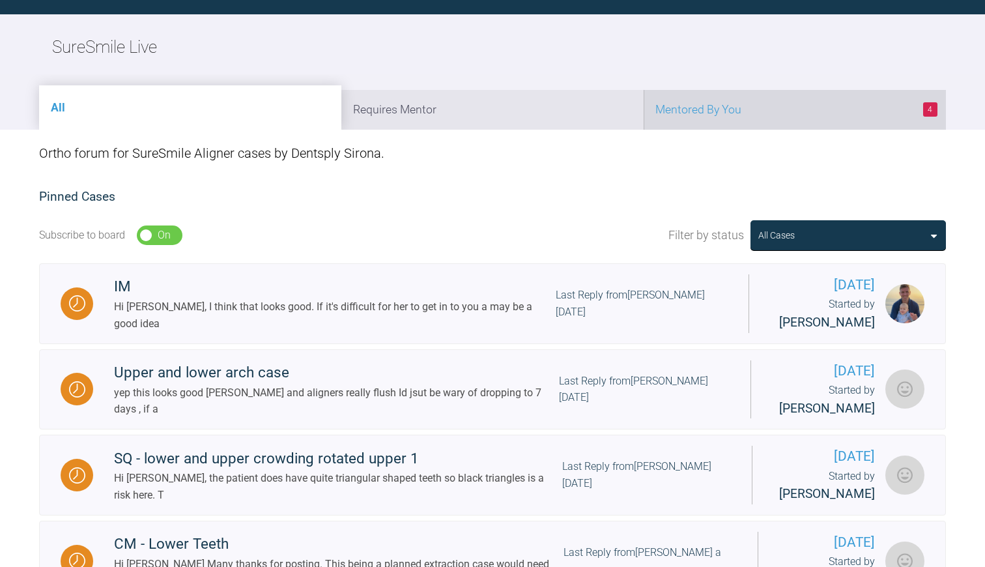
click at [713, 104] on li "4 Mentored By You" at bounding box center [795, 110] width 302 height 40
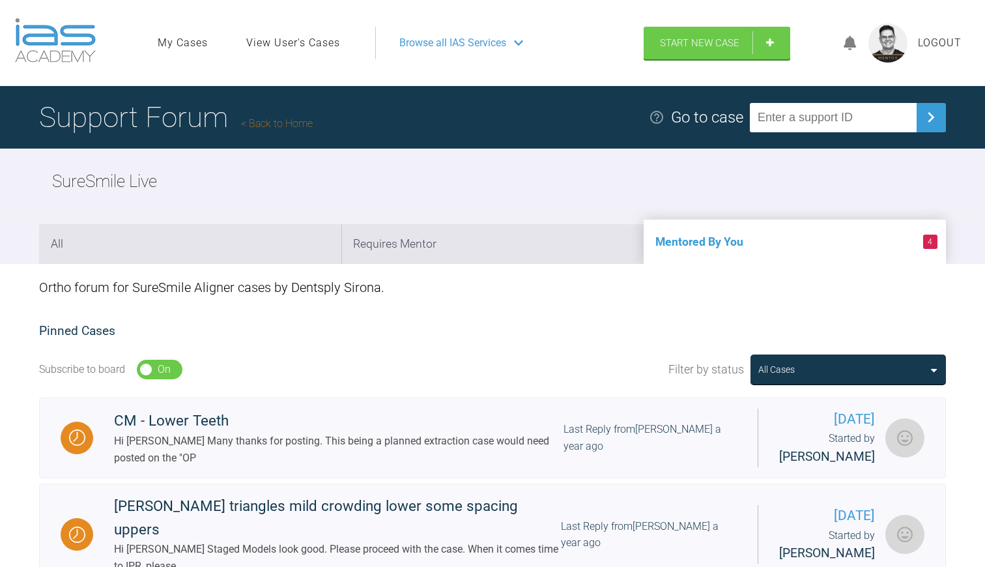
scroll to position [0, 0]
click at [276, 122] on link "Back to Home" at bounding box center [277, 123] width 72 height 12
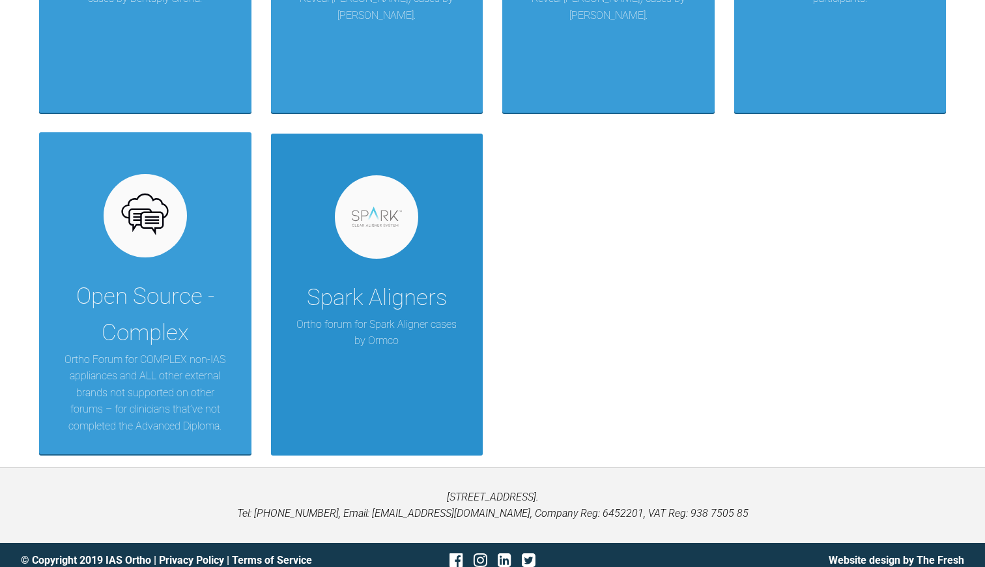
click at [404, 283] on div "Spark Aligners" at bounding box center [377, 297] width 140 height 36
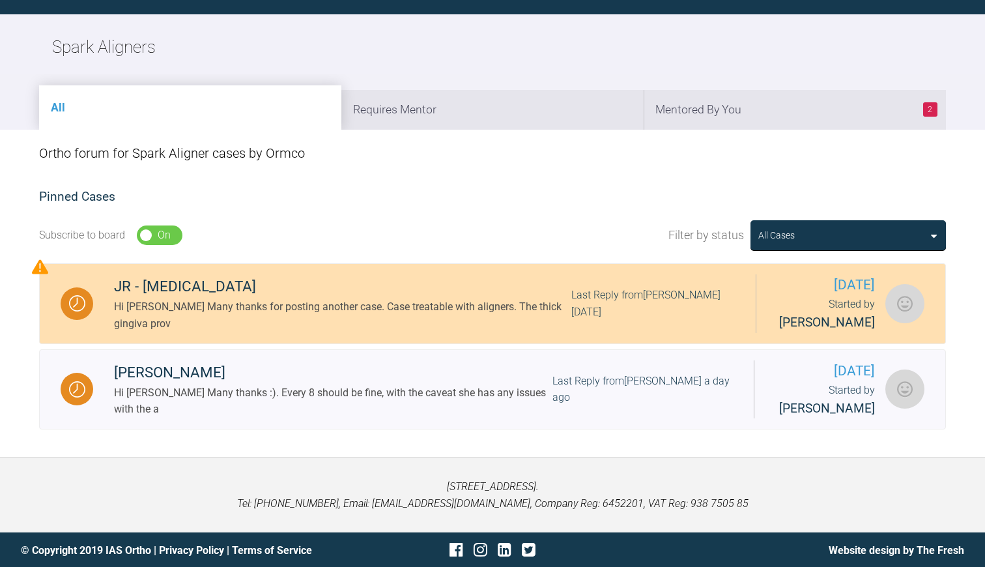
click at [374, 315] on div "Hi [PERSON_NAME] Many thanks for posting another case. Case treatable with alig…" at bounding box center [342, 314] width 457 height 33
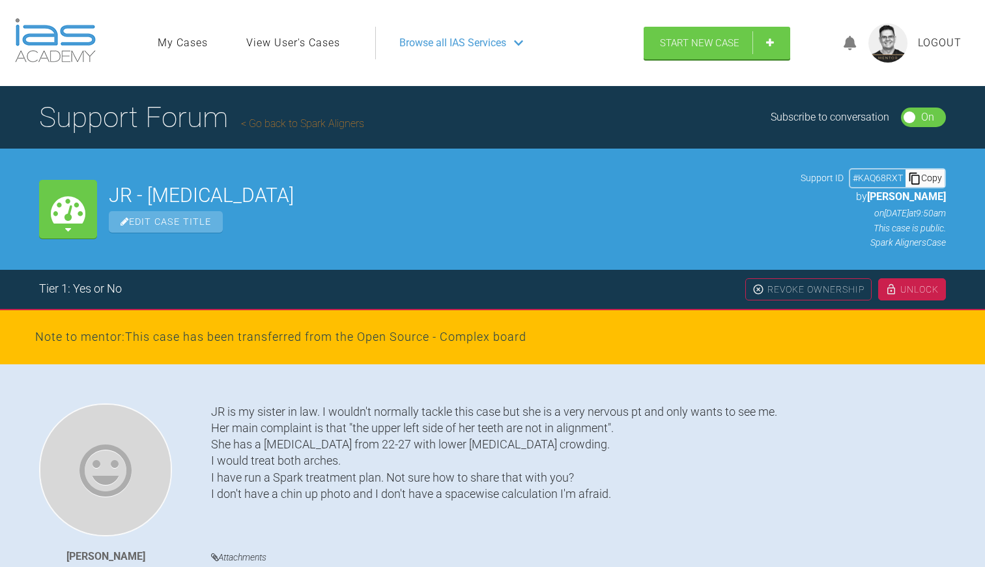
click at [916, 287] on div "Unlock" at bounding box center [912, 289] width 68 height 22
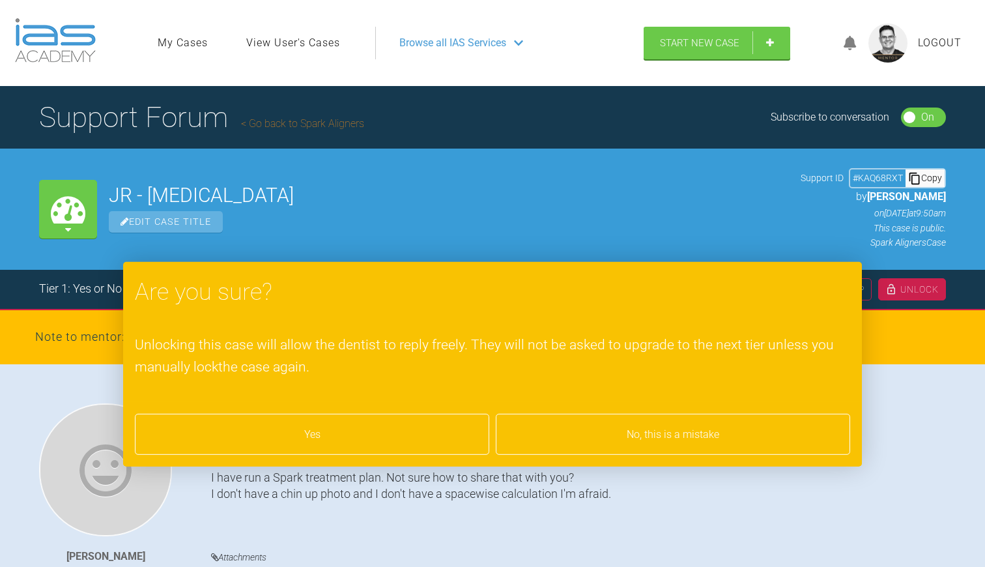
click at [372, 431] on div "Yes" at bounding box center [312, 434] width 354 height 42
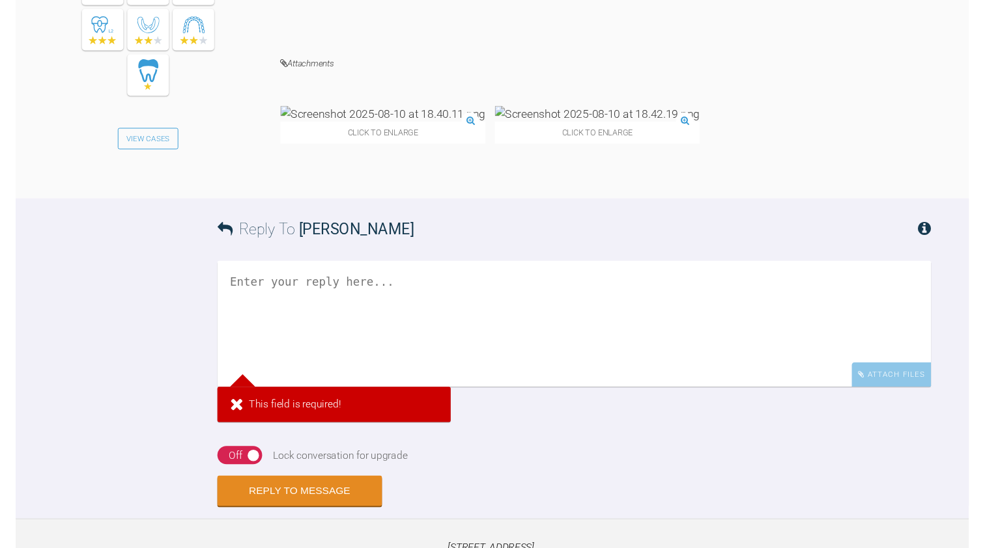
scroll to position [7417, 0]
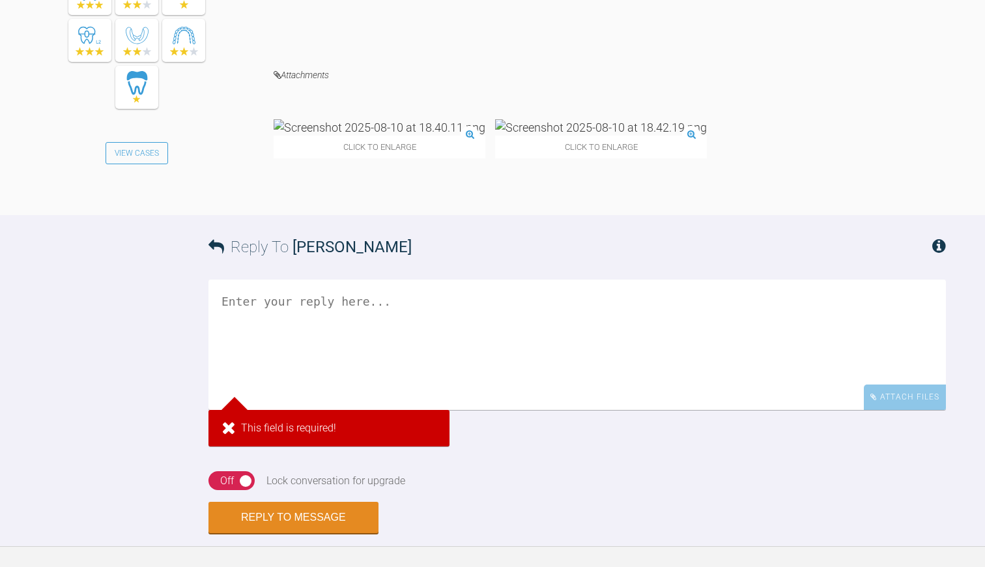
click at [369, 135] on img at bounding box center [380, 127] width 212 height 16
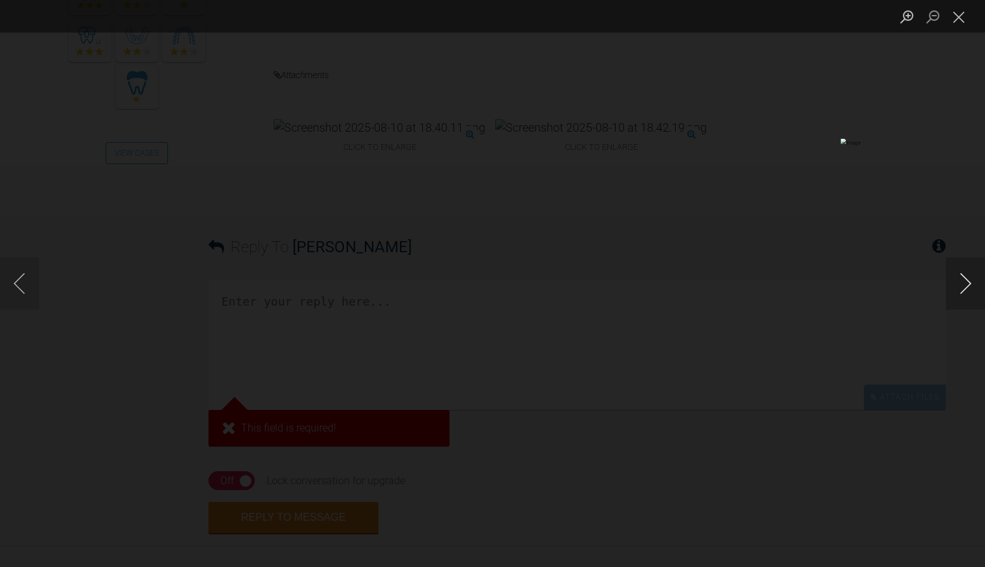
click at [963, 280] on button "Next image" at bounding box center [965, 283] width 39 height 52
click at [954, 17] on button "Close lightbox" at bounding box center [959, 16] width 26 height 23
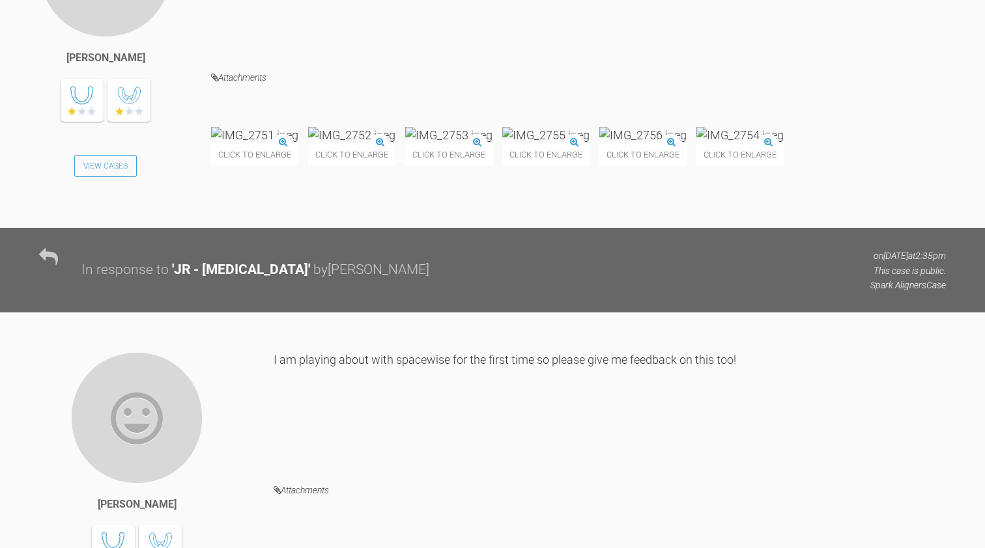
scroll to position [5971, 0]
click at [296, 143] on img at bounding box center [254, 135] width 87 height 16
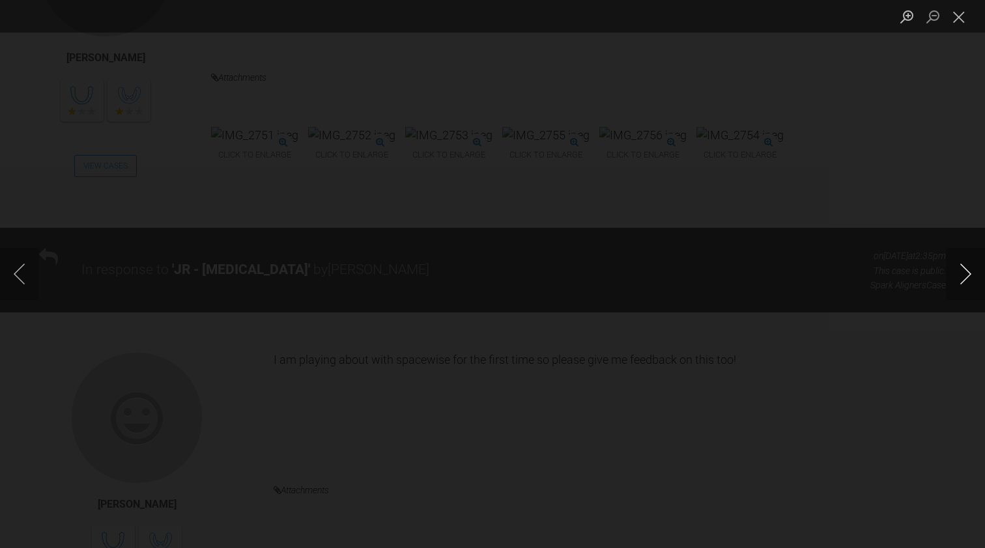
click at [969, 270] on button "Next image" at bounding box center [965, 274] width 39 height 52
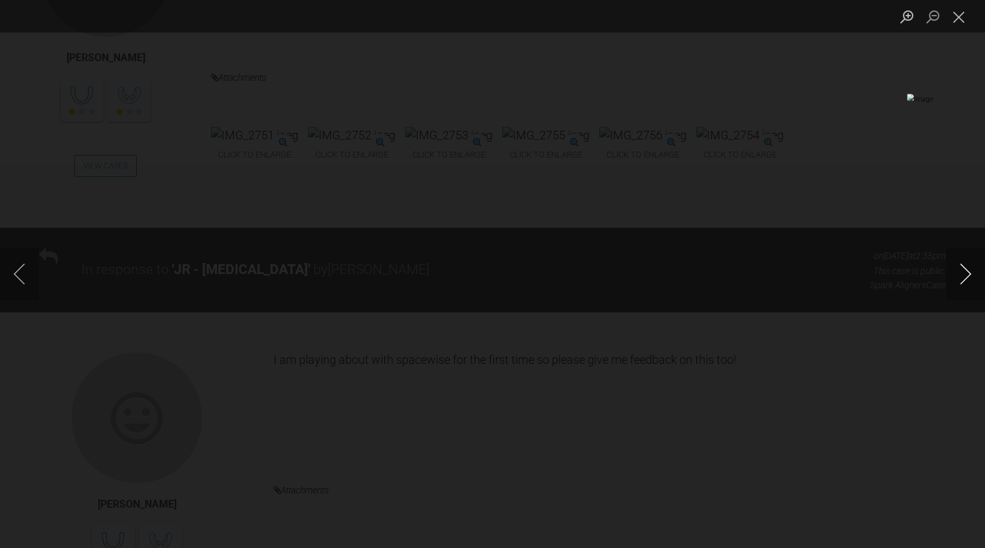
click at [969, 270] on button "Next image" at bounding box center [965, 274] width 39 height 52
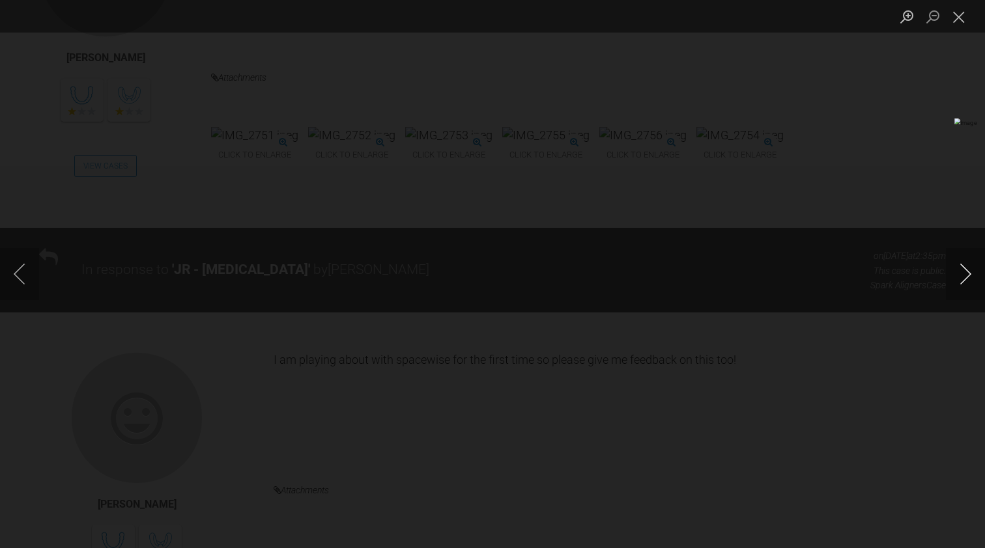
click at [969, 270] on button "Next image" at bounding box center [965, 274] width 39 height 52
click at [961, 17] on button "Close lightbox" at bounding box center [959, 16] width 26 height 23
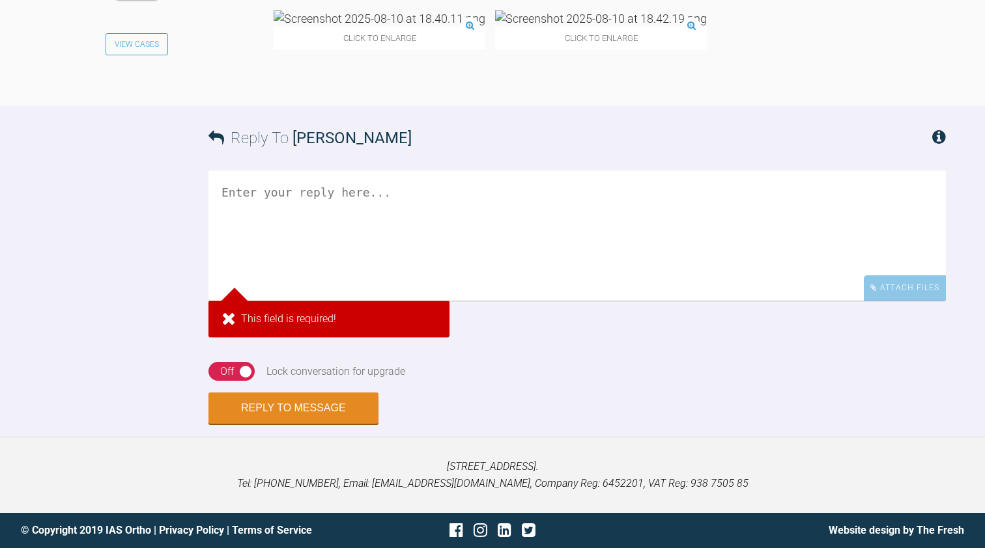
scroll to position [7576, 0]
click at [379, 27] on img at bounding box center [380, 18] width 212 height 16
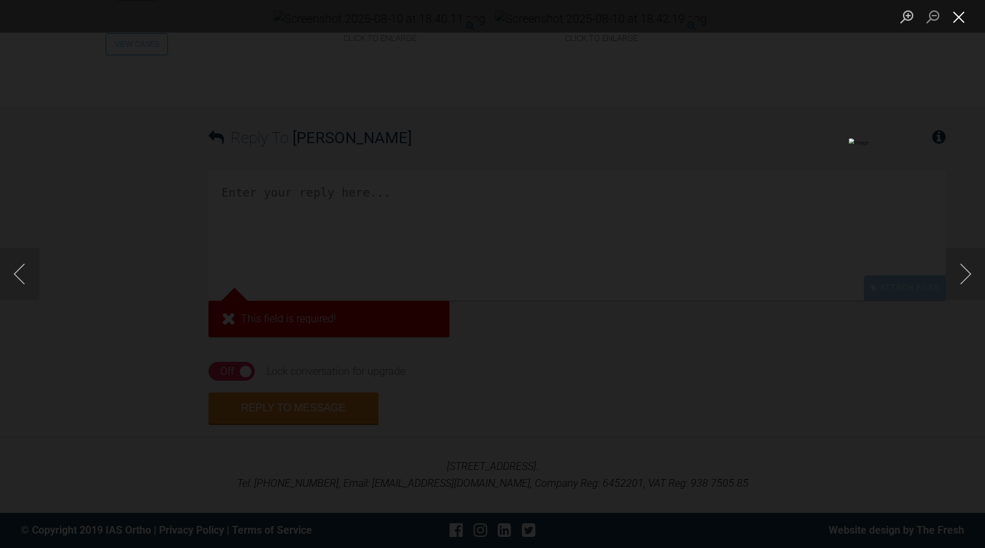
click at [961, 13] on button "Close lightbox" at bounding box center [959, 16] width 26 height 23
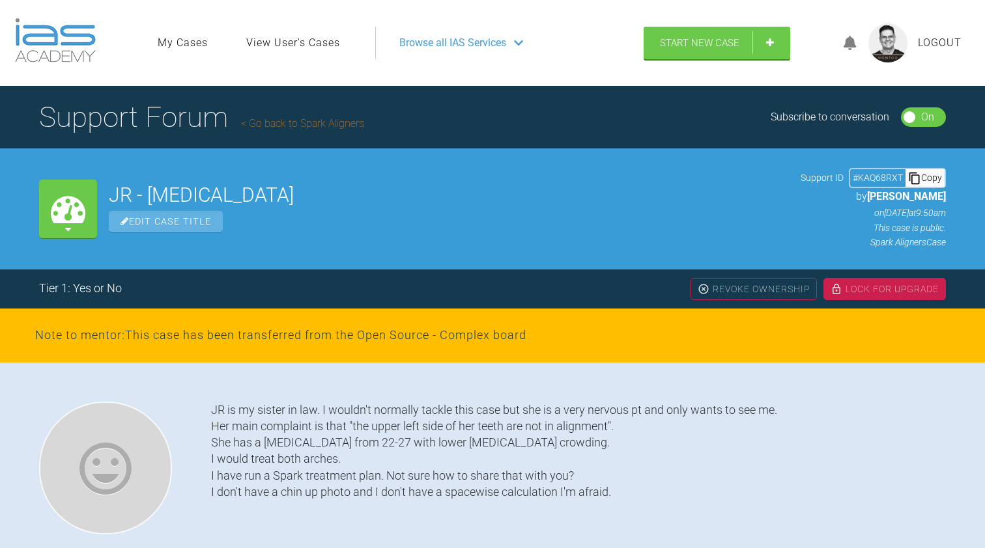
scroll to position [0, 0]
click at [304, 124] on link "Go back to Spark Aligners" at bounding box center [302, 123] width 123 height 12
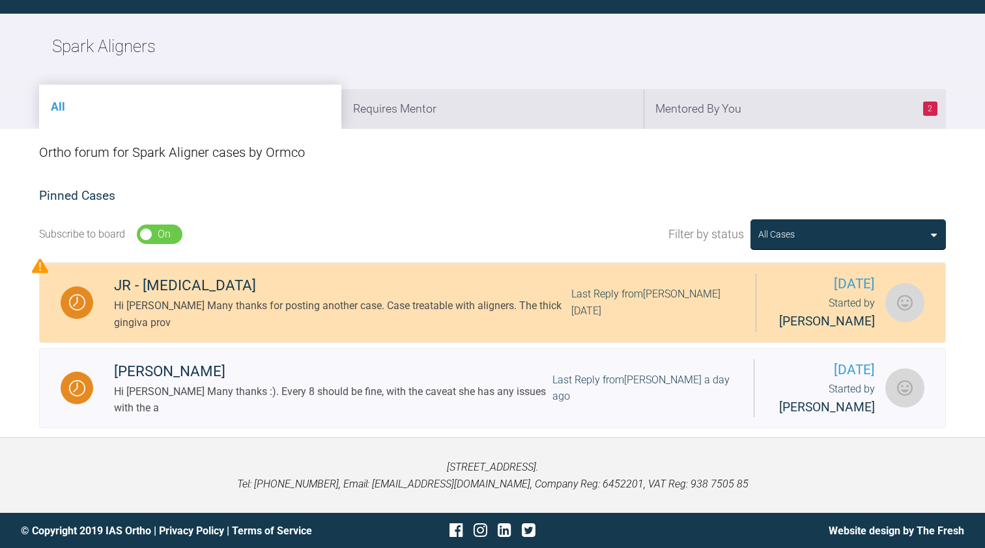
scroll to position [134, 0]
